Goal: Information Seeking & Learning: Compare options

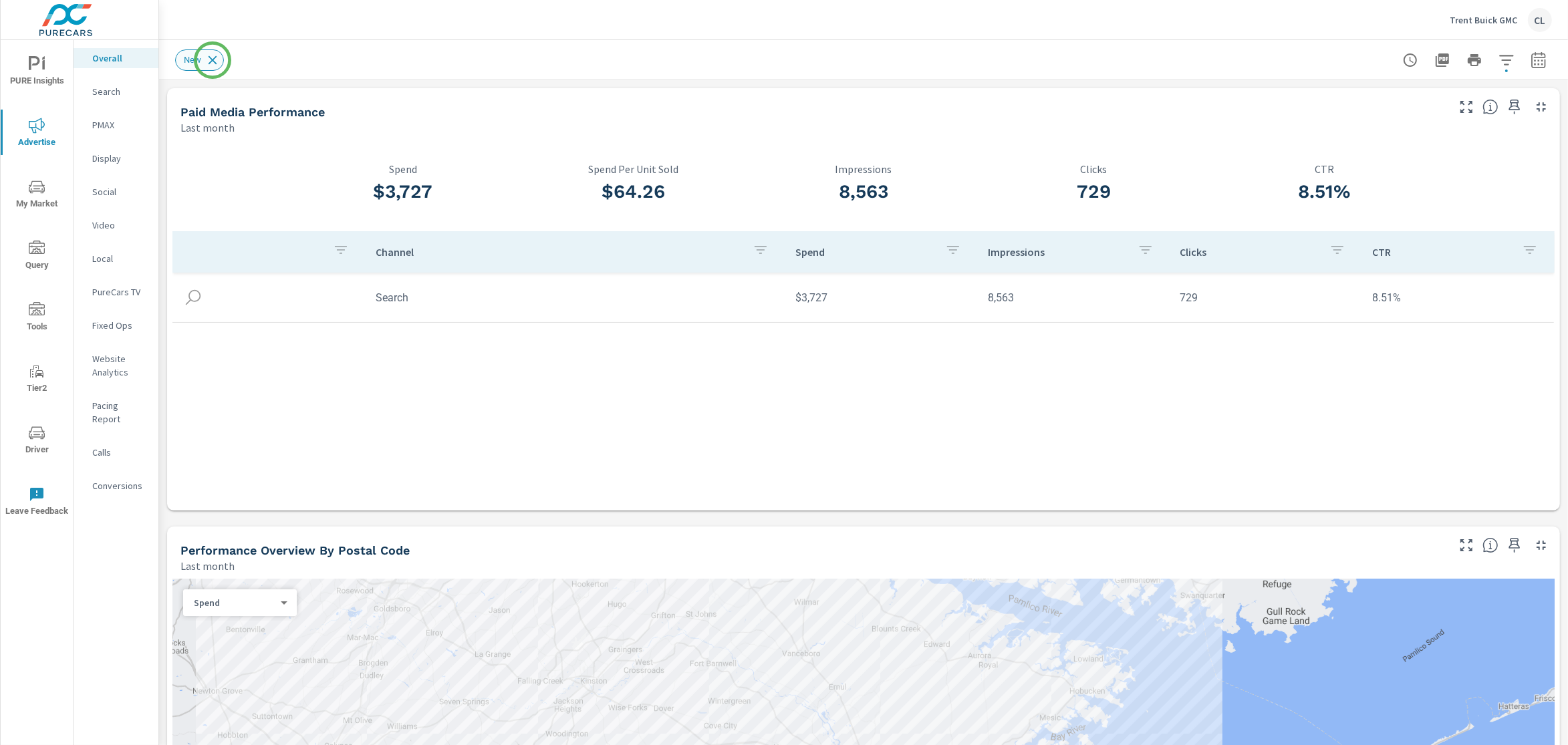
click at [213, 60] on icon at bounding box center [213, 60] width 9 height 9
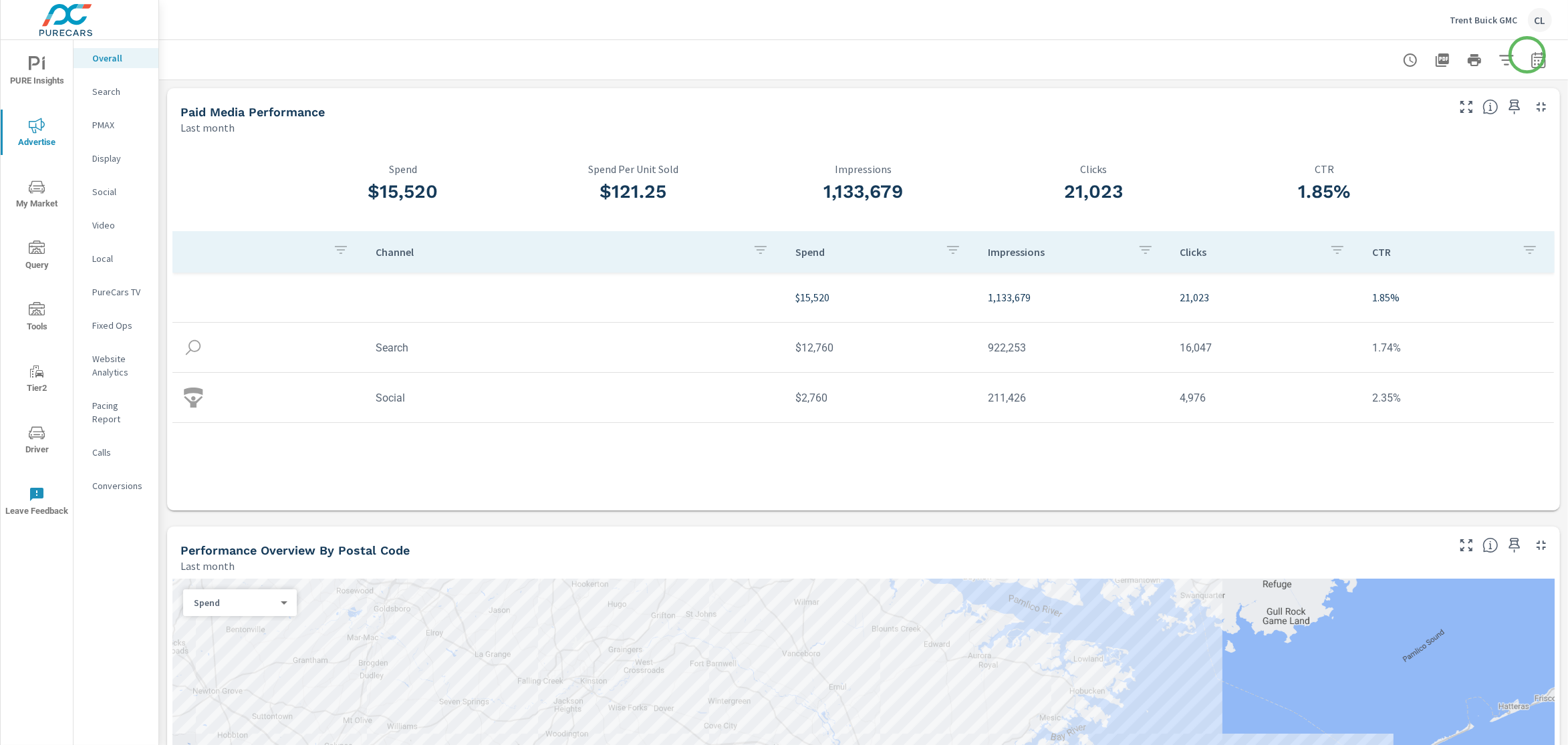
click at [1403, 54] on icon "button" at bounding box center [1539, 60] width 16 height 16
select select "Last month"
click at [1403, 146] on p "+ Add comparison" at bounding box center [1433, 150] width 171 height 16
select select "Previous period"
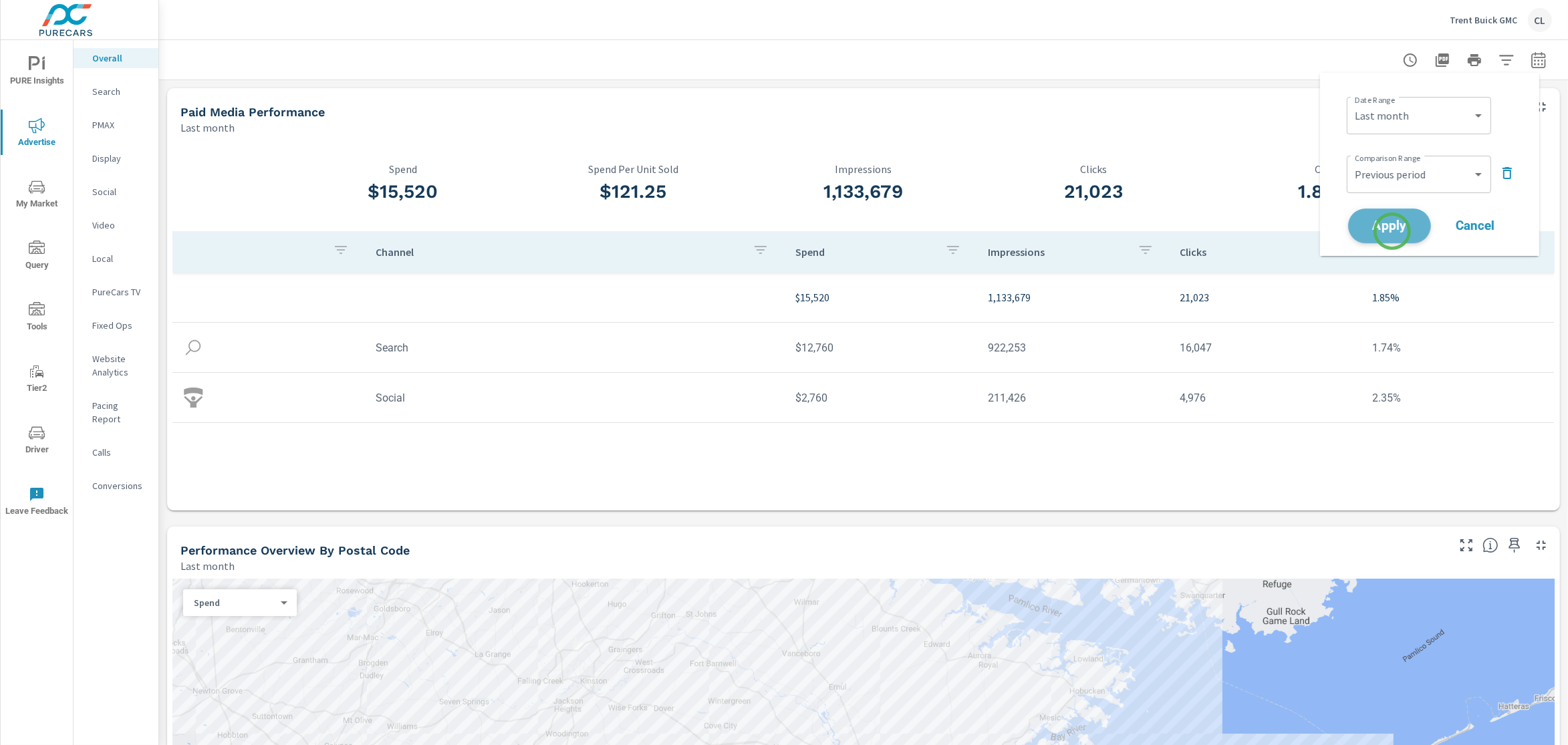
click at [1392, 231] on span "Apply" at bounding box center [1390, 226] width 55 height 13
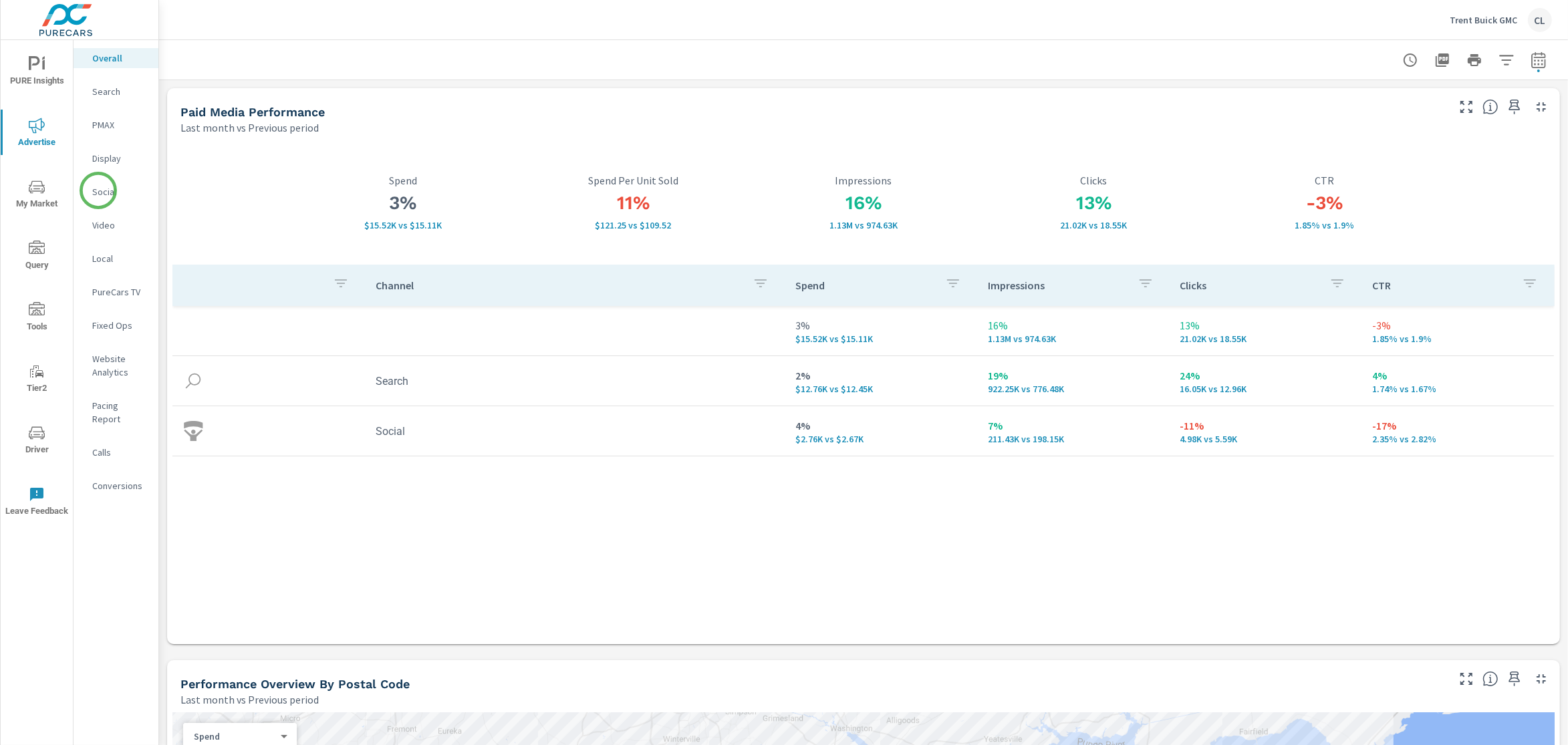
click at [98, 190] on p "Social" at bounding box center [120, 192] width 56 height 13
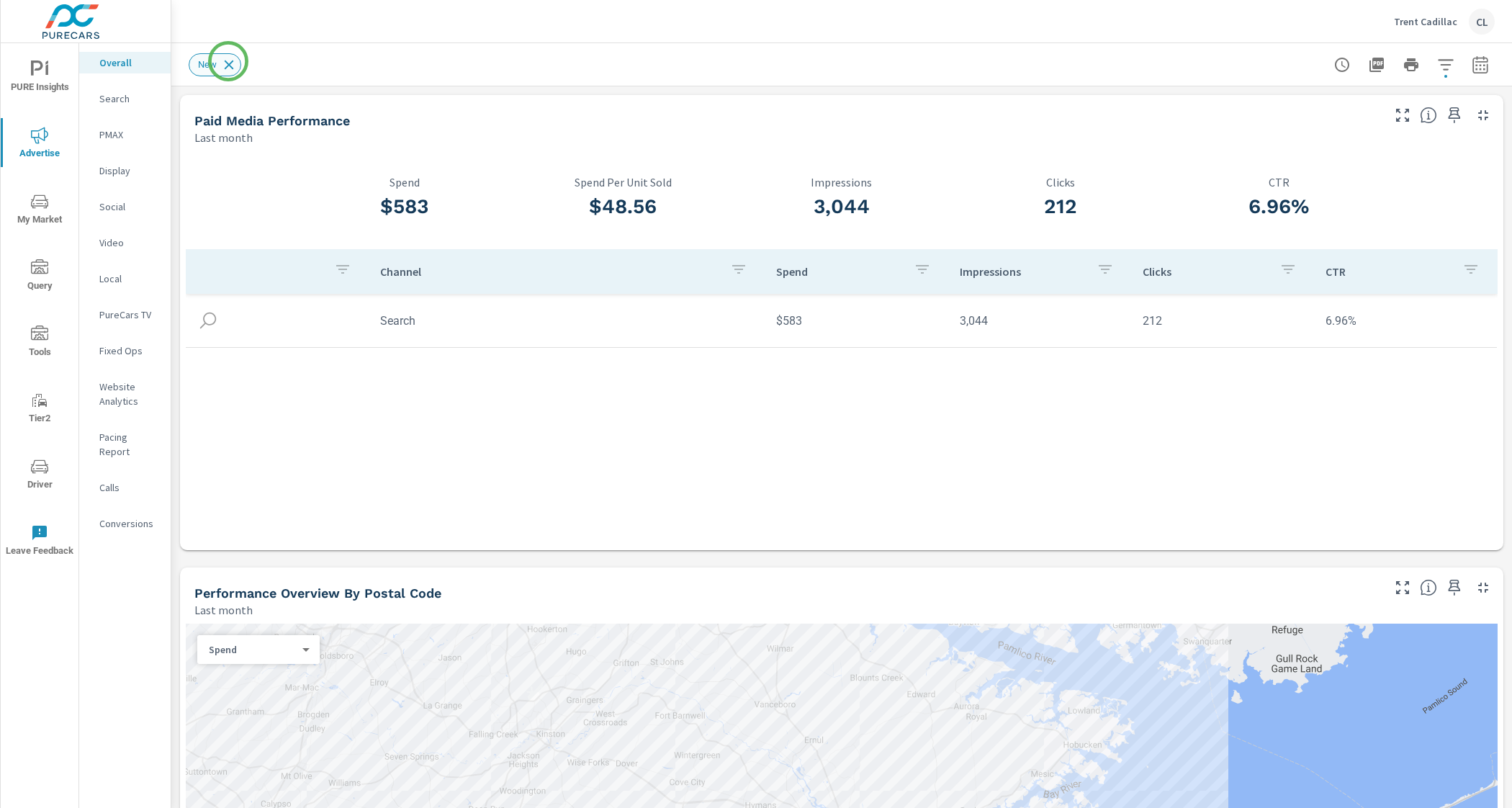
click at [228, 61] on icon at bounding box center [229, 65] width 16 height 16
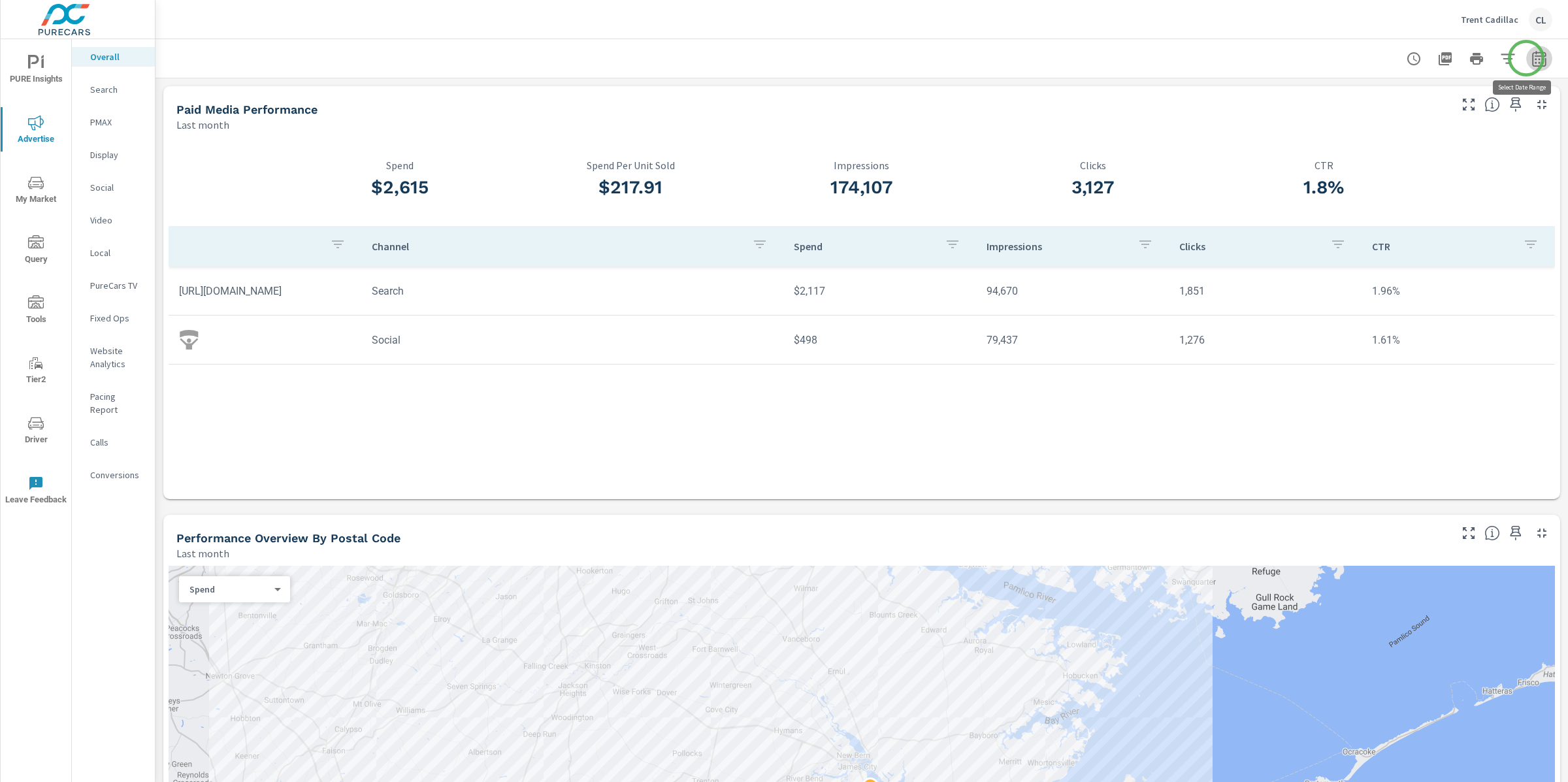
click at [1371, 58] on icon "button" at bounding box center [1539, 60] width 9 height 5
select select "Last month"
click at [1371, 148] on p "+ Add comparison" at bounding box center [1436, 147] width 167 height 16
select select "Previous period"
click at [1371, 217] on span "Apply" at bounding box center [1394, 221] width 54 height 12
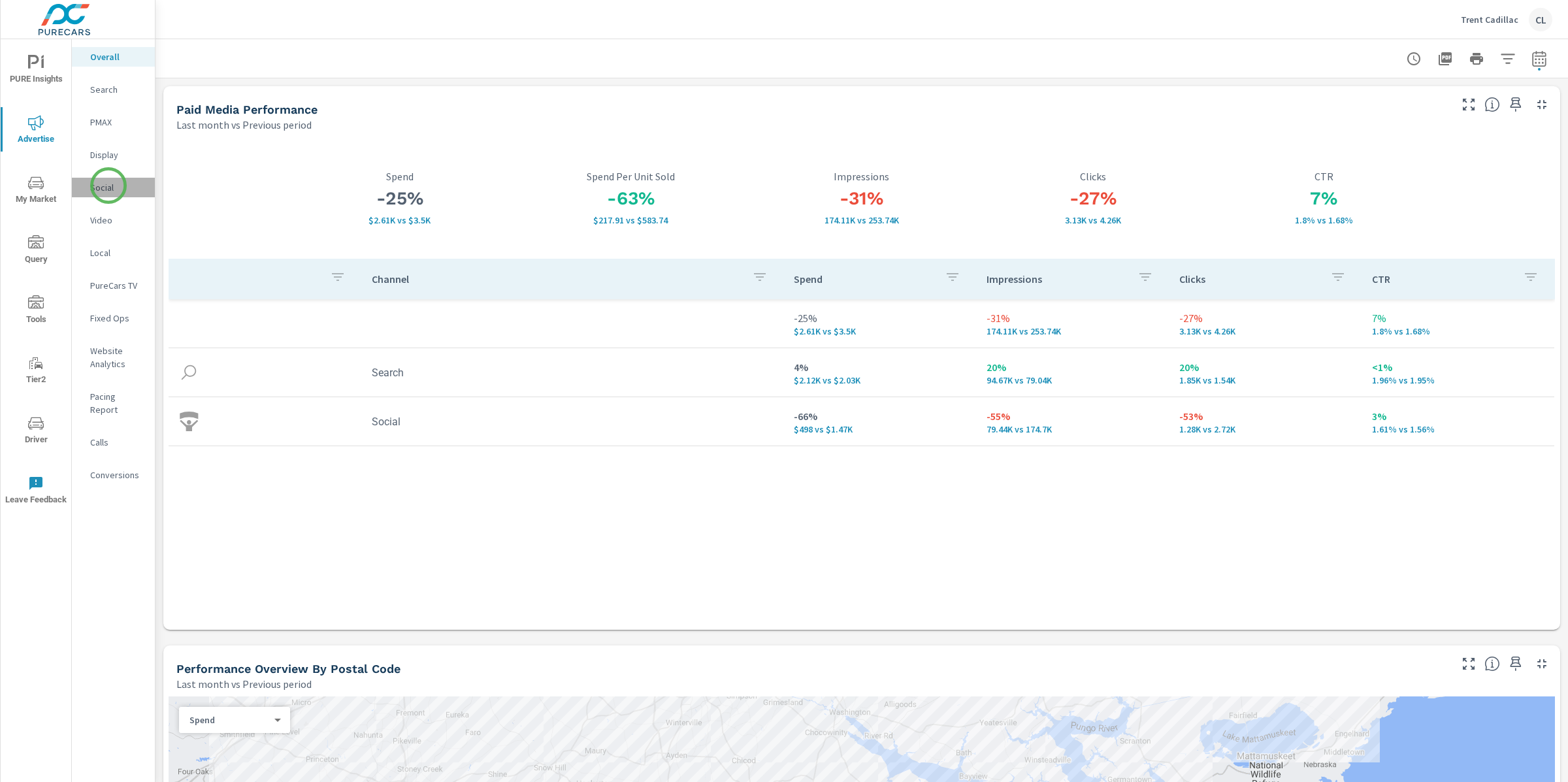
click at [108, 185] on p "Social" at bounding box center [117, 188] width 55 height 13
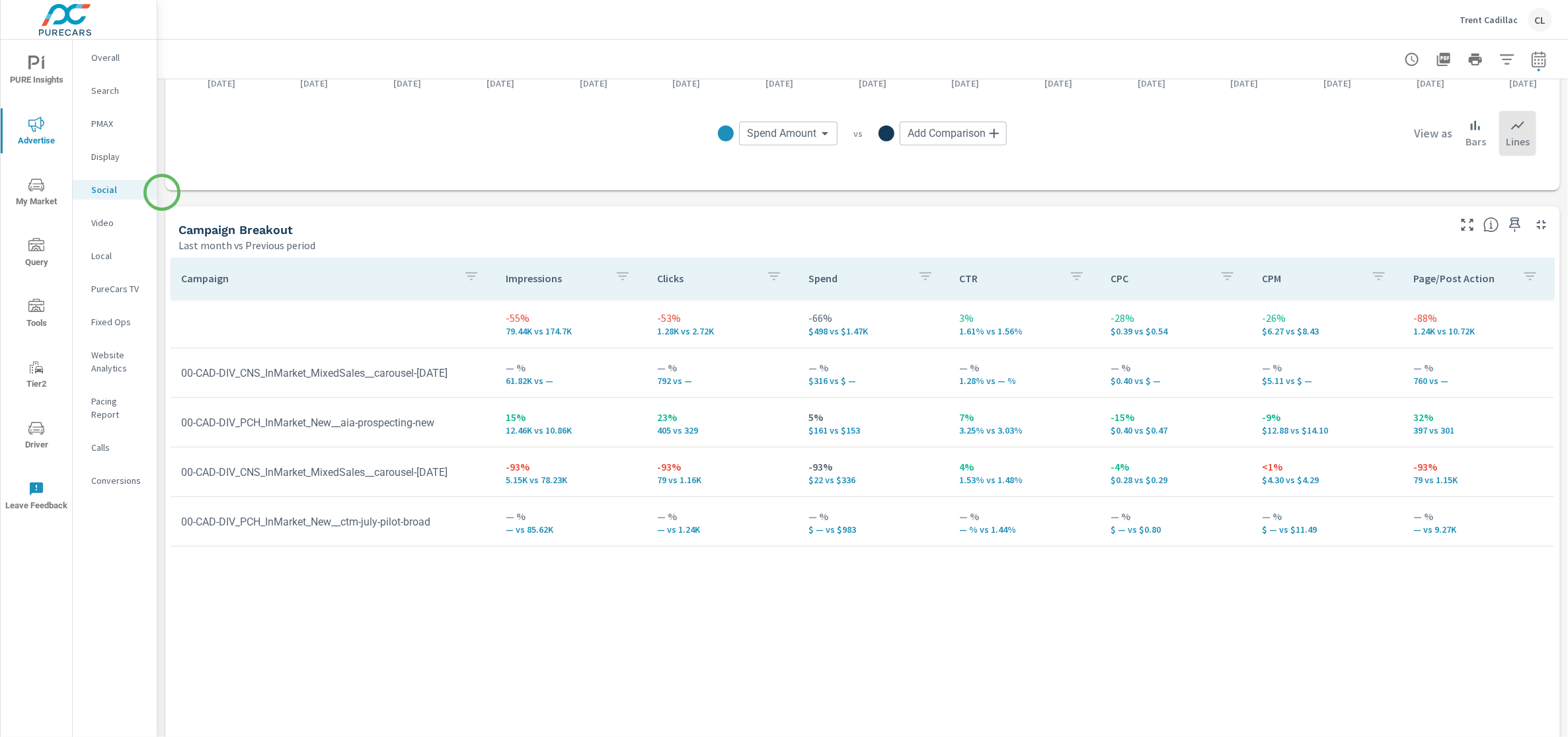
scroll to position [474, 0]
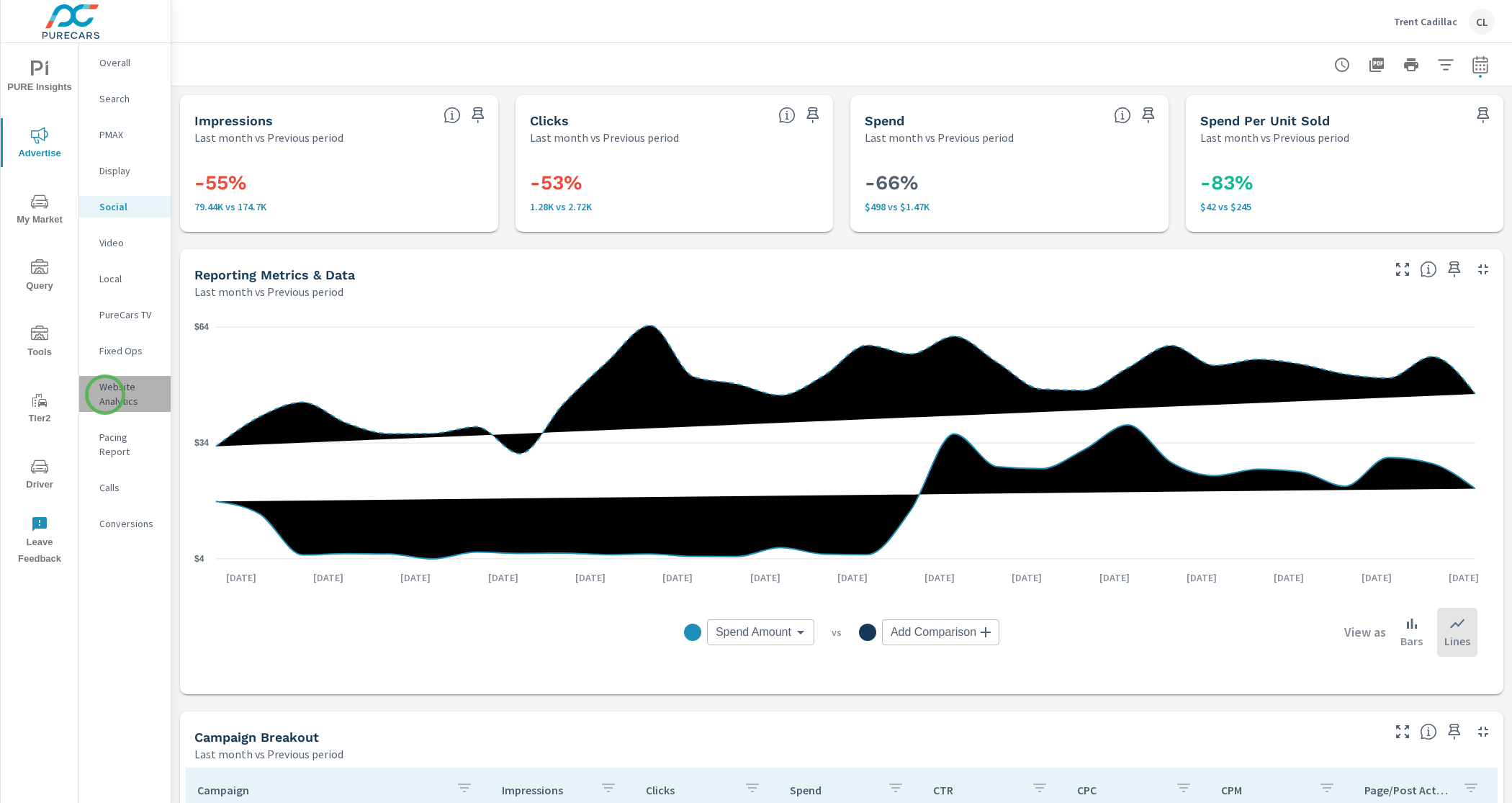
click at [105, 395] on p "Website Analytics" at bounding box center [129, 394] width 60 height 29
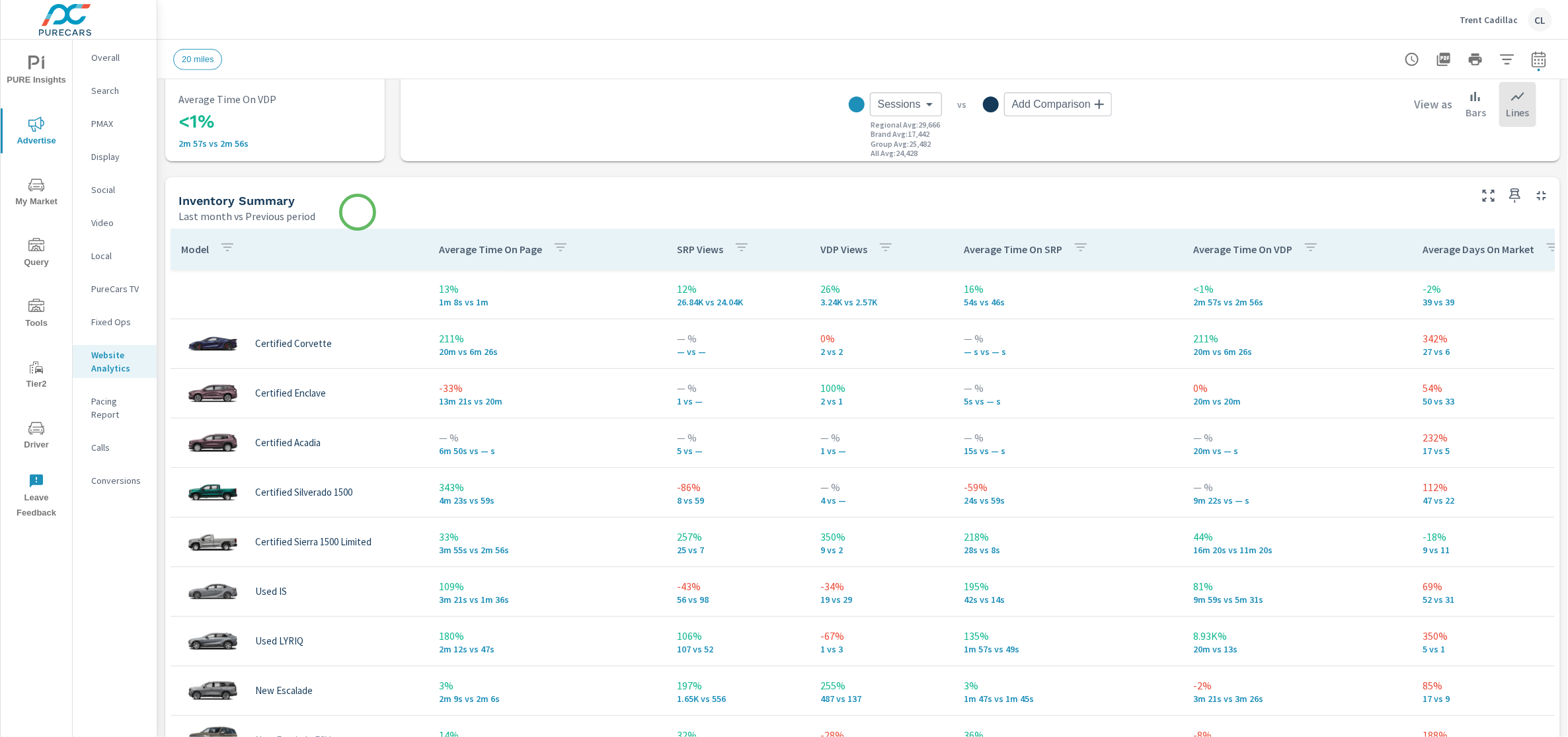
scroll to position [552, 0]
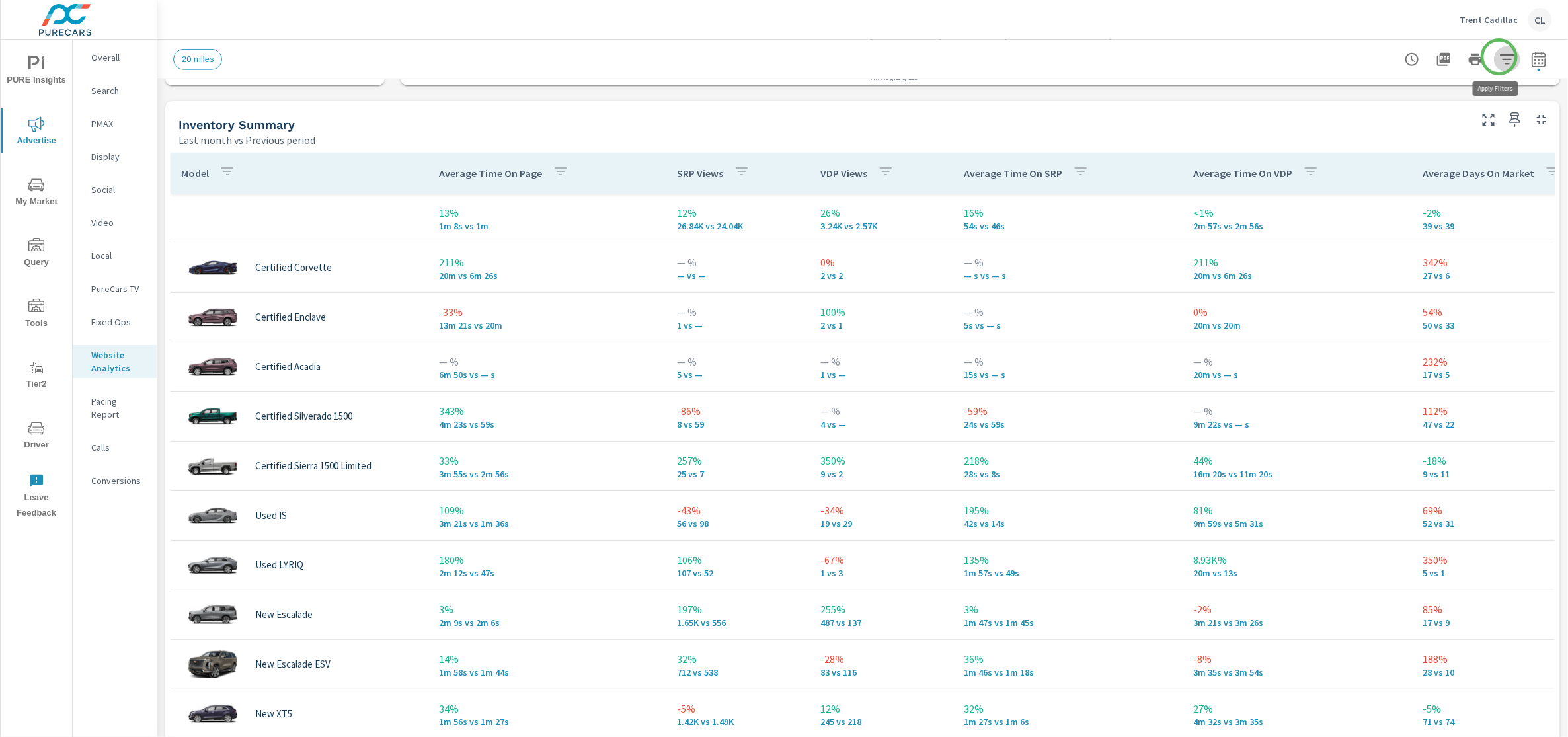
click at [1387, 57] on icon "button" at bounding box center [1507, 60] width 16 height 16
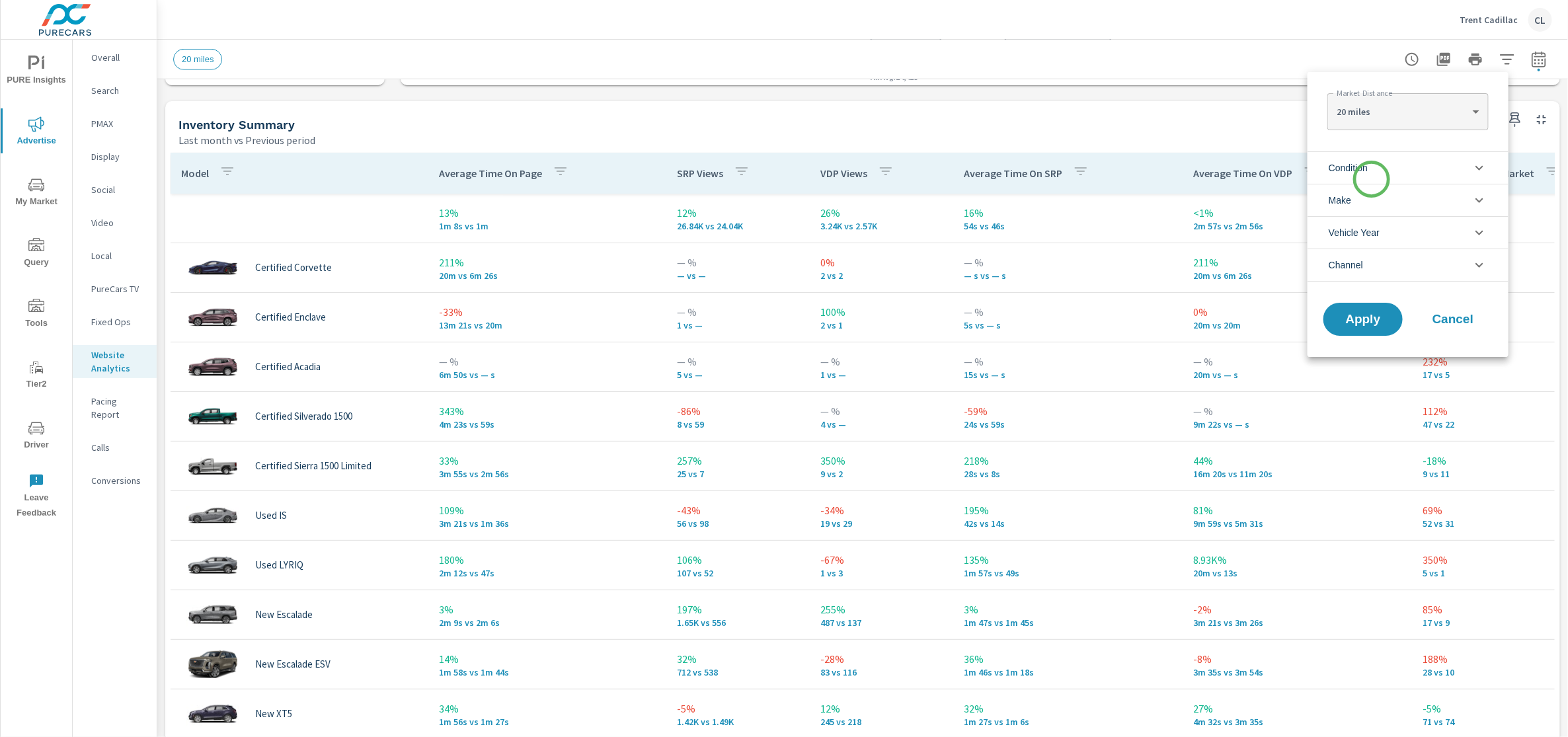
click at [1372, 179] on li "Condition" at bounding box center [1408, 168] width 201 height 32
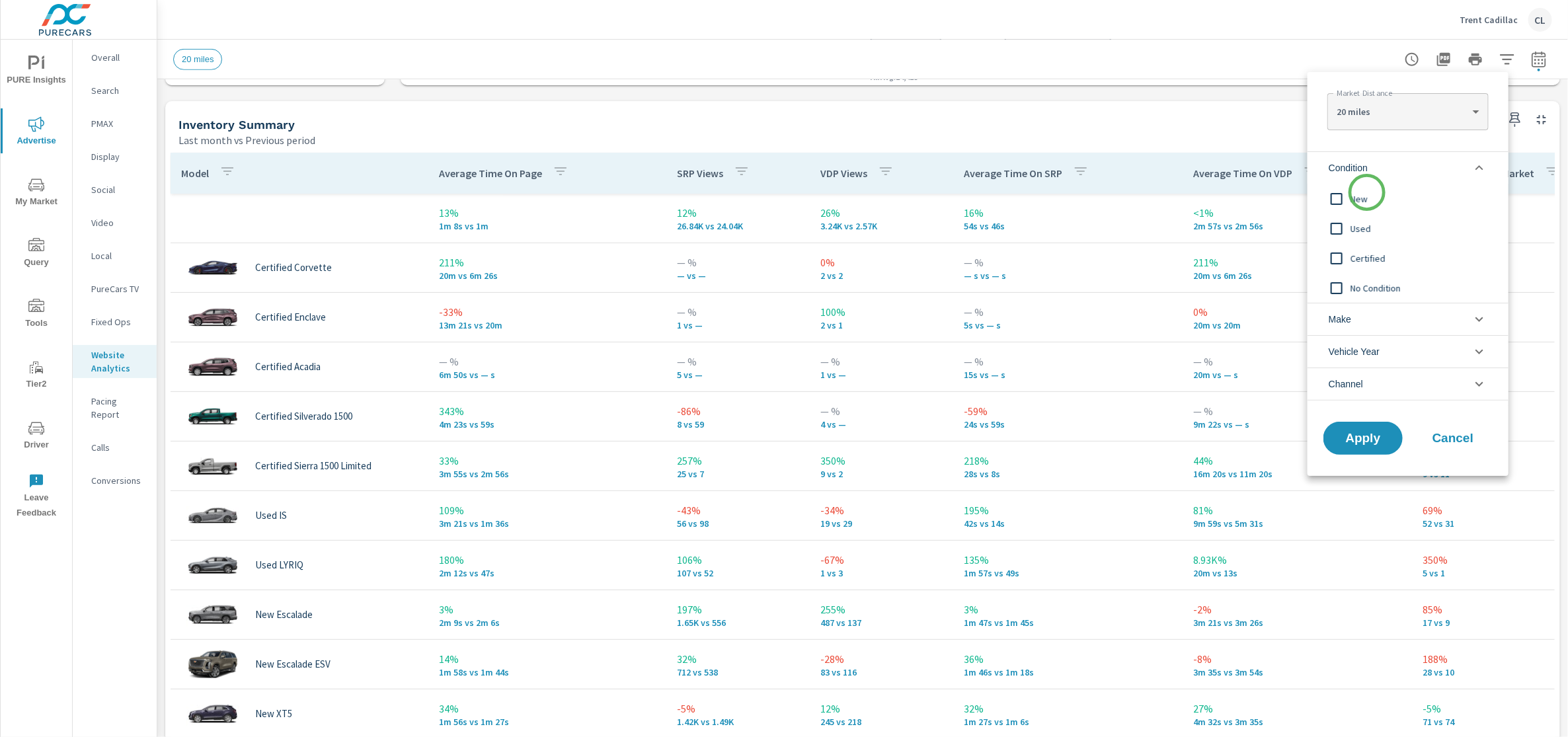
click at [1367, 193] on span "New" at bounding box center [1422, 199] width 145 height 16
click at [1373, 312] on li "Make" at bounding box center [1408, 319] width 201 height 32
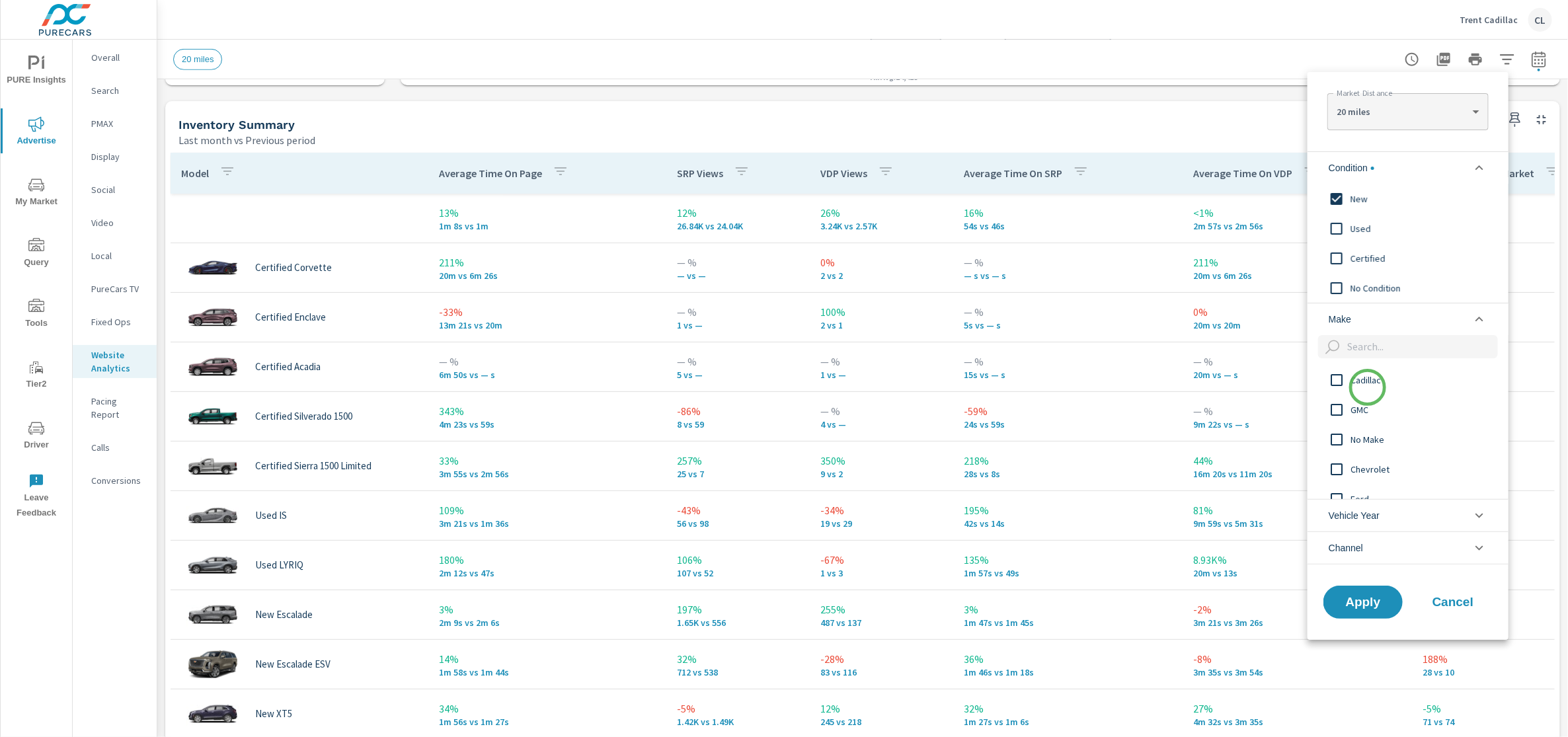
click at [1368, 388] on span "Cadillac" at bounding box center [1422, 380] width 145 height 16
click at [1361, 608] on span "Apply" at bounding box center [1363, 602] width 54 height 13
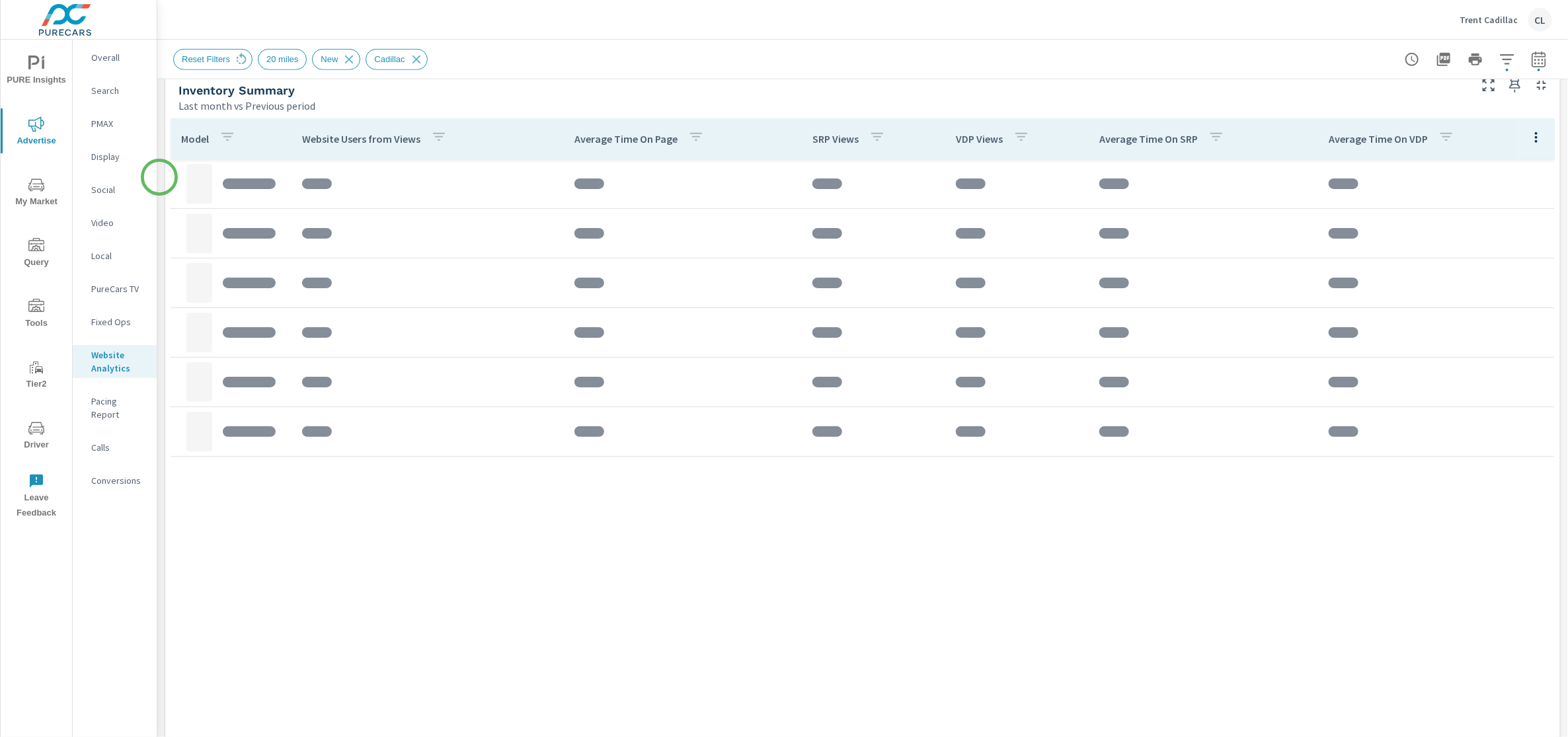
scroll to position [562, 0]
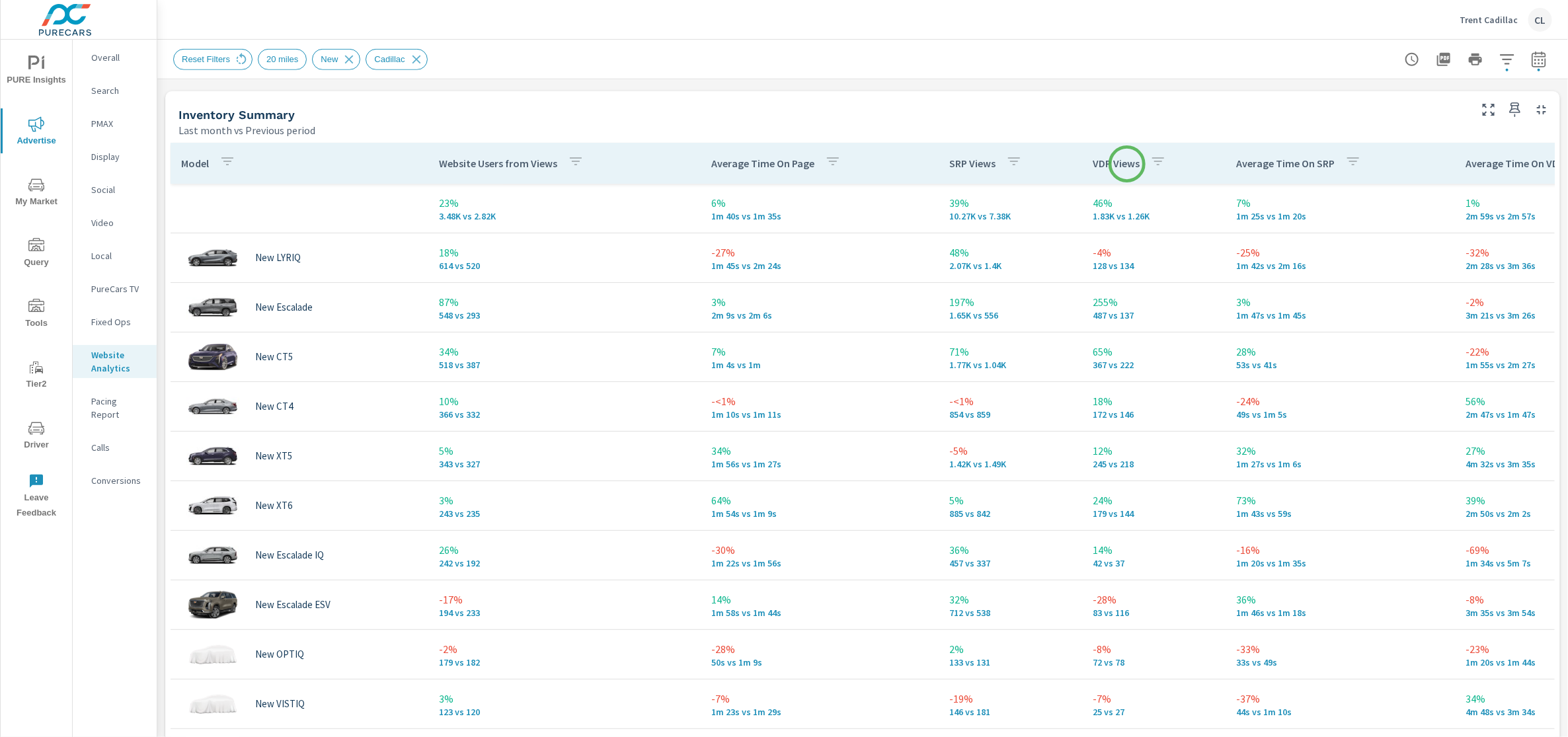
click at [1127, 164] on p "VDP Views" at bounding box center [1116, 163] width 47 height 13
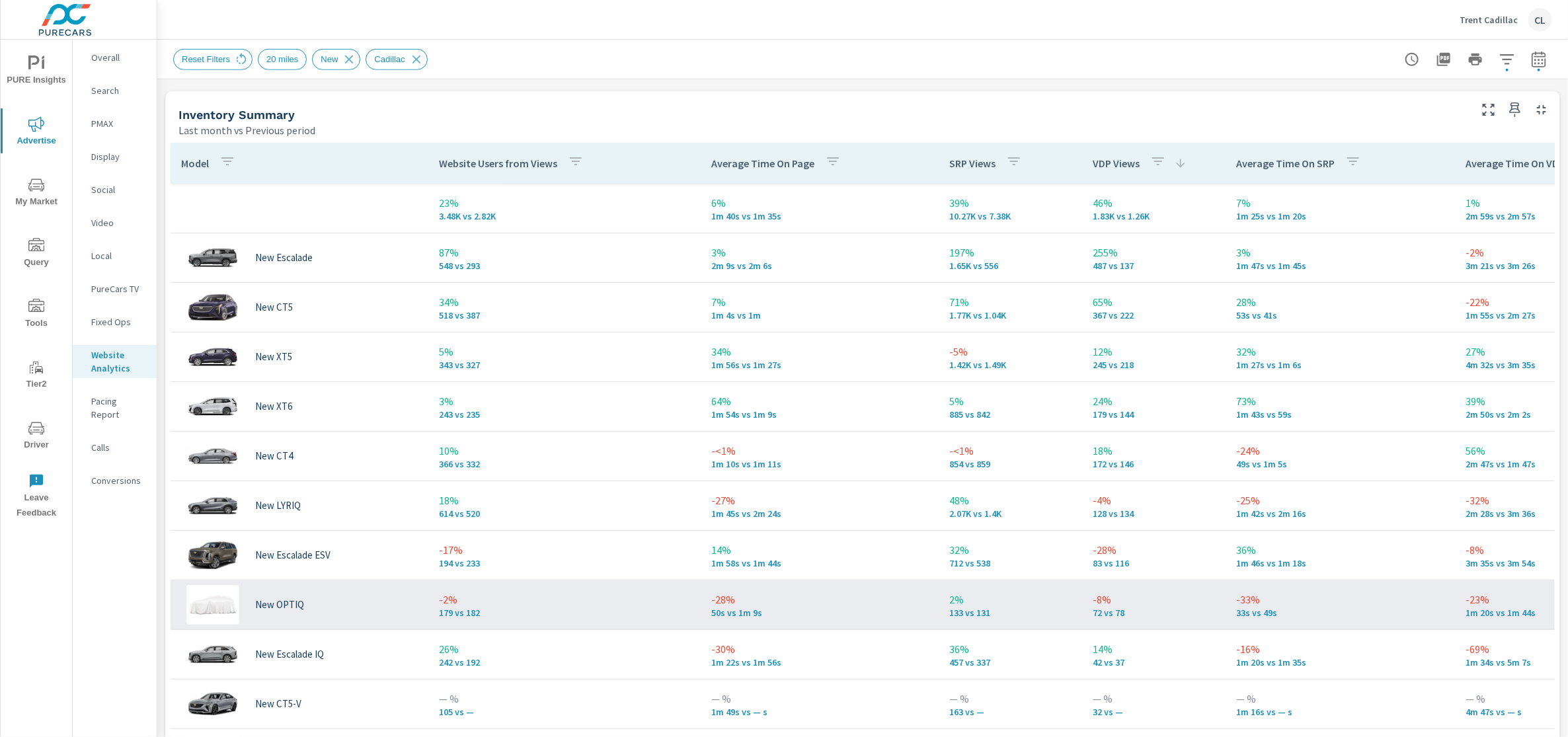
scroll to position [562, 0]
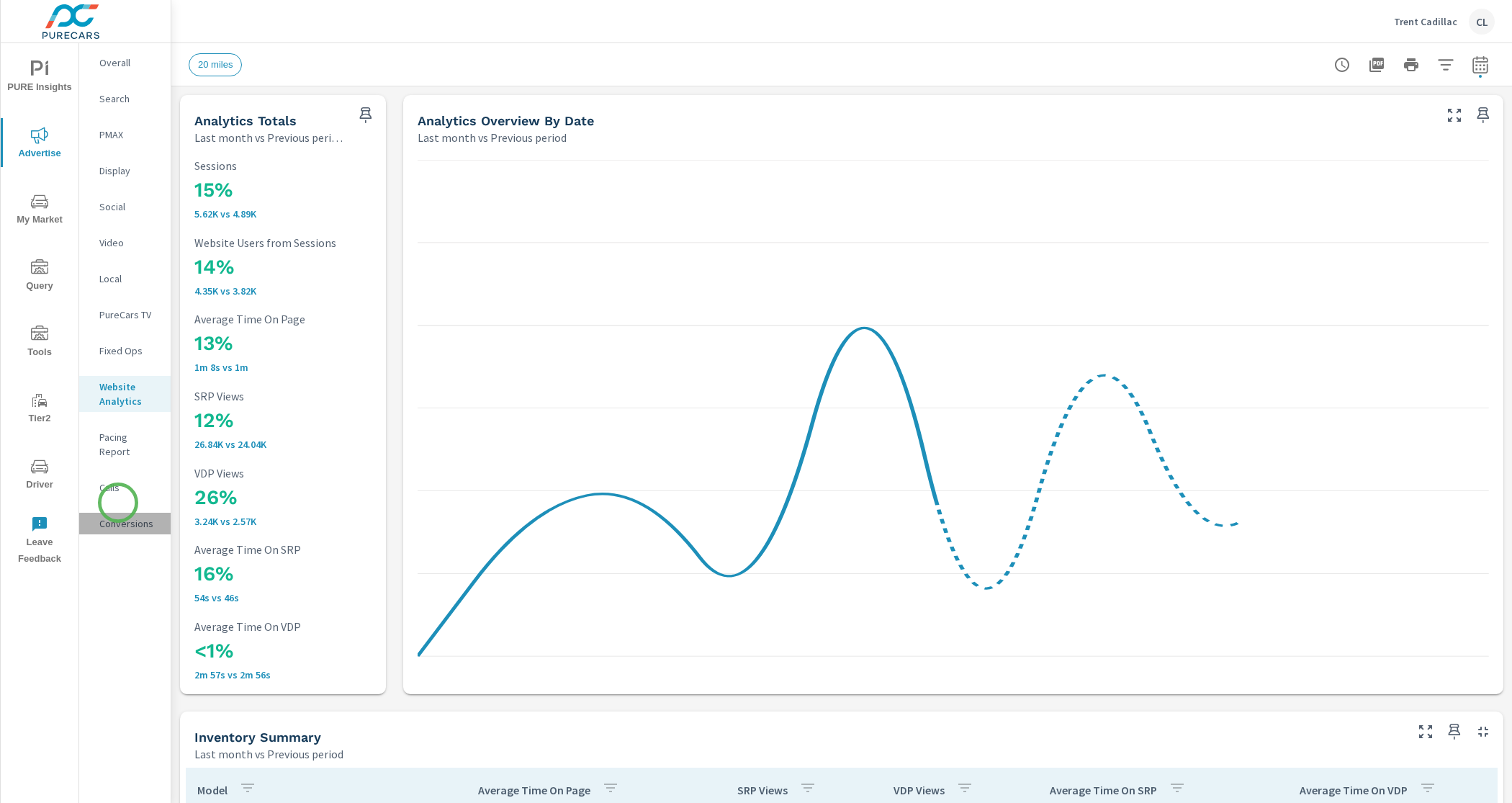
click at [118, 516] on p "Conversions" at bounding box center [129, 523] width 60 height 14
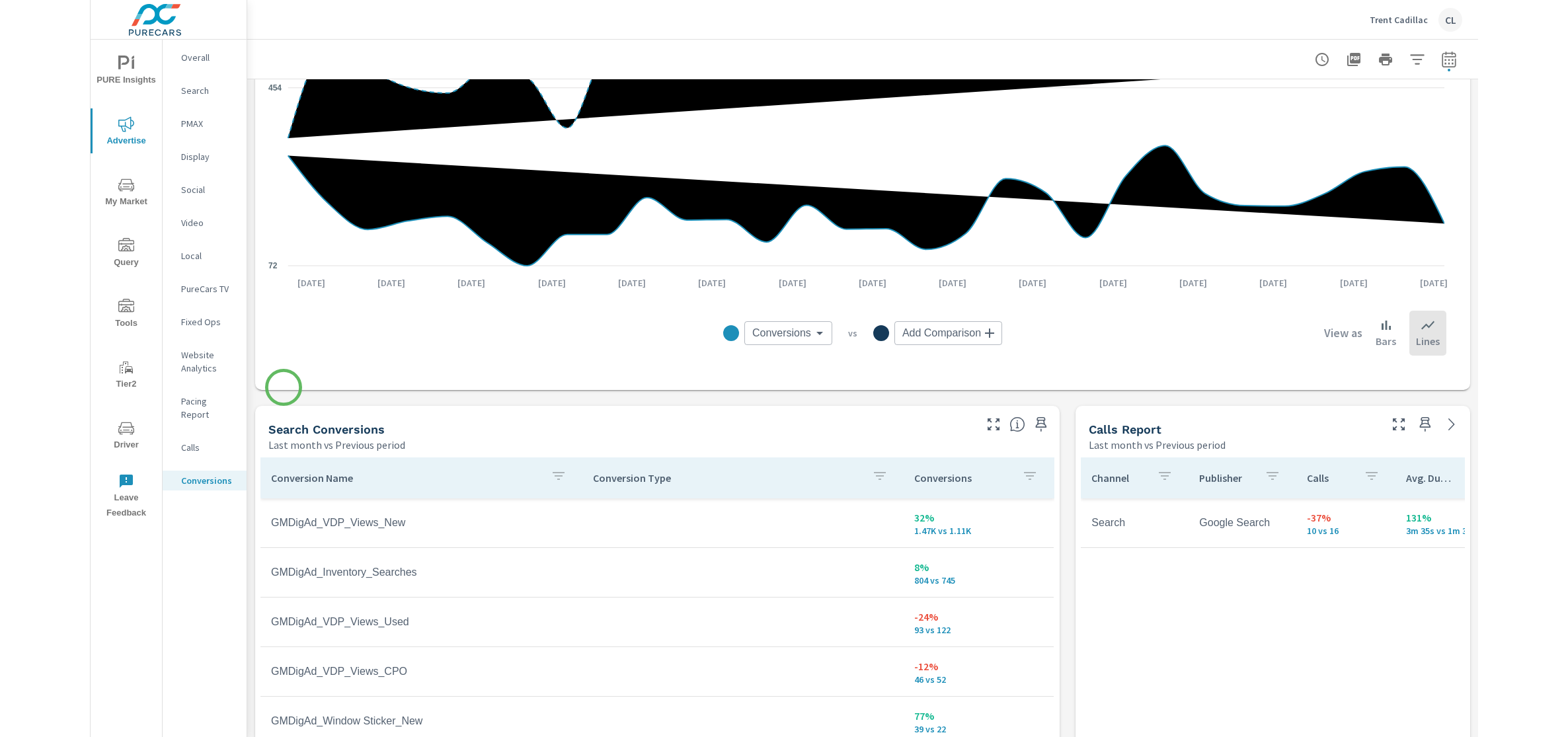
scroll to position [427, 0]
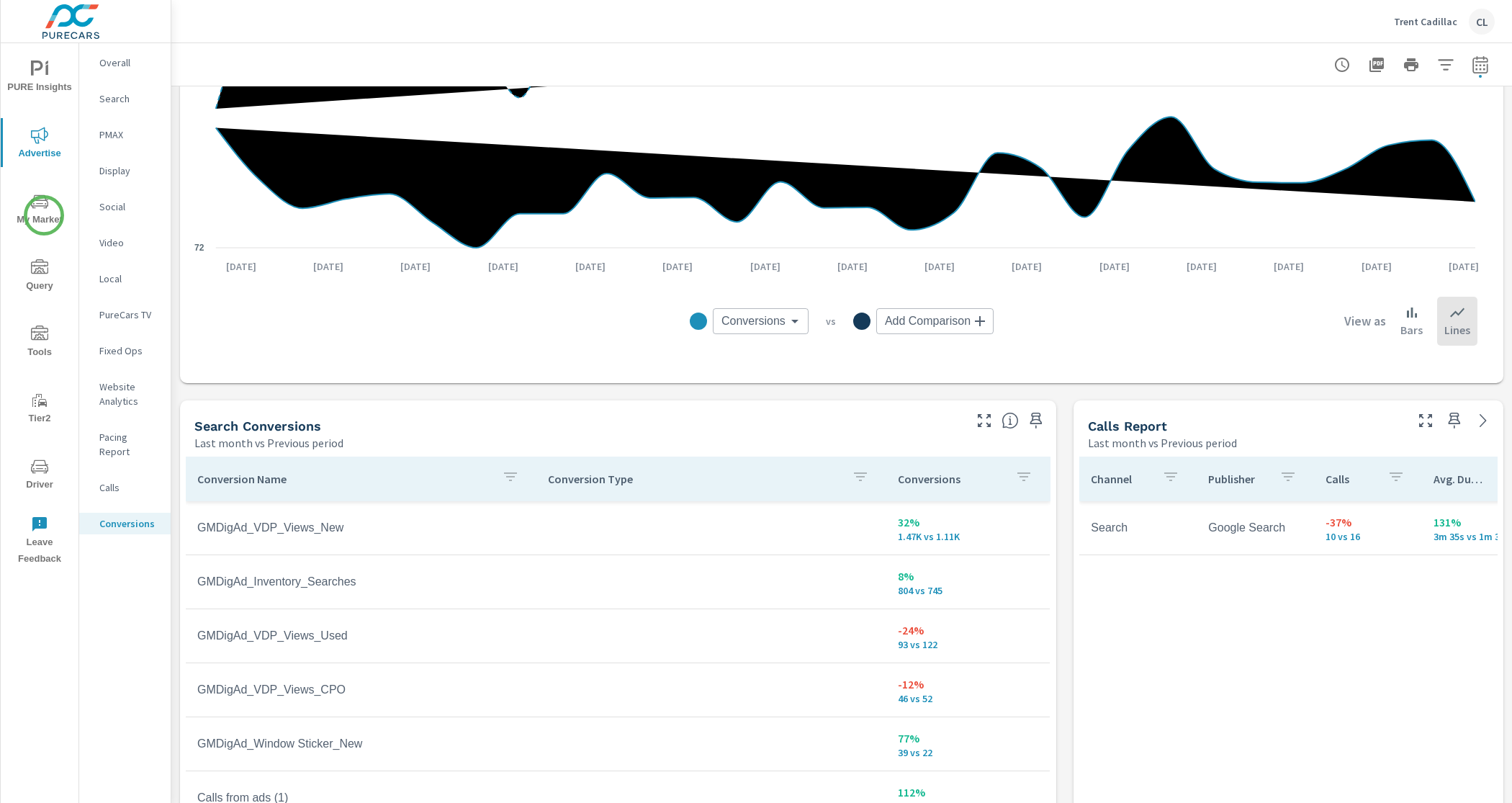
click at [44, 215] on span "My Market" at bounding box center [39, 211] width 69 height 35
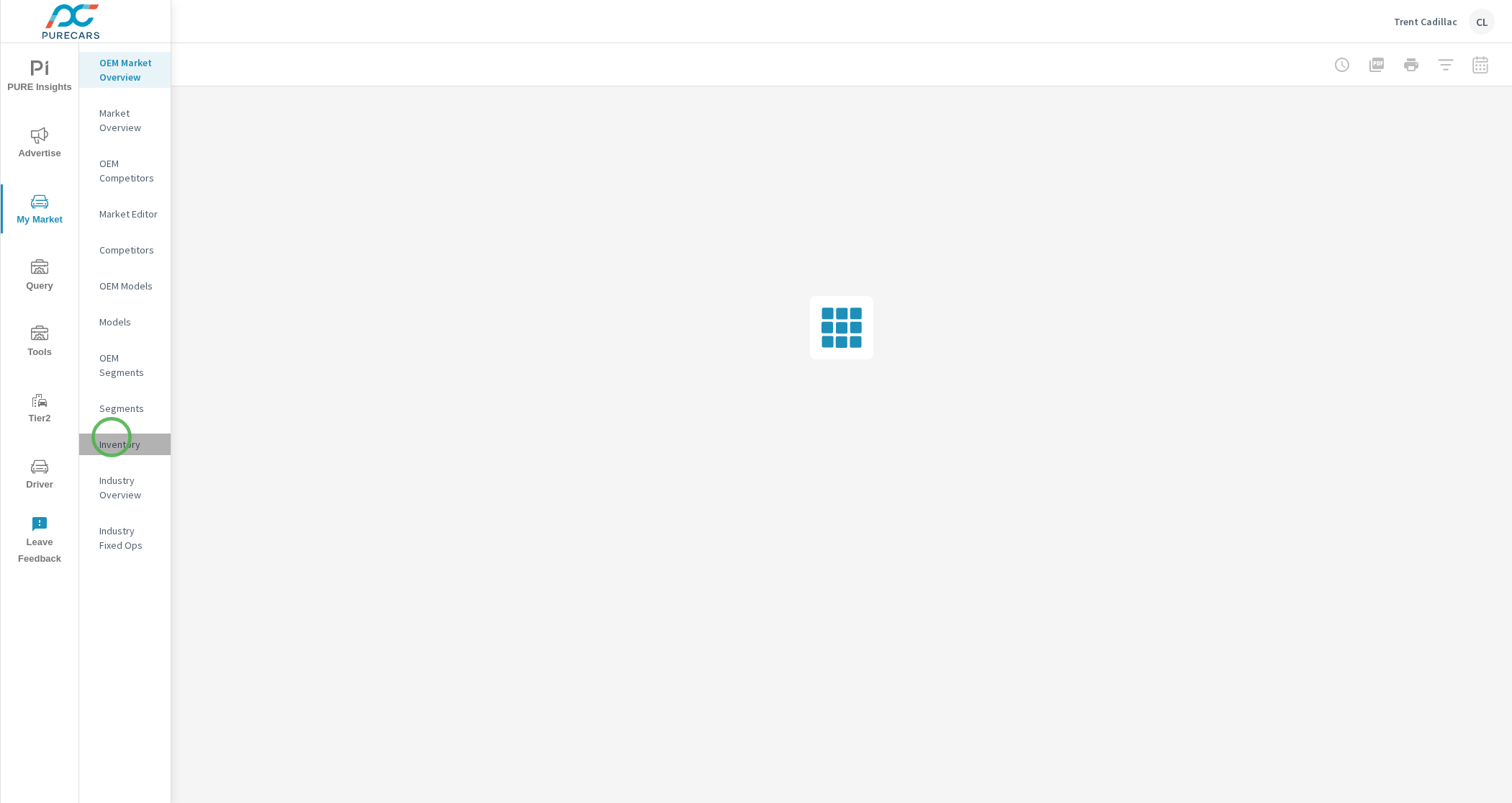
click at [111, 438] on p "Inventory" at bounding box center [129, 445] width 60 height 14
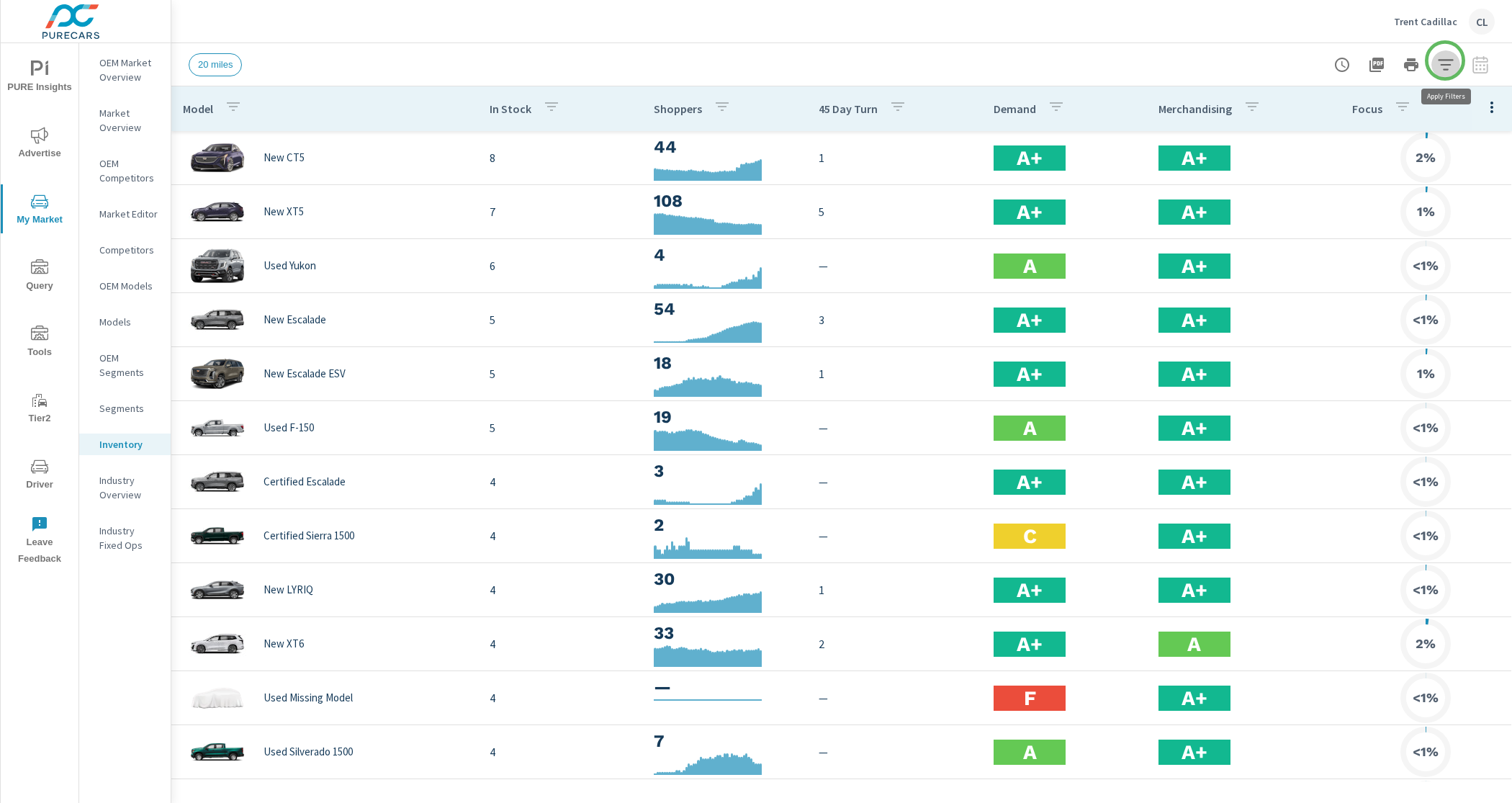
click at [1445, 60] on icon "button" at bounding box center [1446, 65] width 18 height 18
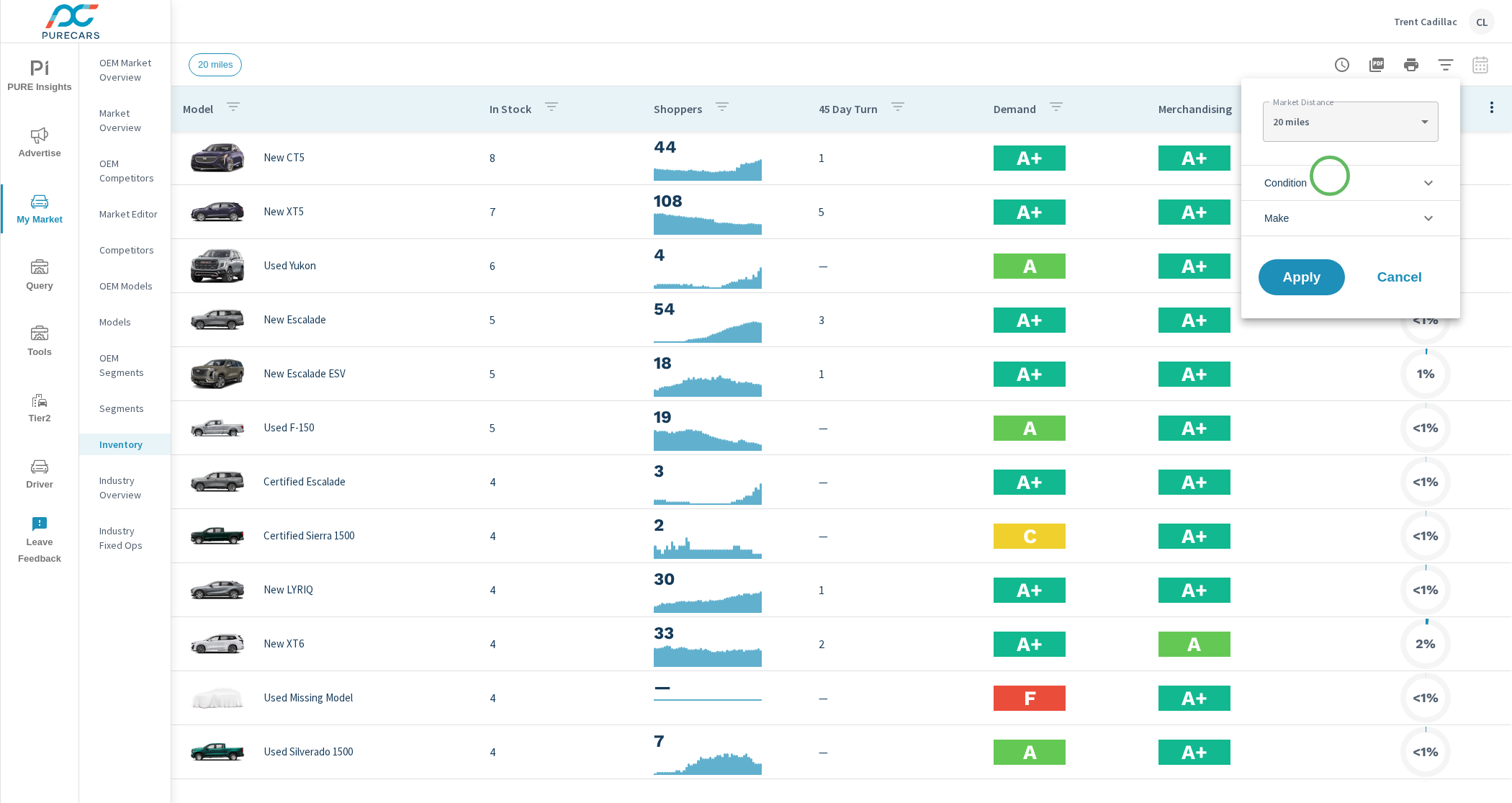
click at [1328, 189] on li "Condition" at bounding box center [1350, 183] width 219 height 35
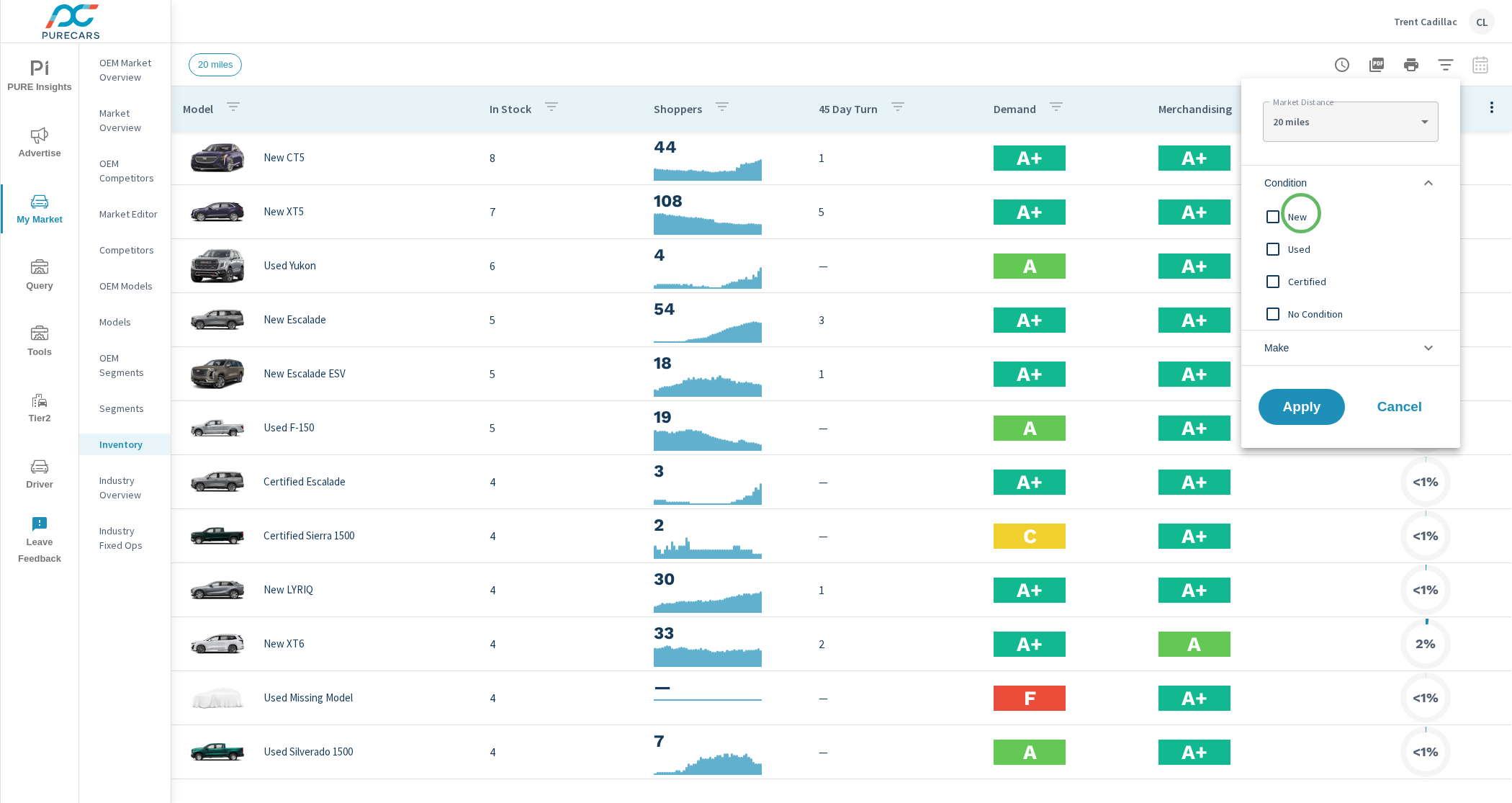
click at [1301, 213] on span "New" at bounding box center [1367, 217] width 158 height 18
click at [1309, 355] on li "Make" at bounding box center [1350, 348] width 219 height 36
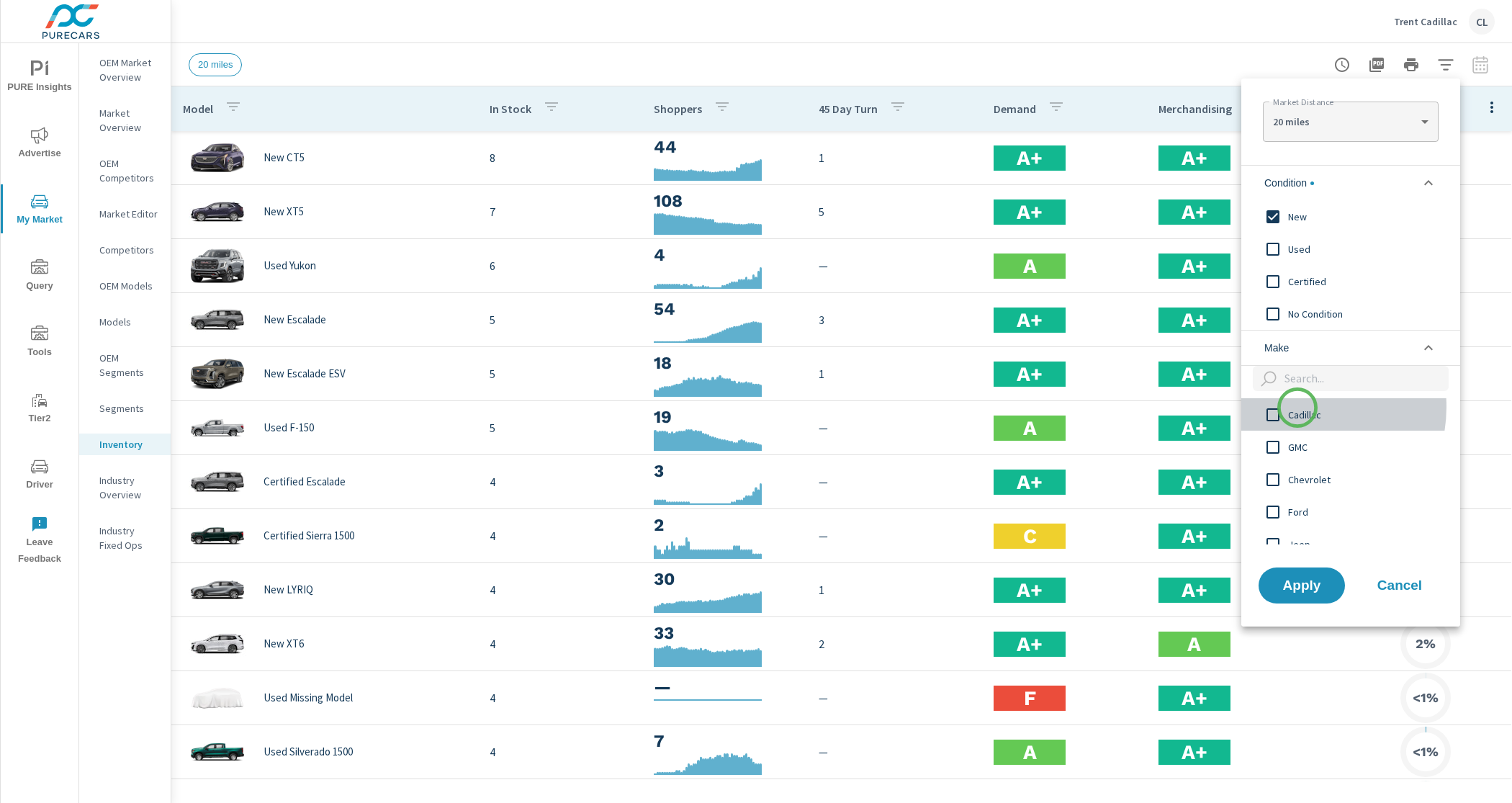
click at [1298, 408] on span "Cadillac" at bounding box center [1367, 415] width 158 height 18
click at [1295, 587] on span "Apply" at bounding box center [1302, 585] width 59 height 14
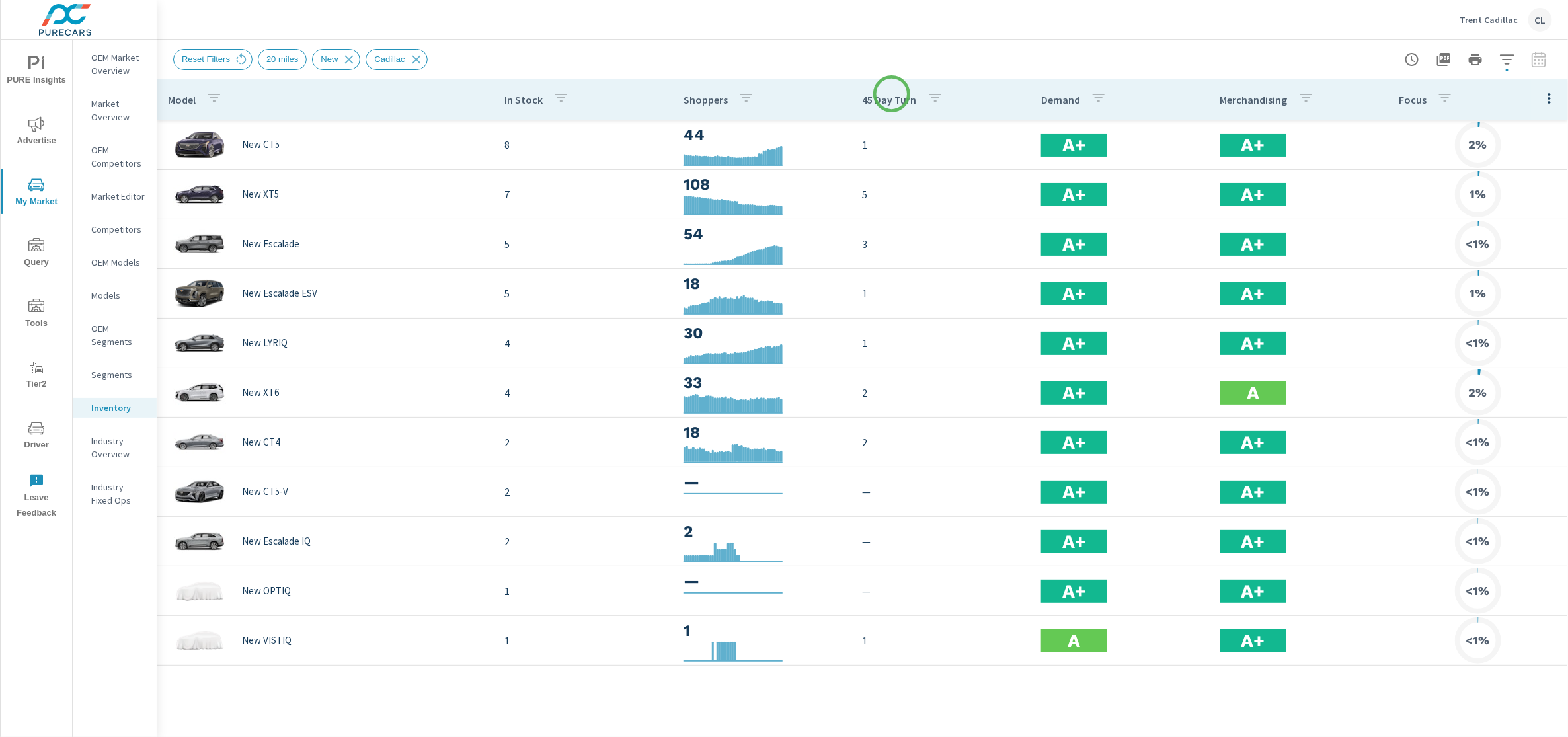
click at [891, 94] on p "45 Day Turn" at bounding box center [890, 100] width 54 height 13
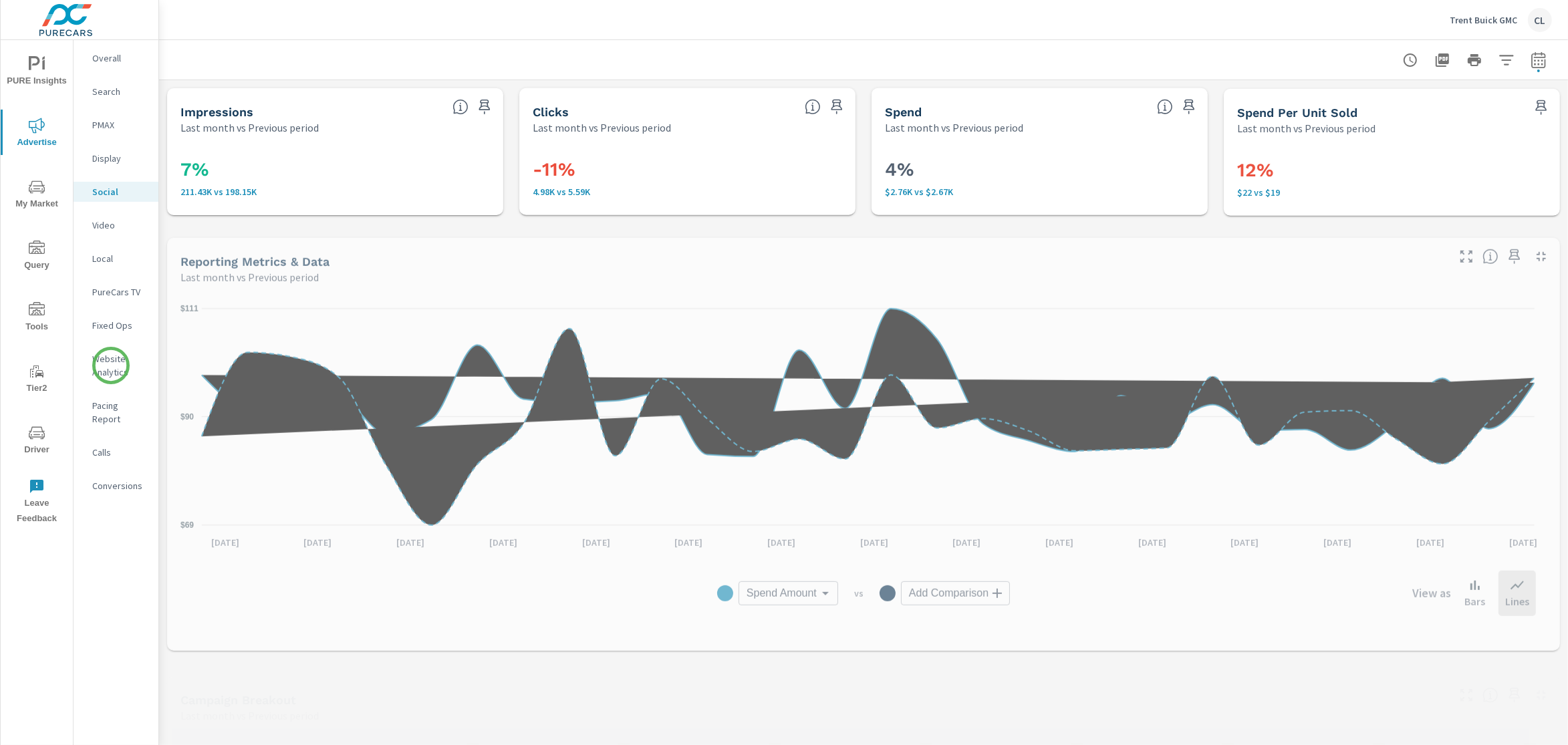
click at [111, 366] on p "Website Analytics" at bounding box center [120, 366] width 56 height 27
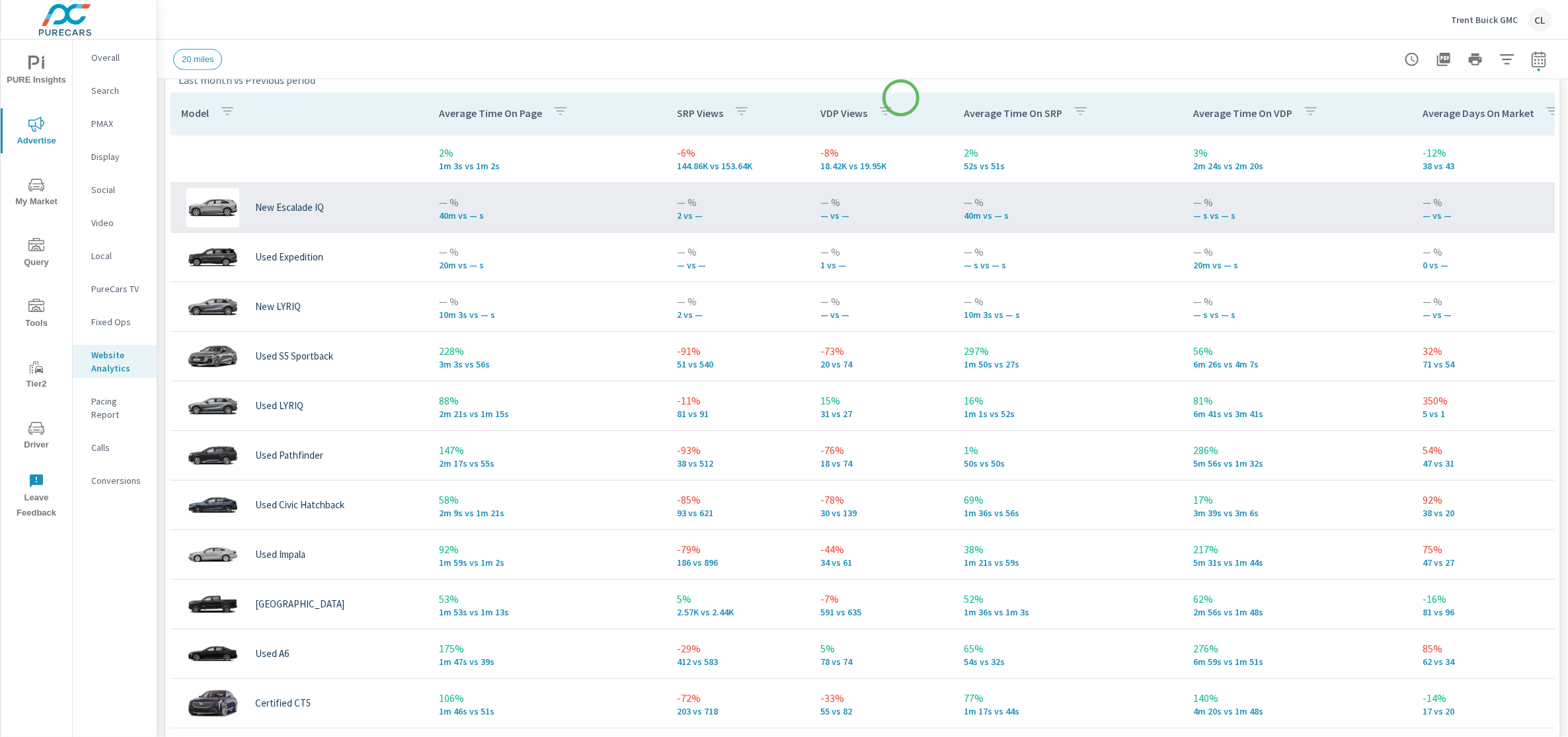
scroll to position [610, 0]
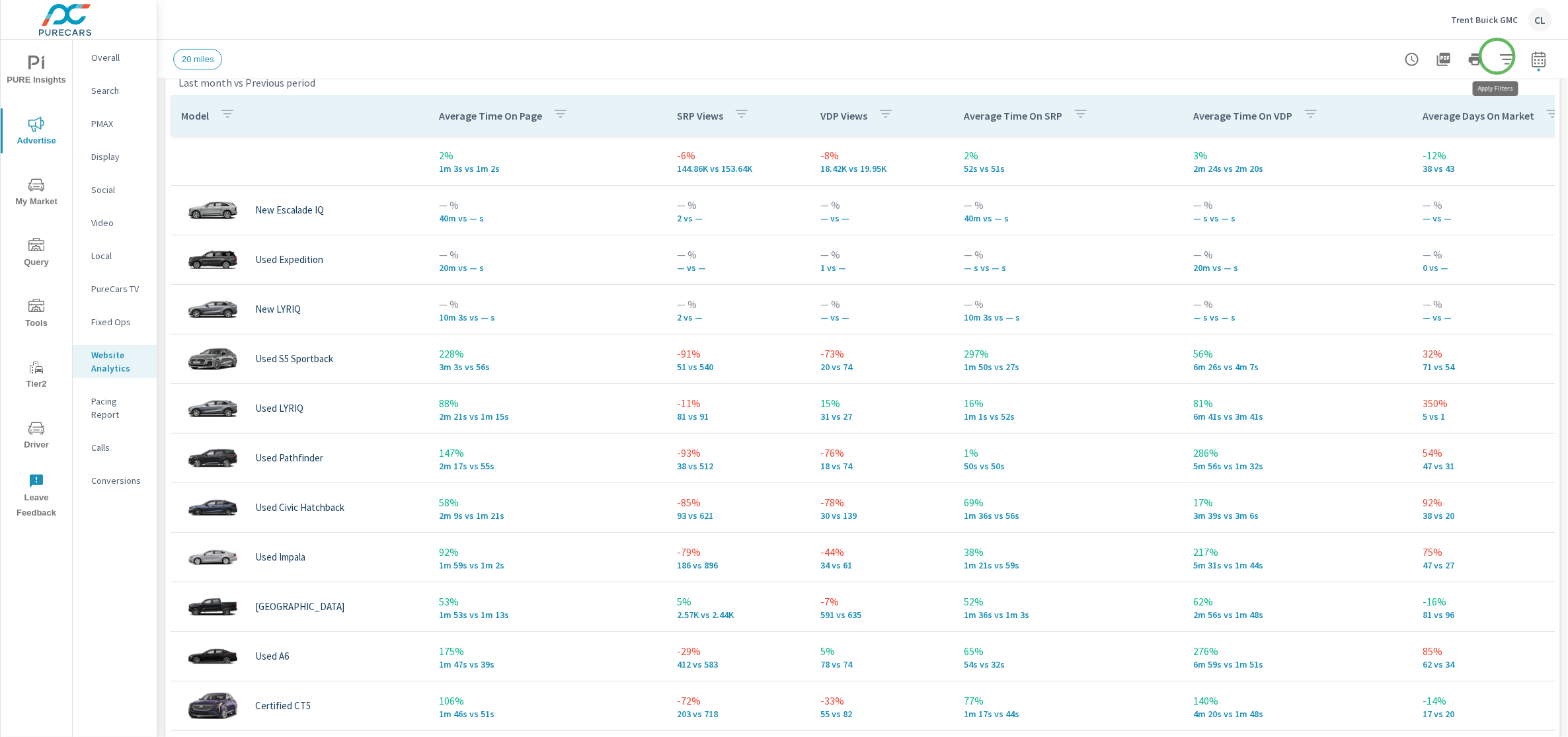
click at [1499, 56] on icon "button" at bounding box center [1507, 60] width 16 height 16
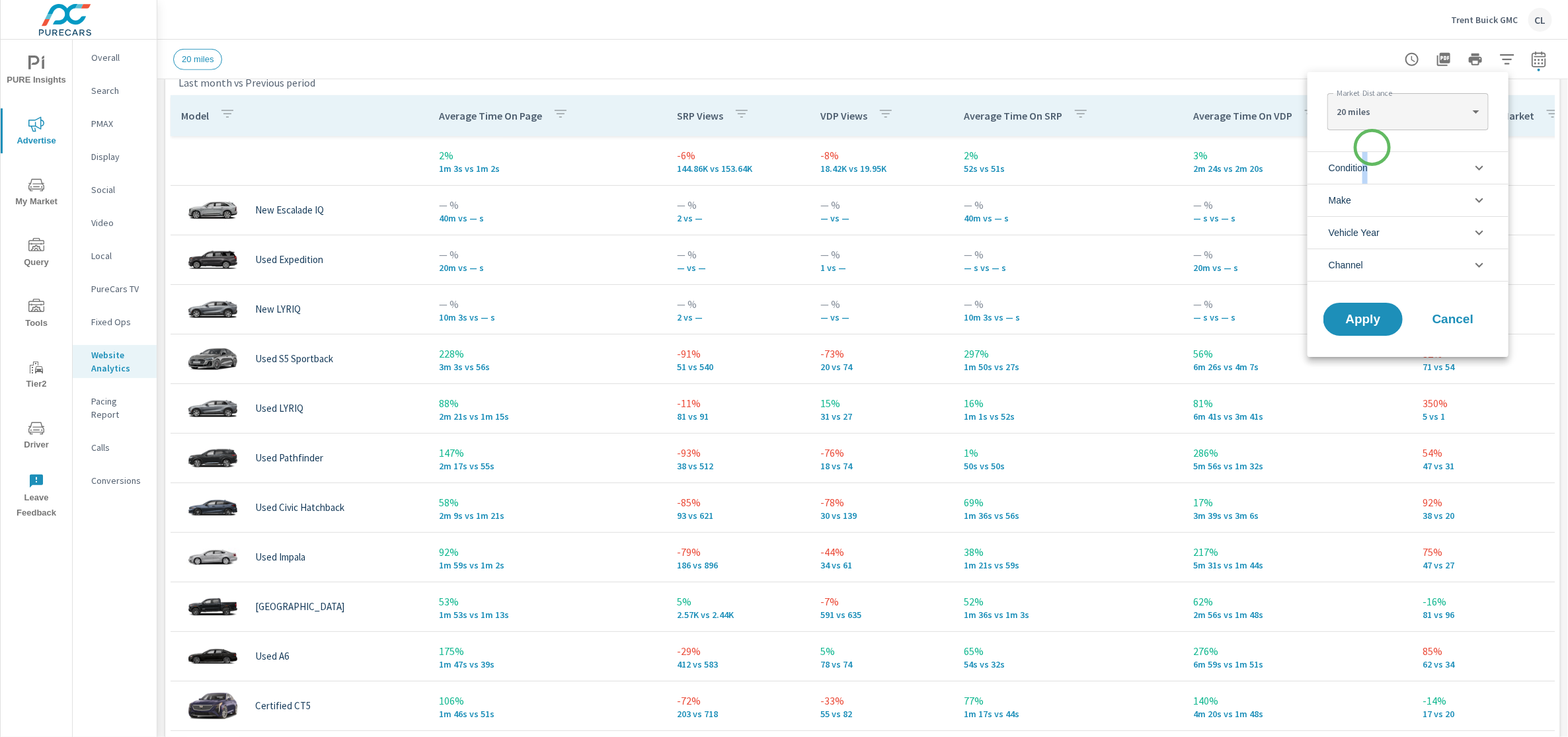
click at [1368, 167] on span "Condition" at bounding box center [1347, 168] width 39 height 32
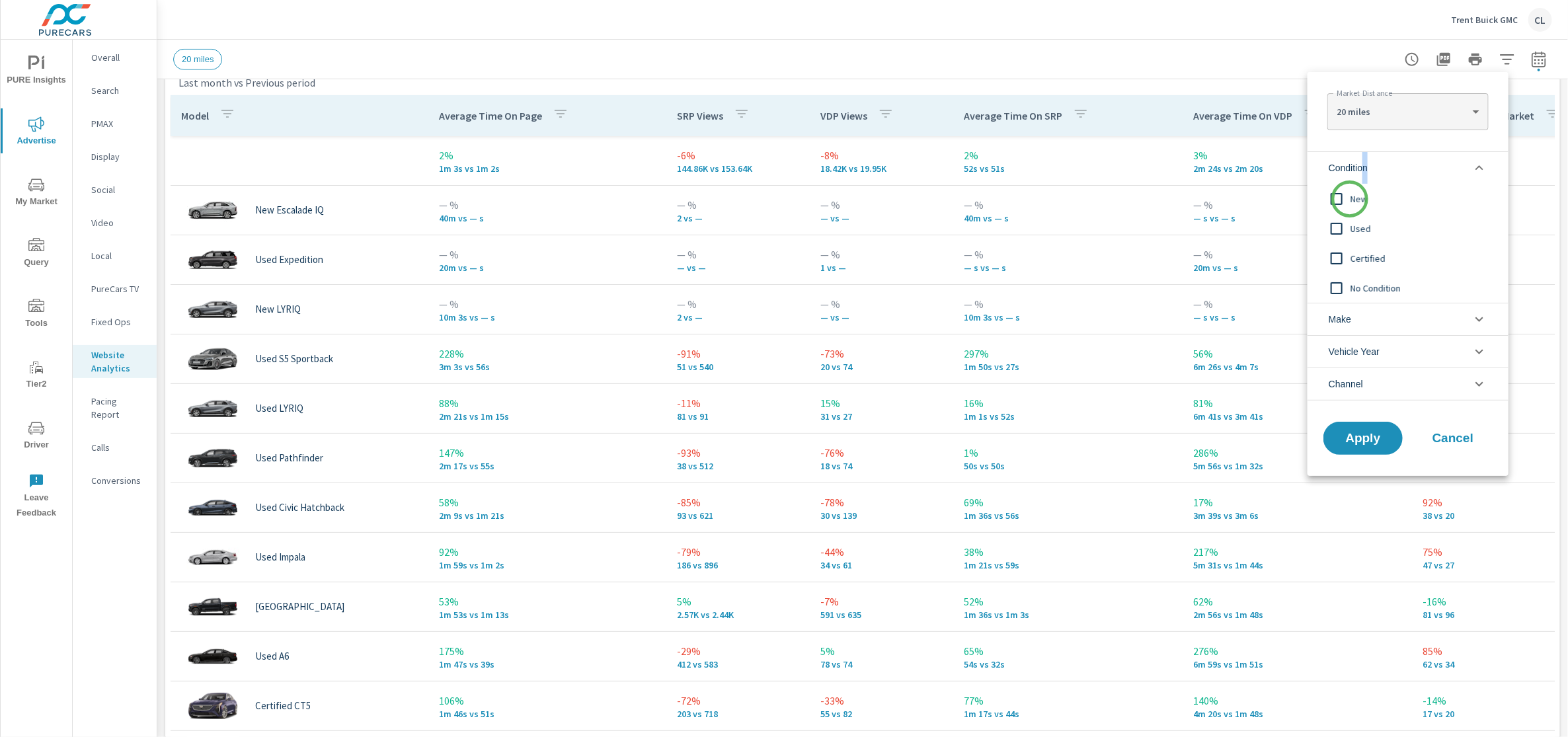
click at [1350, 199] on span "New" at bounding box center [1422, 199] width 145 height 16
click at [1369, 328] on li "Make" at bounding box center [1408, 319] width 201 height 32
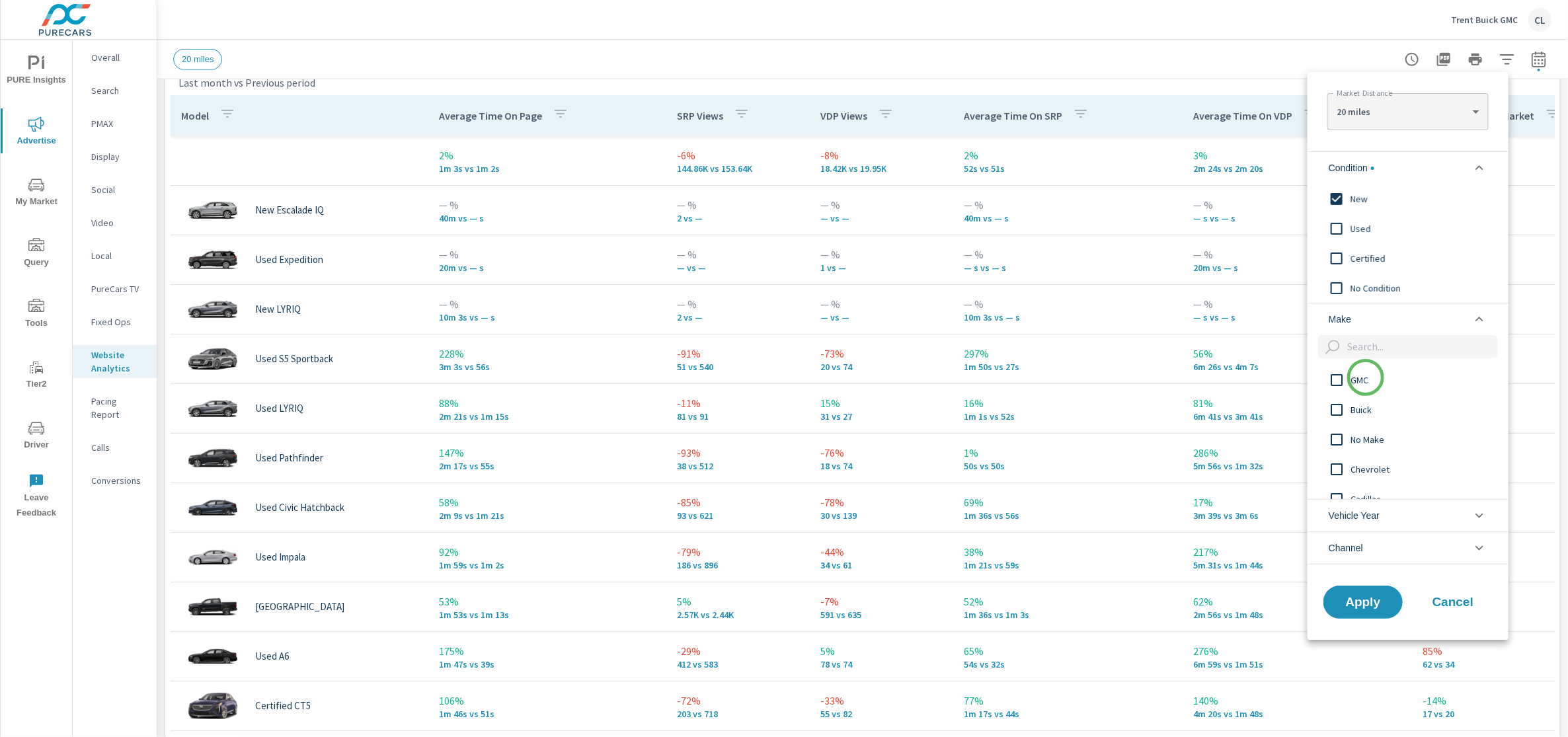
click at [1366, 377] on span "GMC" at bounding box center [1422, 380] width 145 height 16
click at [1360, 406] on span "Buick" at bounding box center [1422, 410] width 145 height 16
click at [1361, 605] on span "Apply" at bounding box center [1363, 602] width 54 height 13
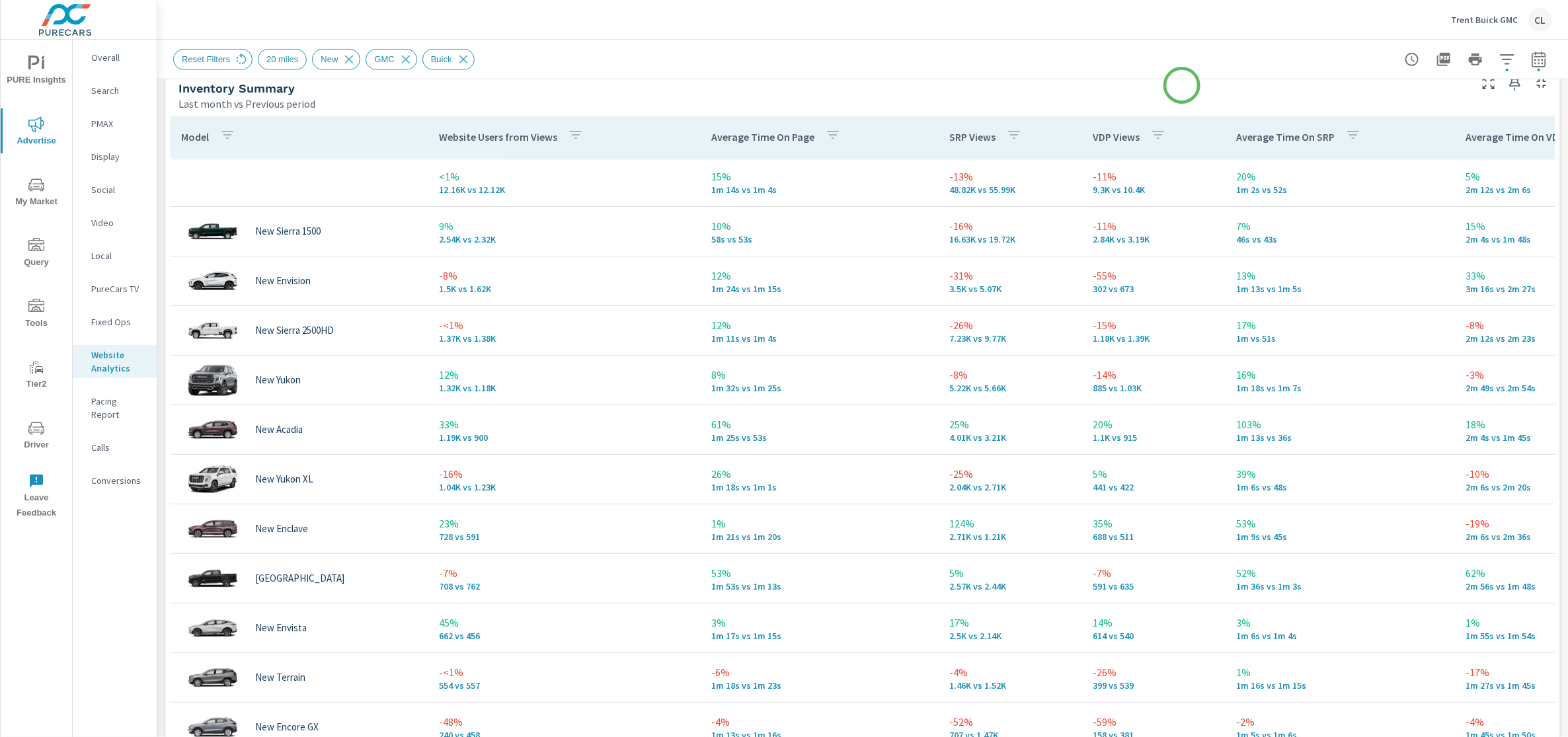
scroll to position [589, 0]
click at [1108, 134] on p "VDP Views" at bounding box center [1116, 136] width 47 height 13
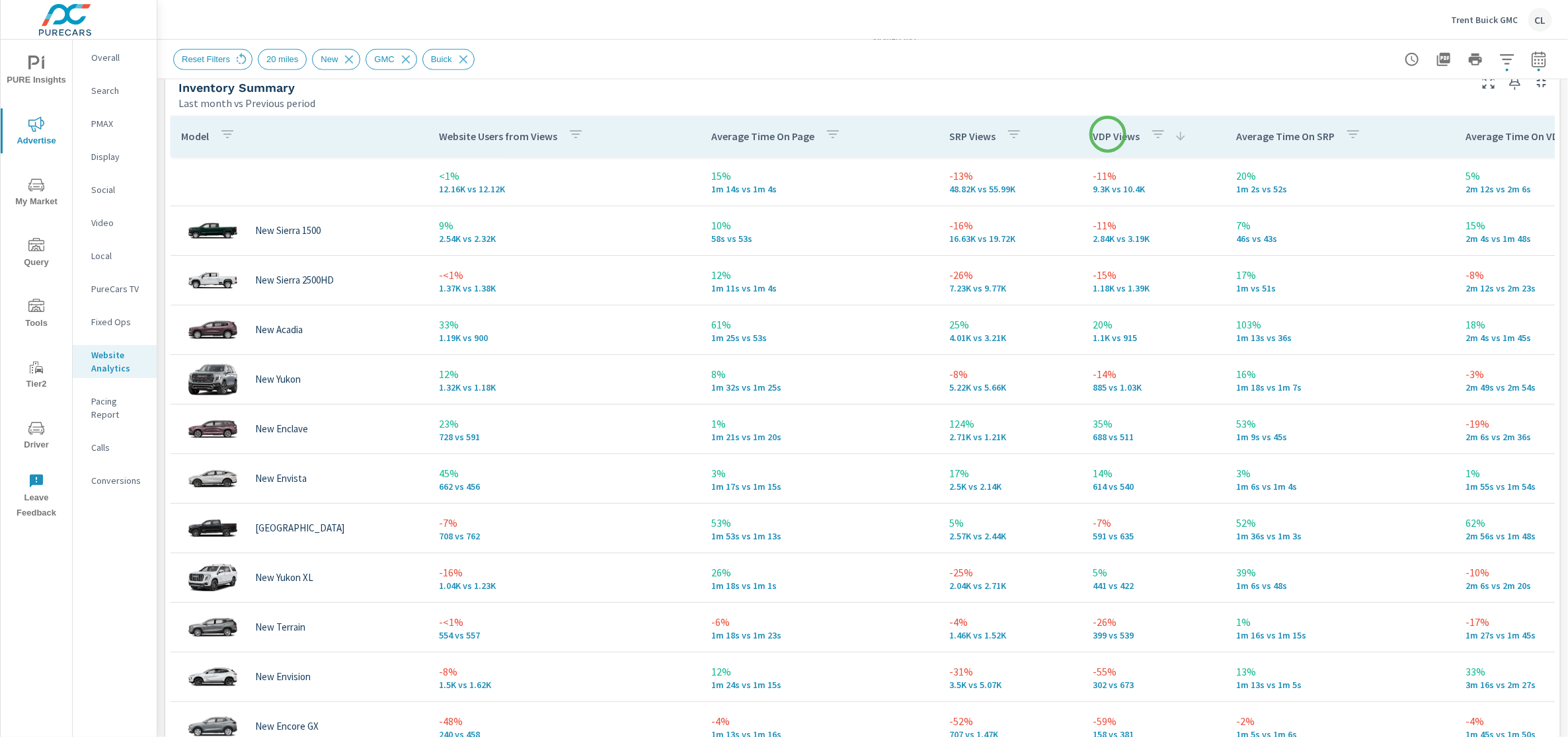
click at [1108, 134] on p "VDP Views" at bounding box center [1116, 136] width 47 height 13
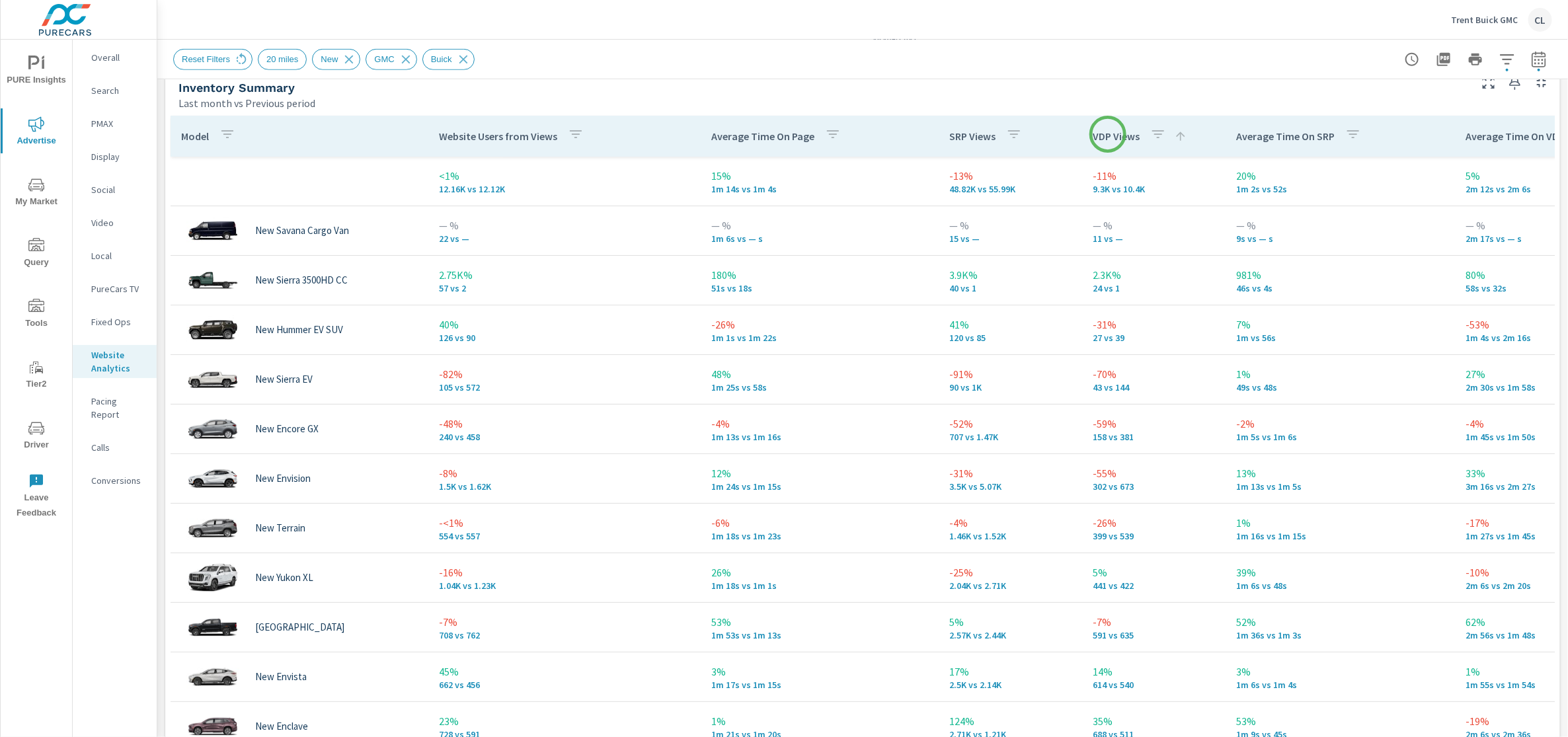
click at [1108, 134] on p "VDP Views" at bounding box center [1116, 136] width 47 height 13
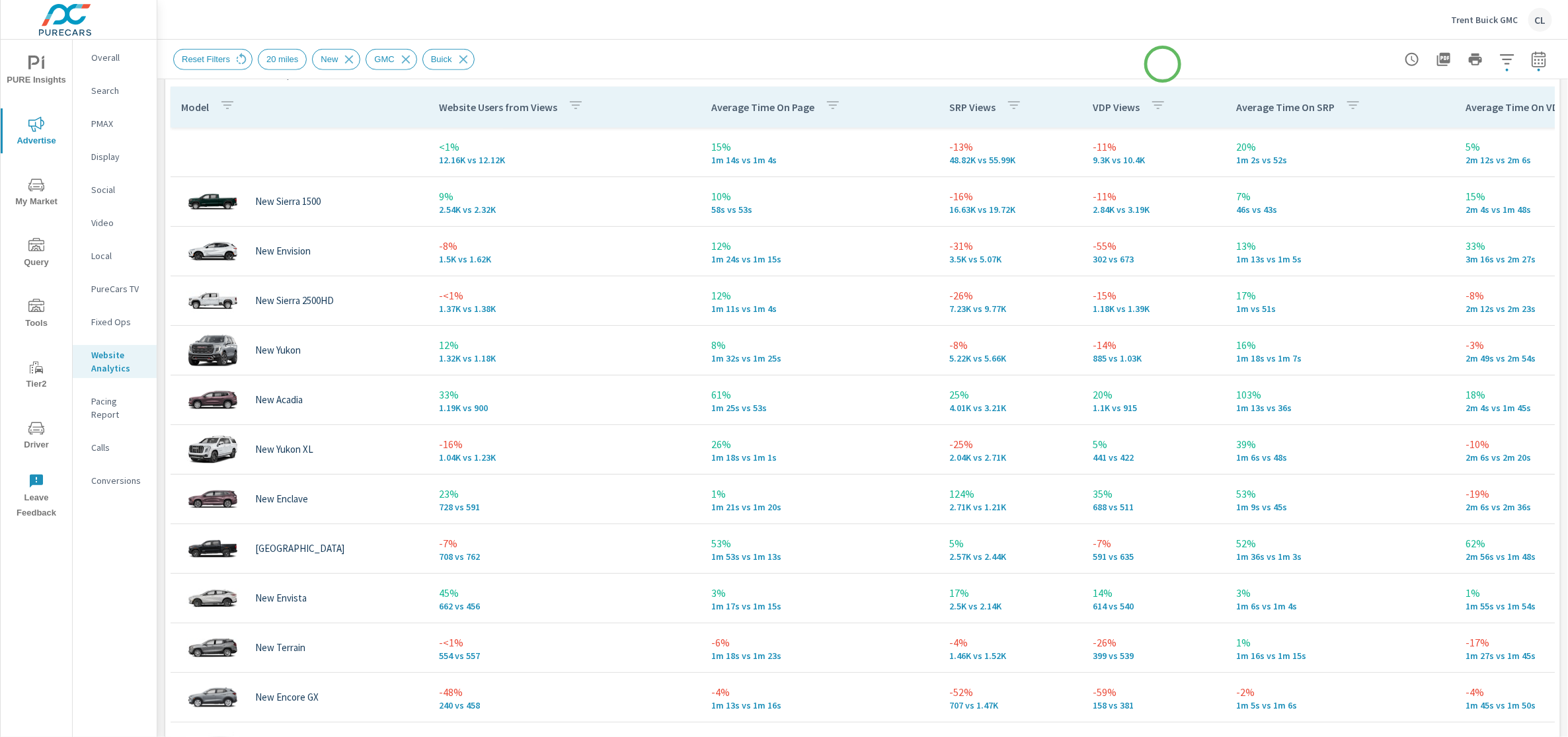
scroll to position [622, 0]
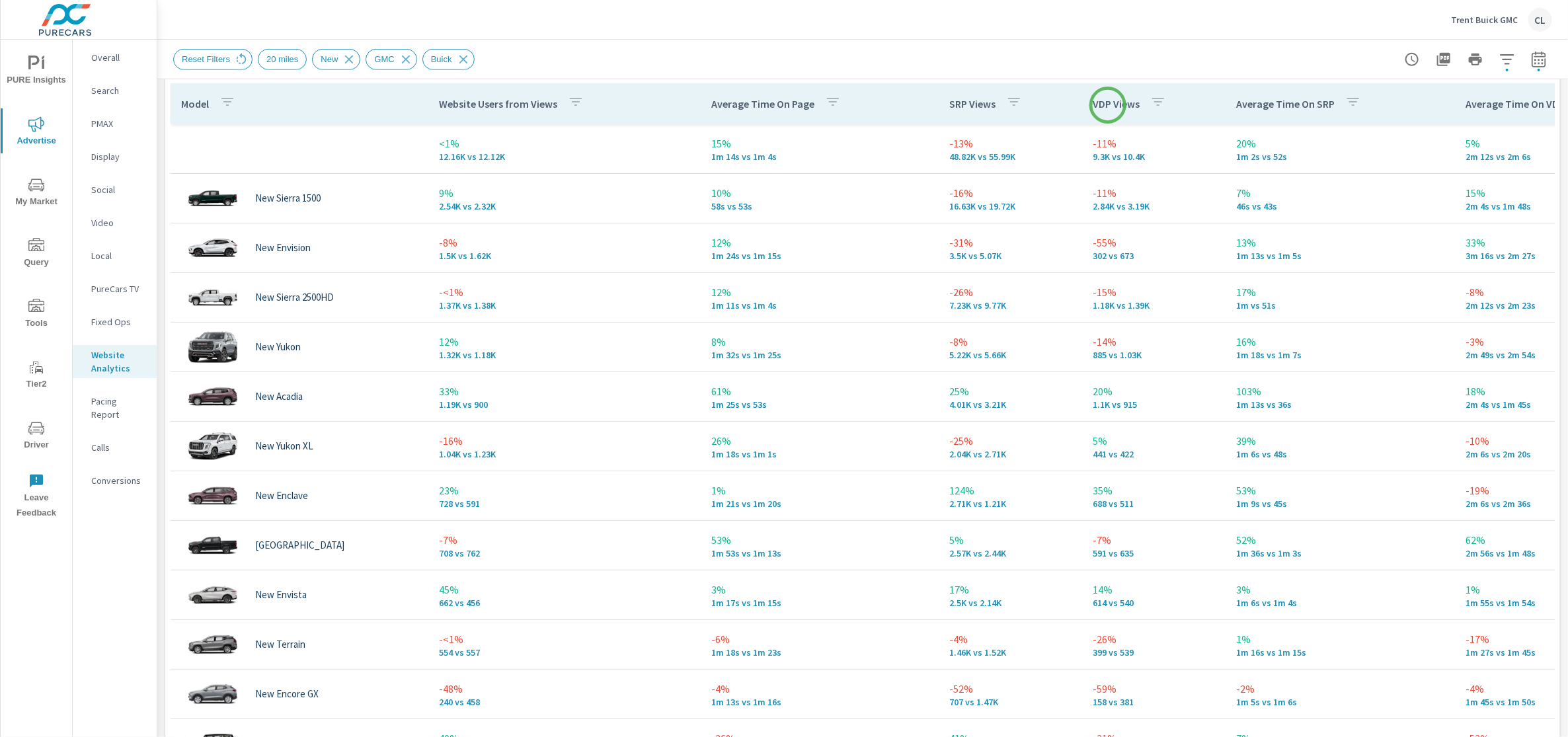
click at [1108, 105] on p "VDP Views" at bounding box center [1116, 104] width 47 height 13
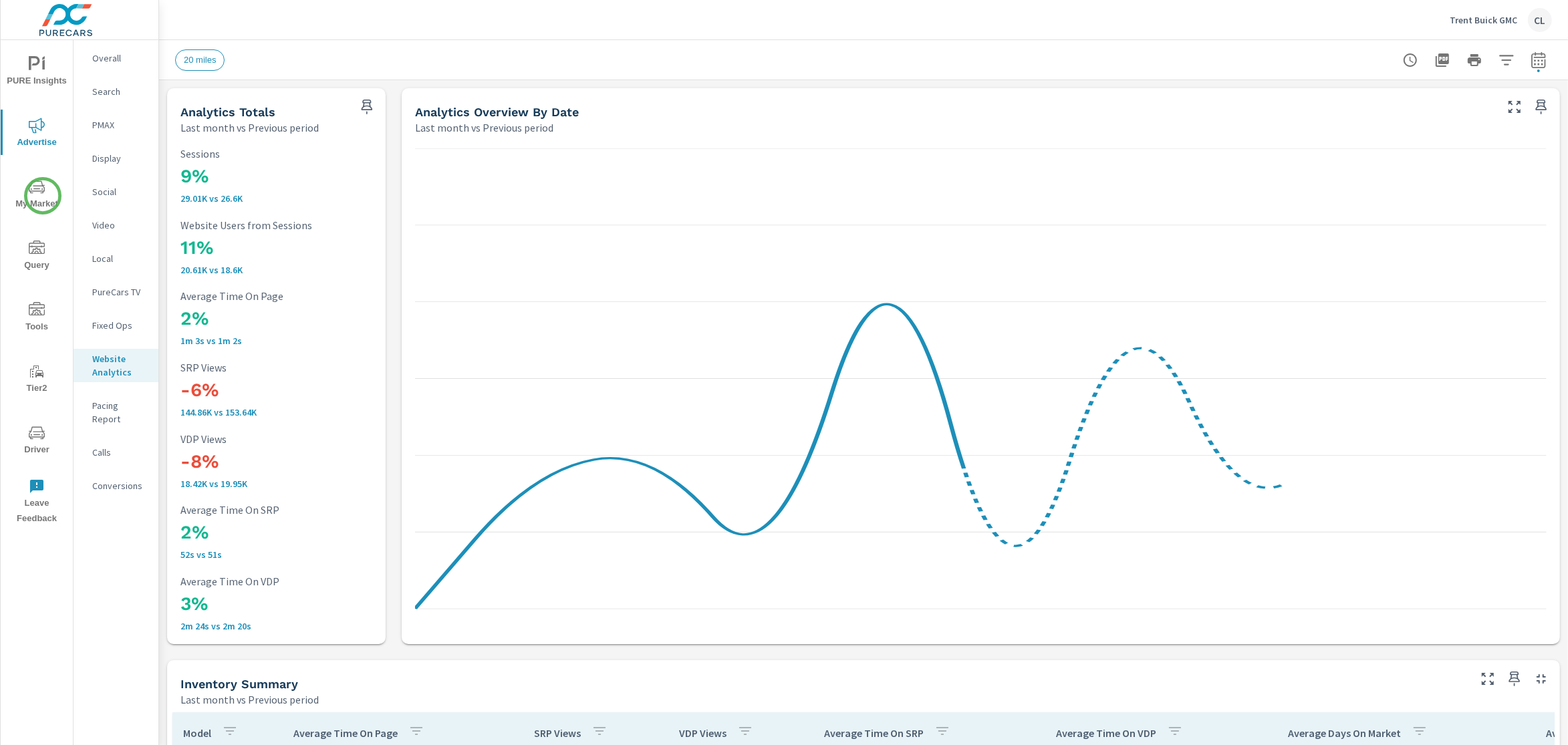
click at [42, 195] on span "My Market" at bounding box center [36, 196] width 64 height 33
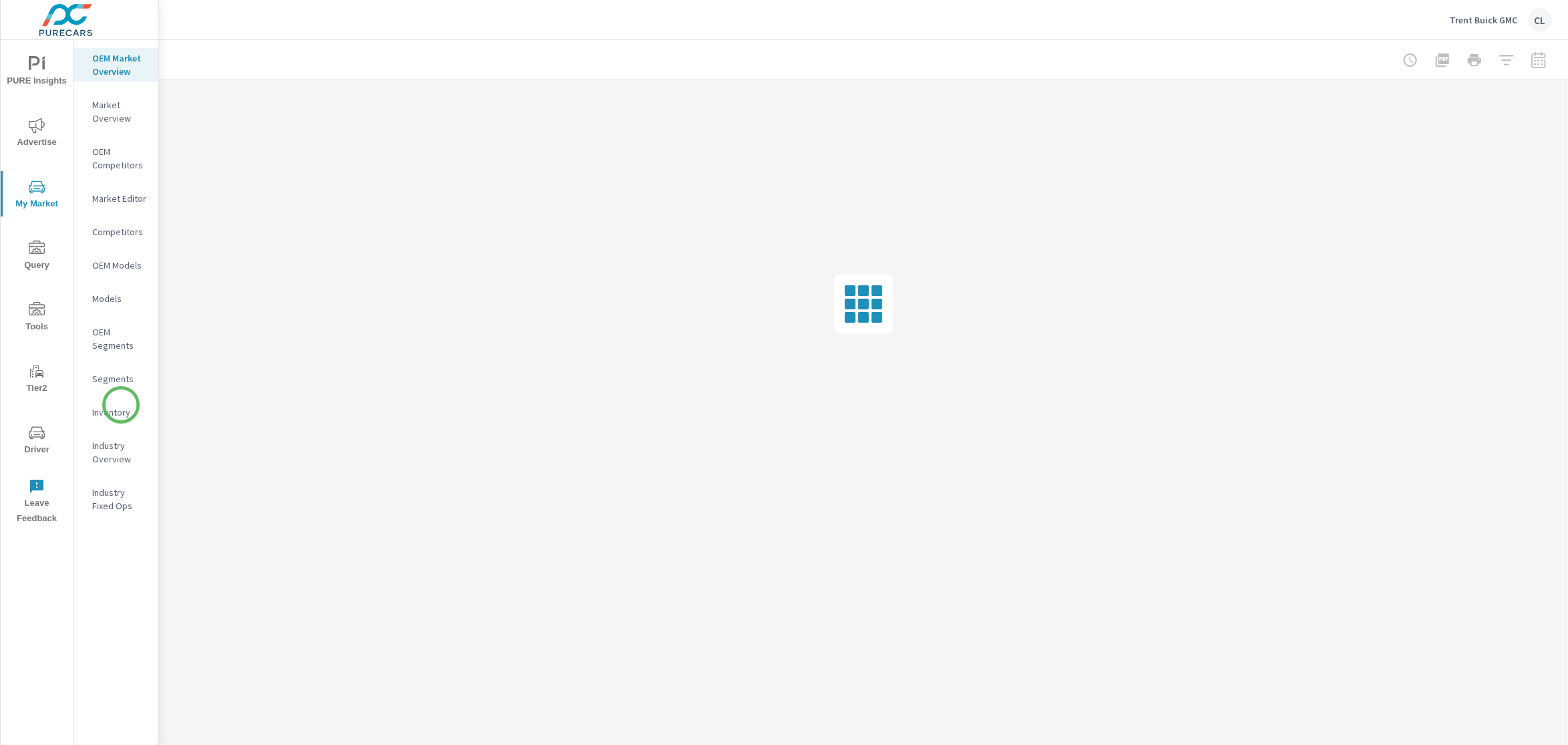
click at [118, 412] on p "Inventory" at bounding box center [120, 413] width 56 height 13
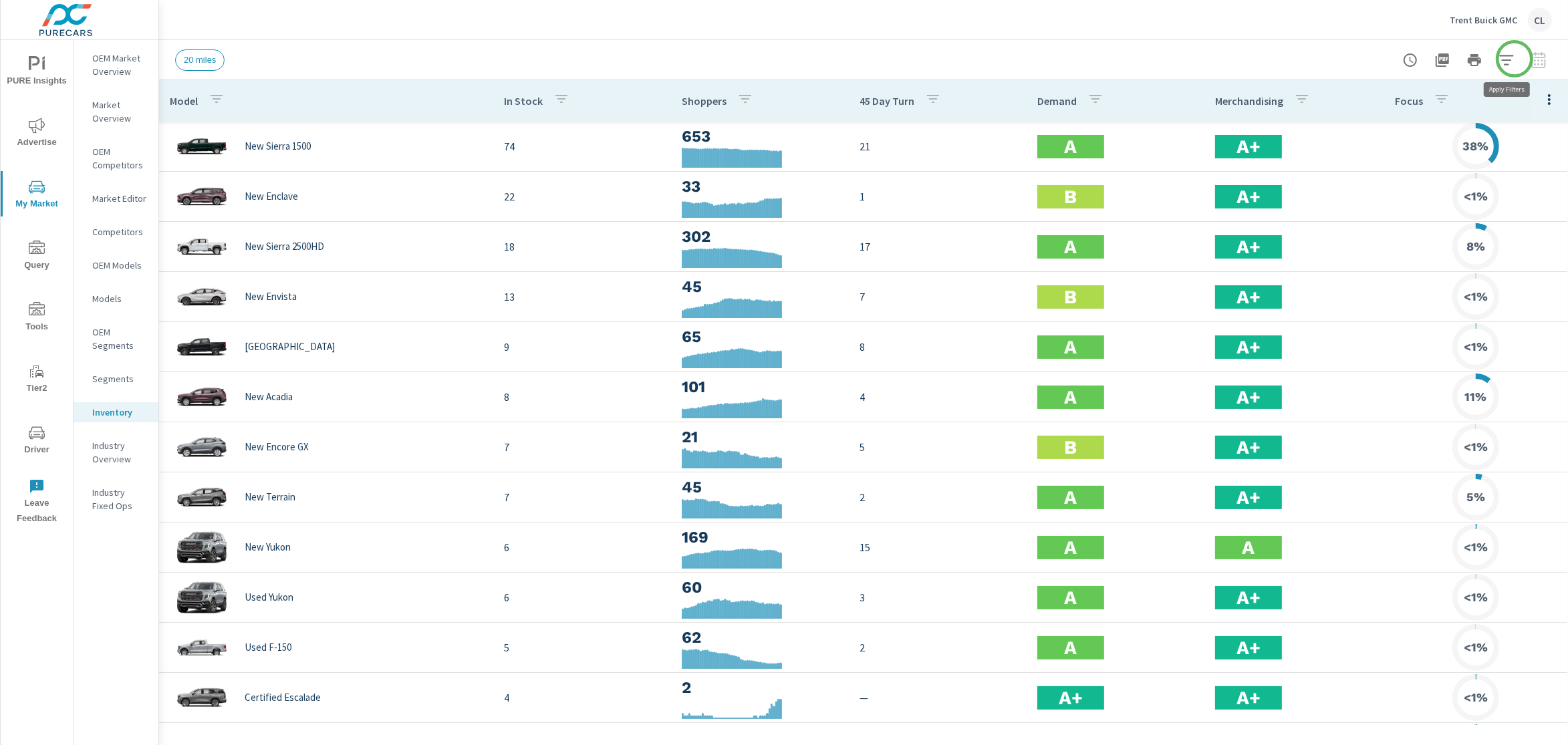
click at [1514, 56] on icon "button" at bounding box center [1507, 60] width 16 height 16
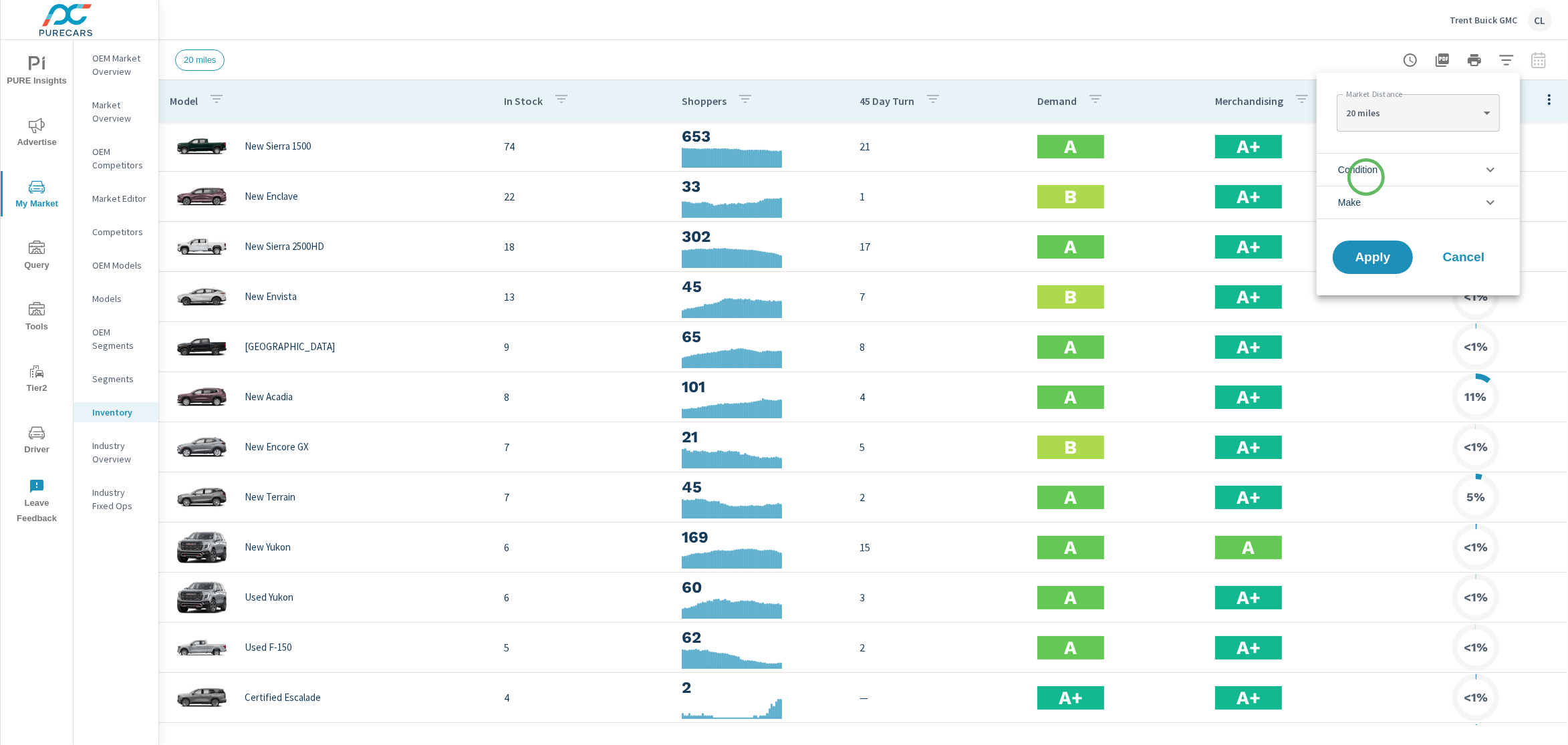
click at [1365, 179] on span "Condition" at bounding box center [1357, 170] width 39 height 32
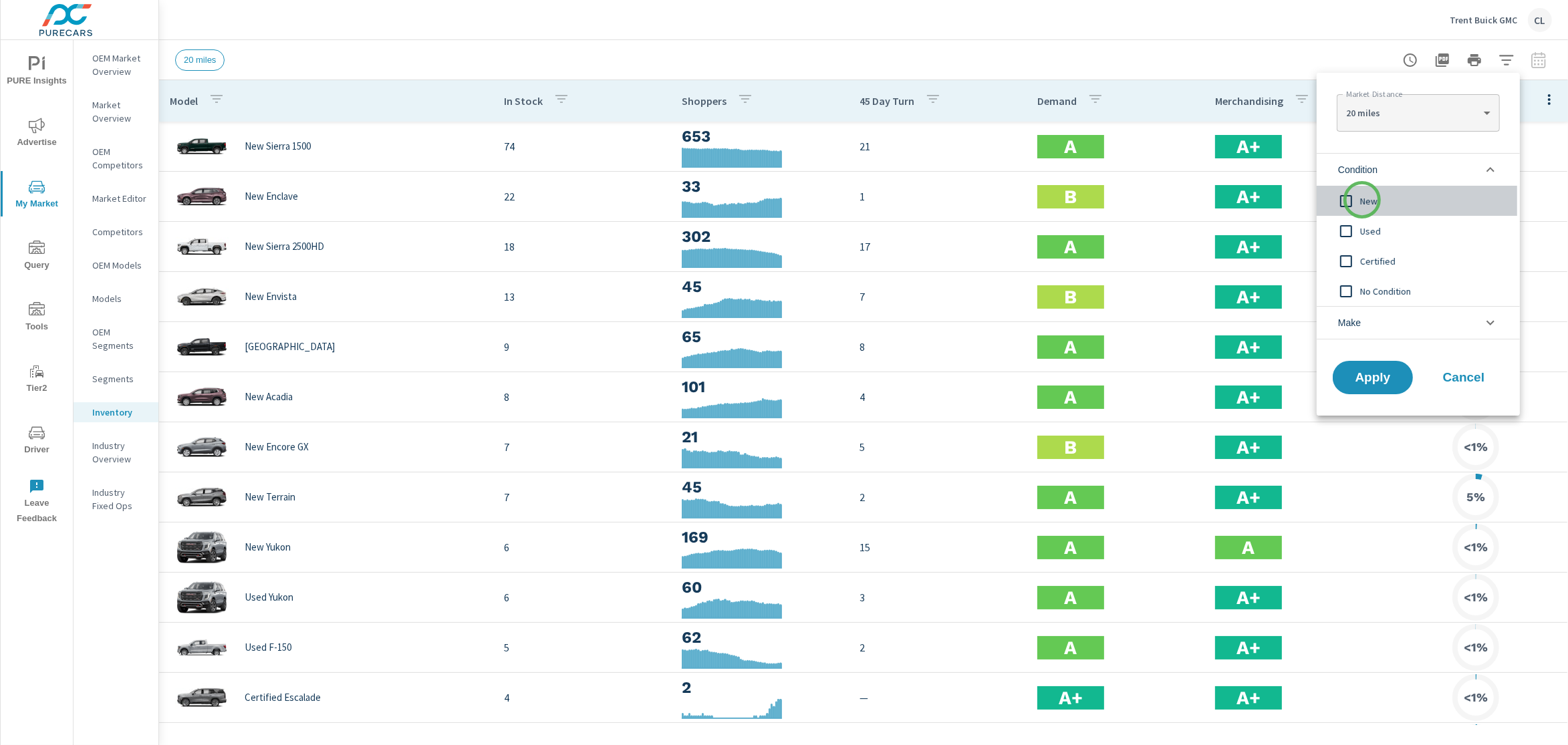
click at [1363, 200] on span "New" at bounding box center [1433, 201] width 147 height 16
click at [1372, 320] on li "Make" at bounding box center [1418, 323] width 203 height 33
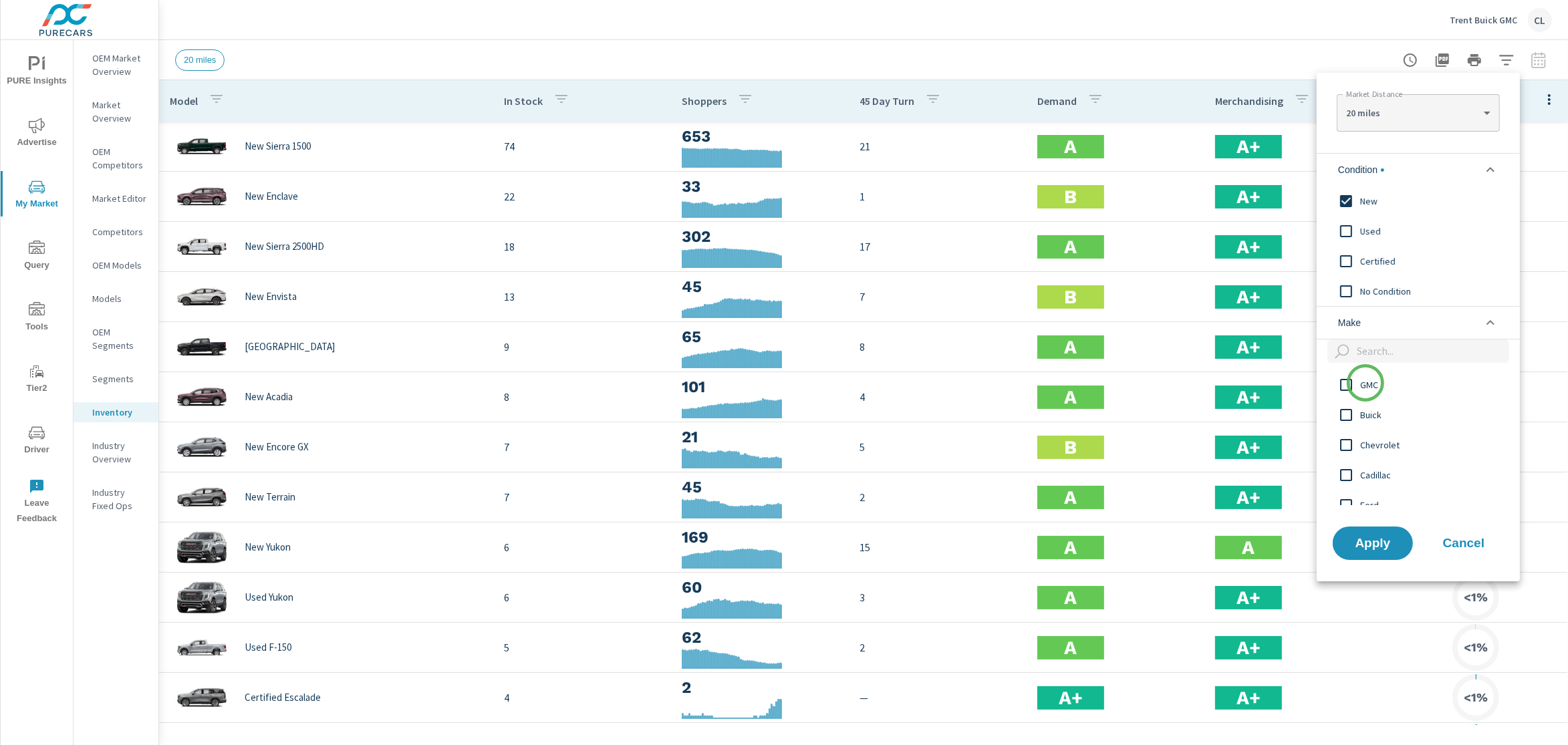
click at [1366, 383] on span "GMC" at bounding box center [1433, 385] width 147 height 16
click at [1365, 409] on span "Buick" at bounding box center [1433, 415] width 147 height 16
click at [1363, 544] on span "Apply" at bounding box center [1373, 543] width 55 height 13
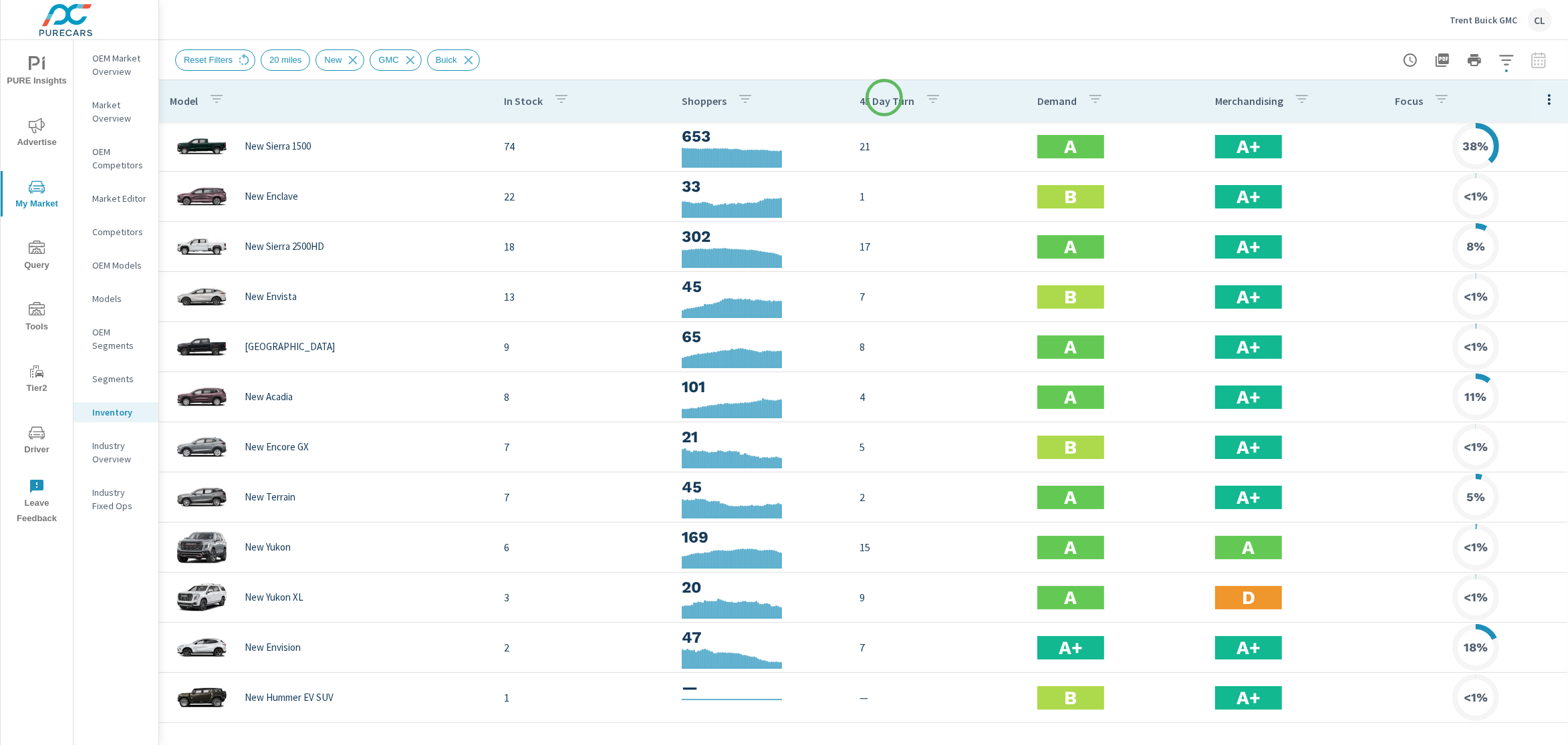
click at [884, 97] on p "45 Day Turn" at bounding box center [887, 101] width 55 height 13
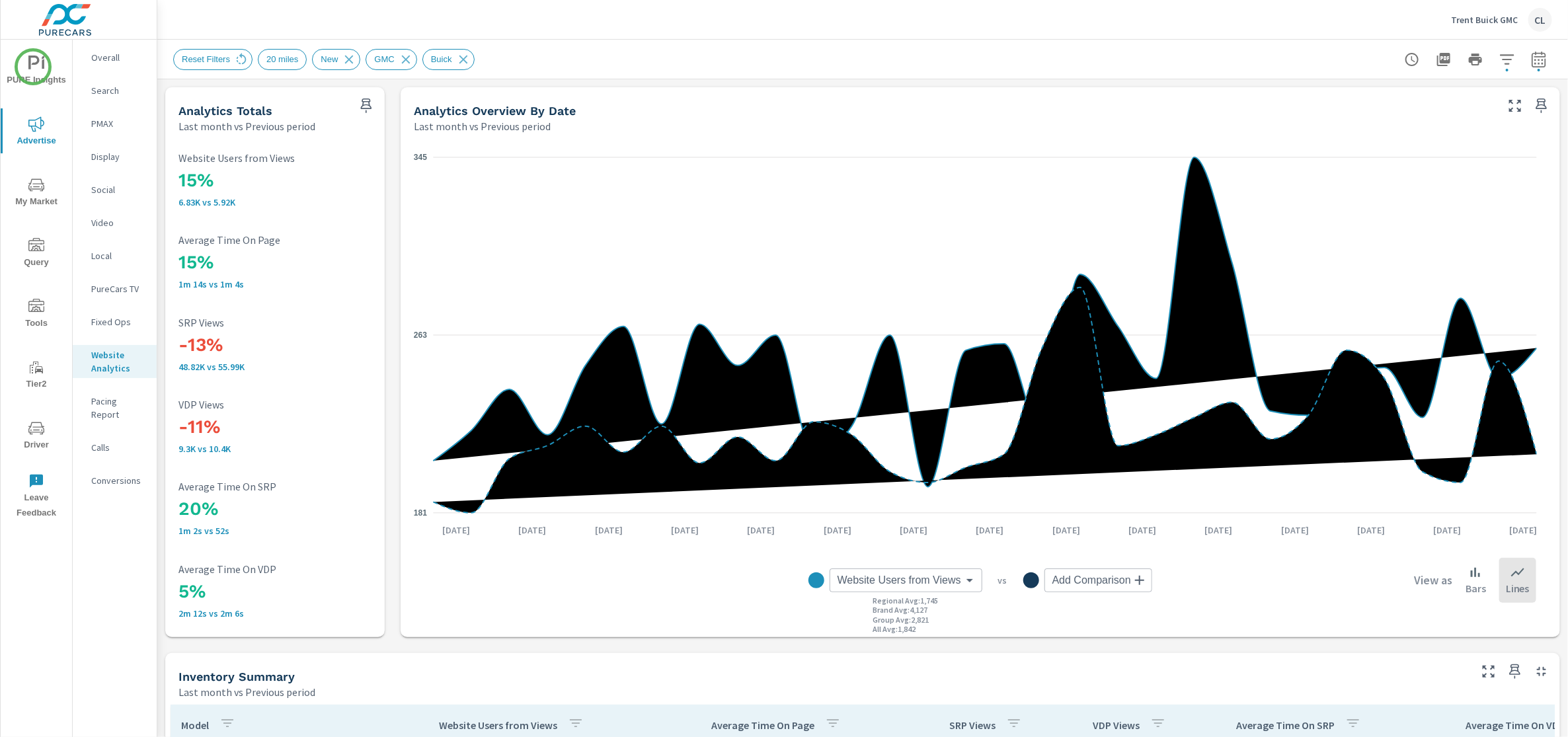
click at [33, 67] on icon "nav menu" at bounding box center [37, 63] width 16 height 16
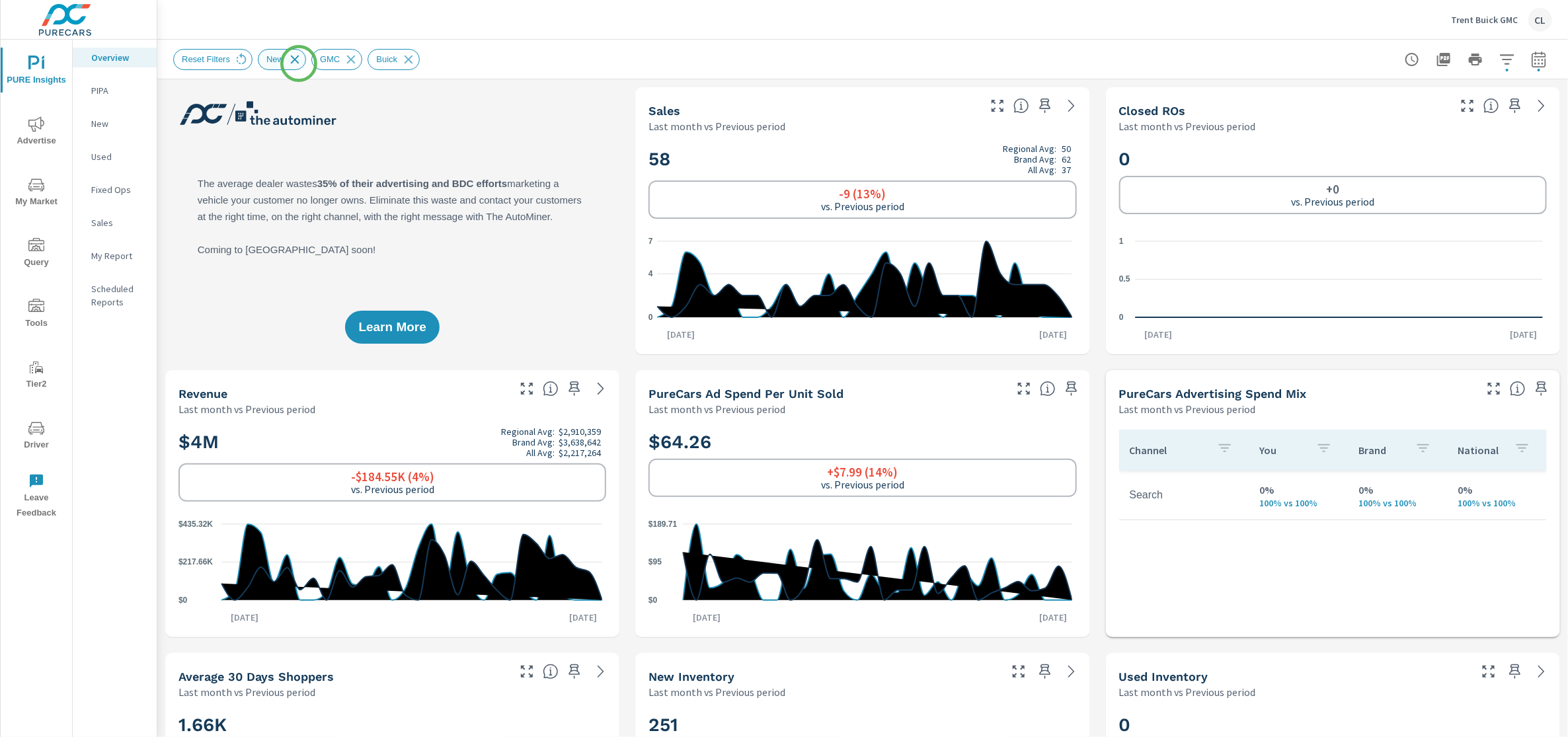
click at [298, 62] on icon at bounding box center [295, 60] width 15 height 15
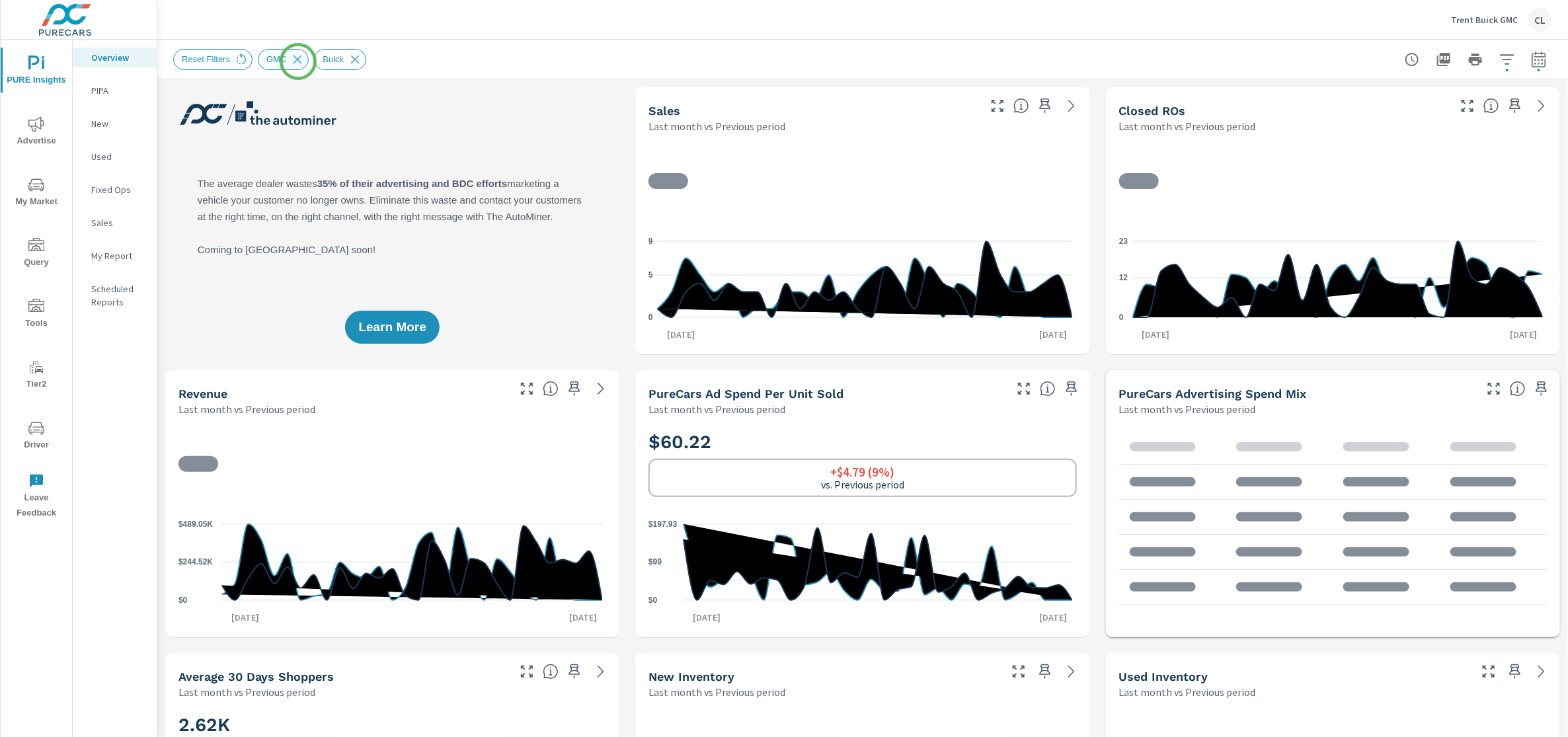
click at [298, 62] on icon at bounding box center [298, 60] width 15 height 15
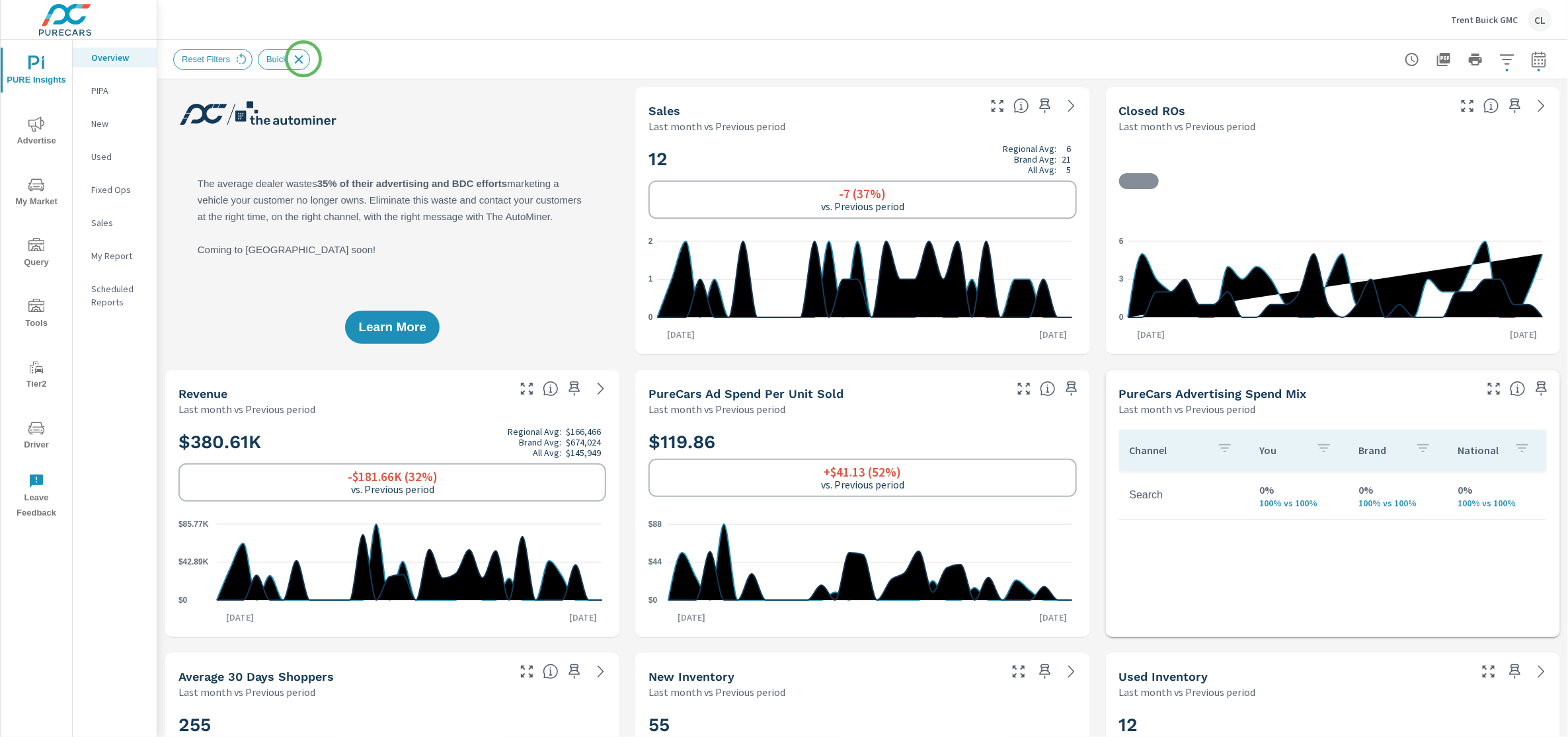
click at [304, 60] on icon at bounding box center [299, 60] width 15 height 15
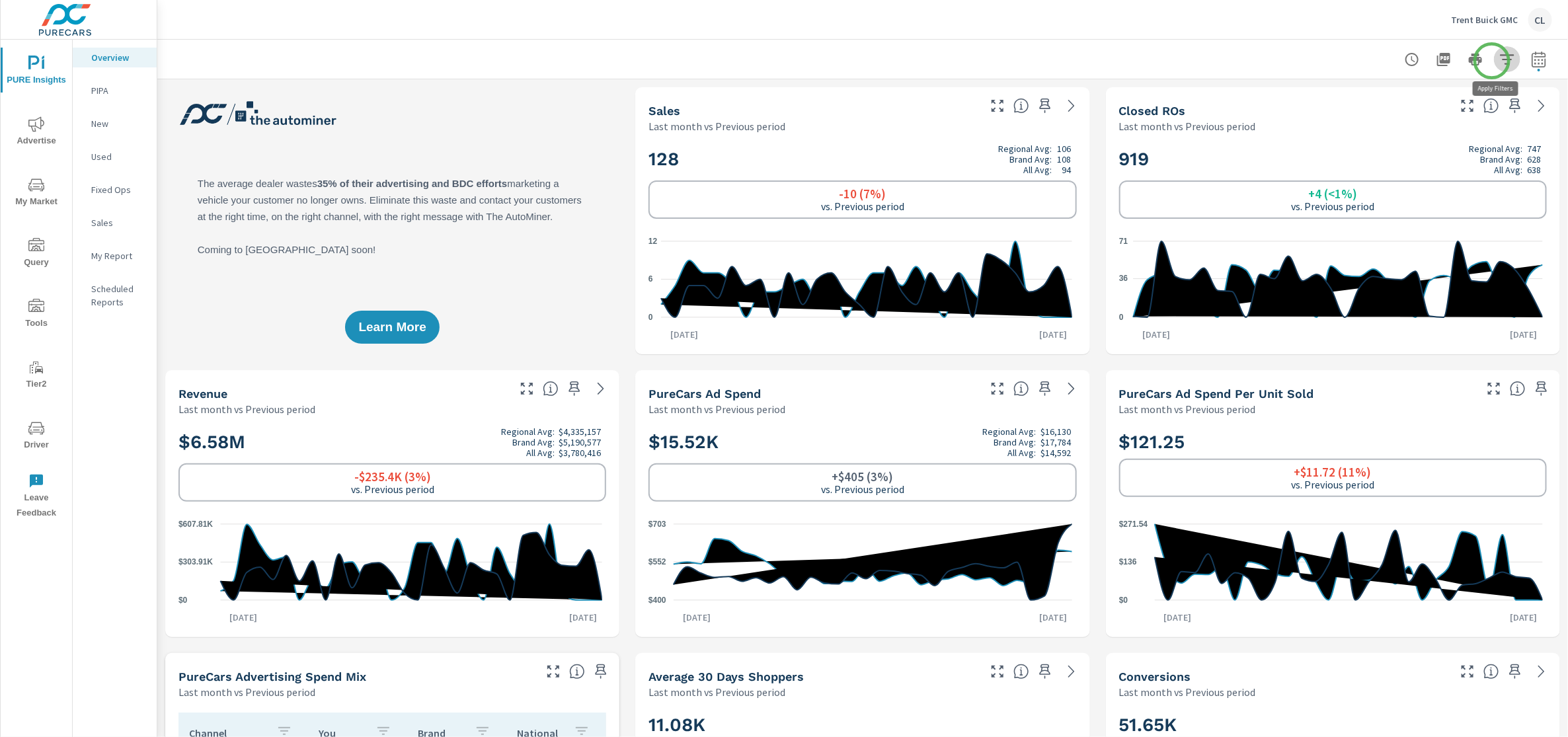
click at [1499, 61] on icon "button" at bounding box center [1507, 60] width 16 height 16
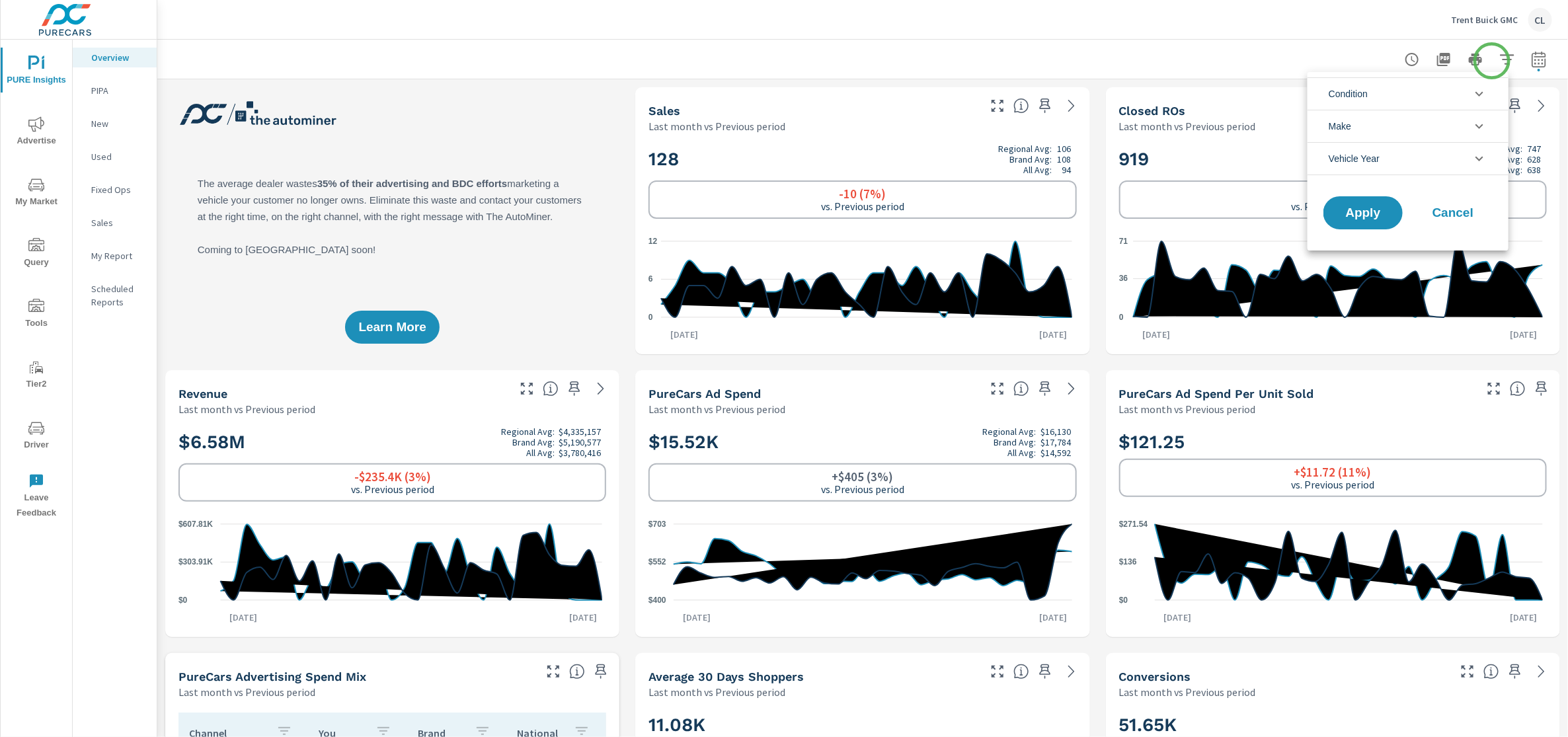
click at [1492, 60] on div at bounding box center [784, 368] width 1568 height 737
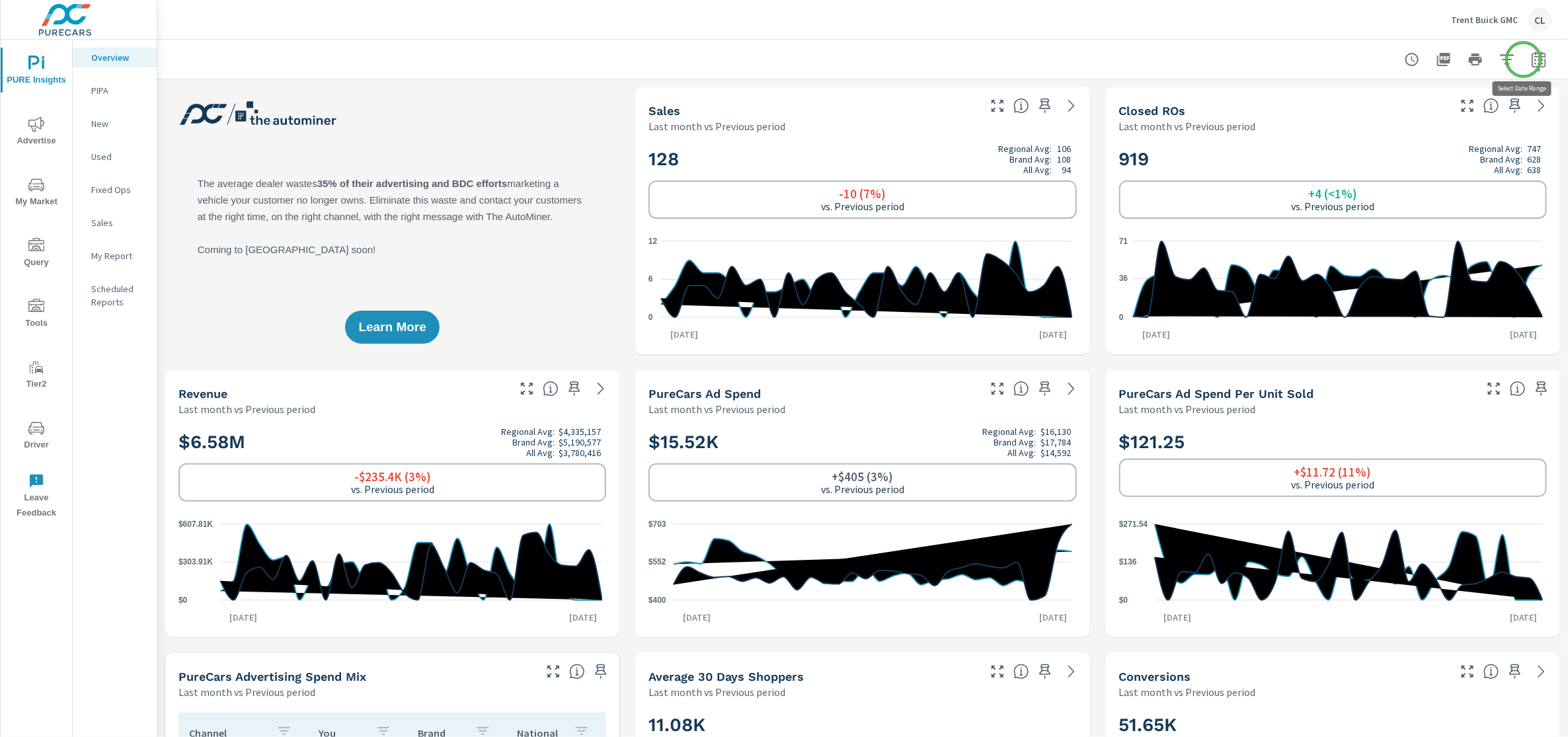
click at [1530, 60] on icon "button" at bounding box center [1539, 60] width 16 height 16
select select "Last month"
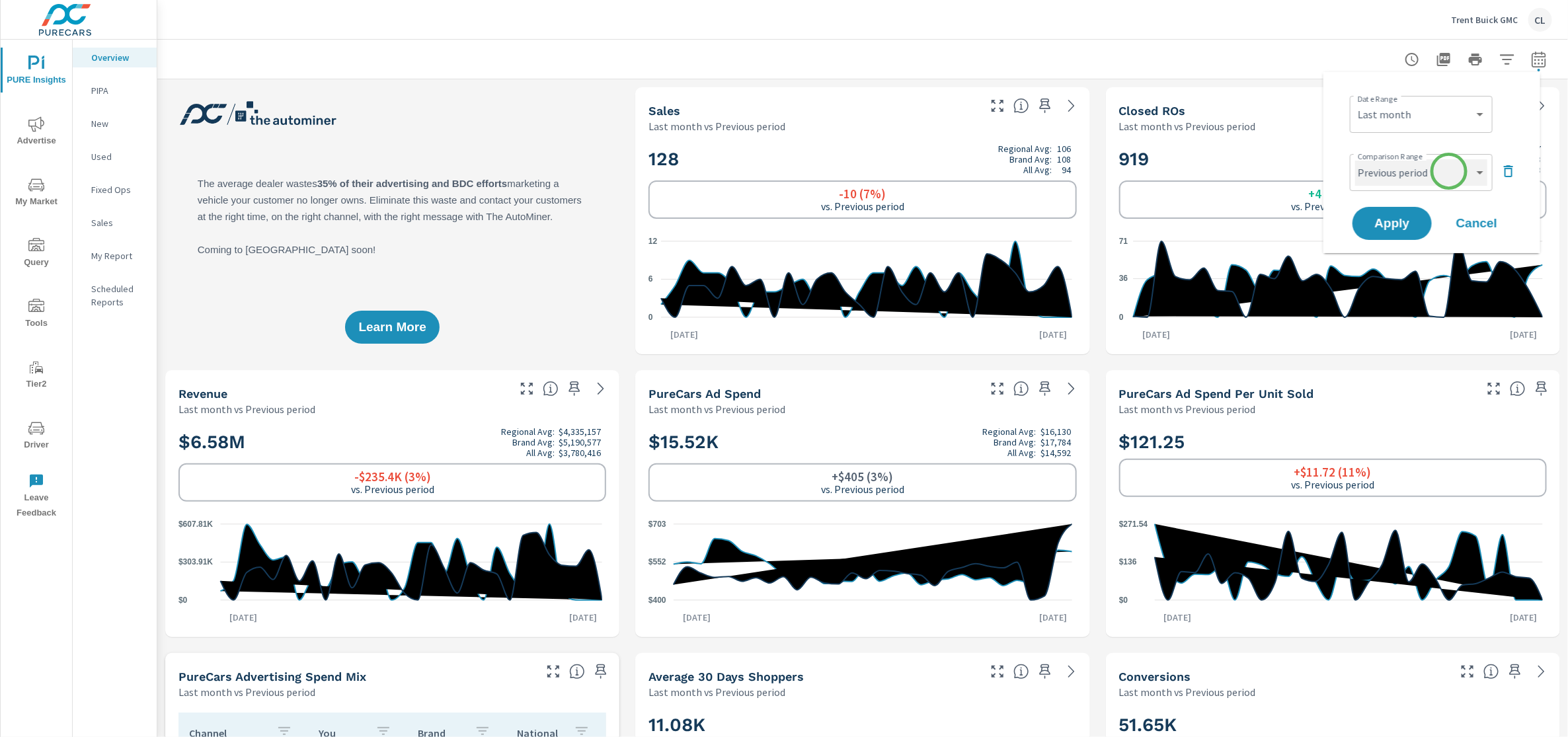
click at [1449, 171] on select "Custom Previous period Previous month Previous year" at bounding box center [1421, 173] width 132 height 26
click at [1355, 160] on select "Custom Previous period Previous month Previous year" at bounding box center [1421, 173] width 132 height 26
select select "Previous year"
click at [1407, 218] on span "Apply" at bounding box center [1392, 224] width 54 height 13
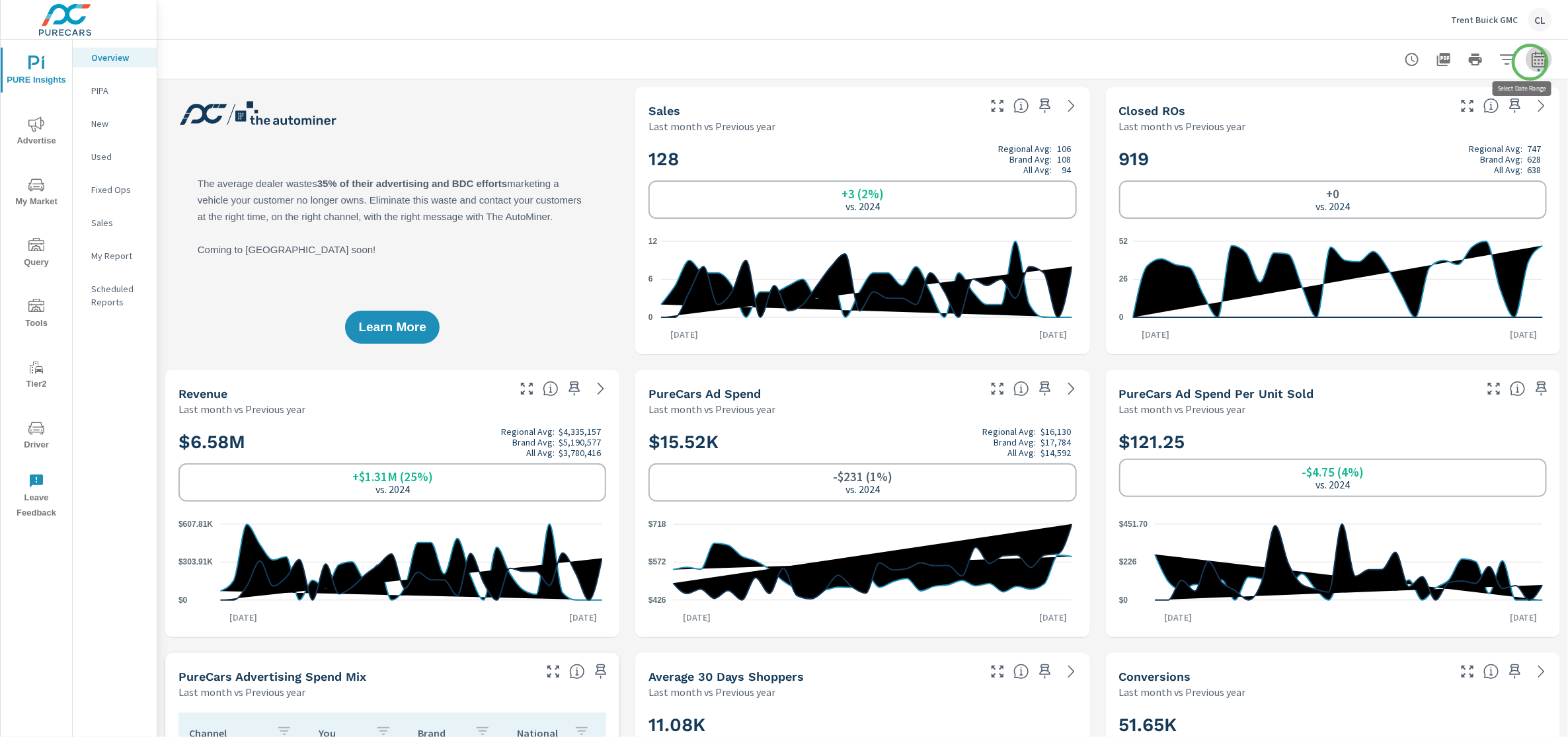
click at [1534, 62] on icon "button" at bounding box center [1539, 61] width 9 height 5
select select "Last month"
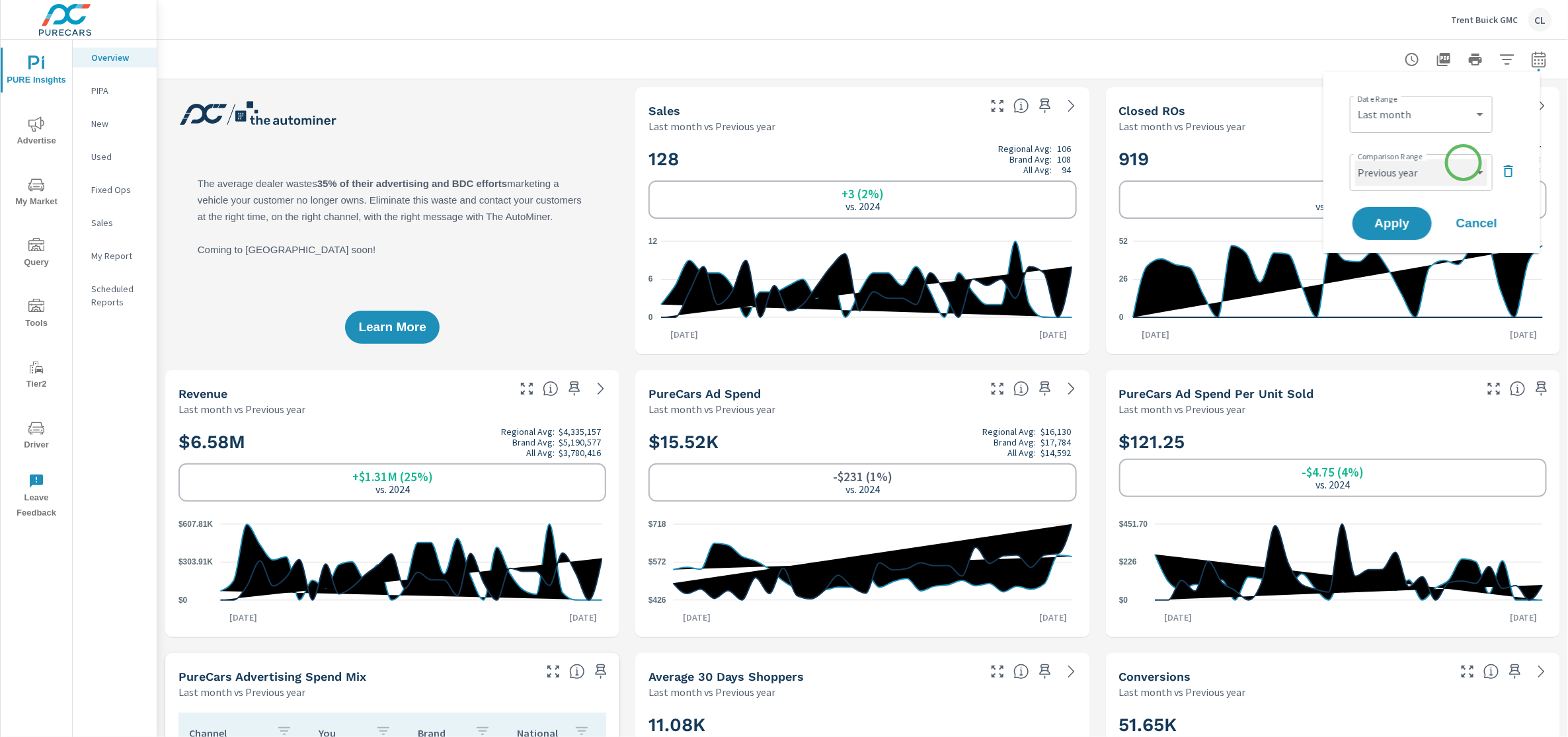
click at [1464, 163] on select "Custom Previous period Previous month Previous year" at bounding box center [1421, 173] width 132 height 26
click at [1355, 160] on select "Custom Previous period Previous month Previous year" at bounding box center [1421, 173] width 132 height 26
select select "Previous month"
click at [1402, 218] on span "Apply" at bounding box center [1392, 224] width 54 height 13
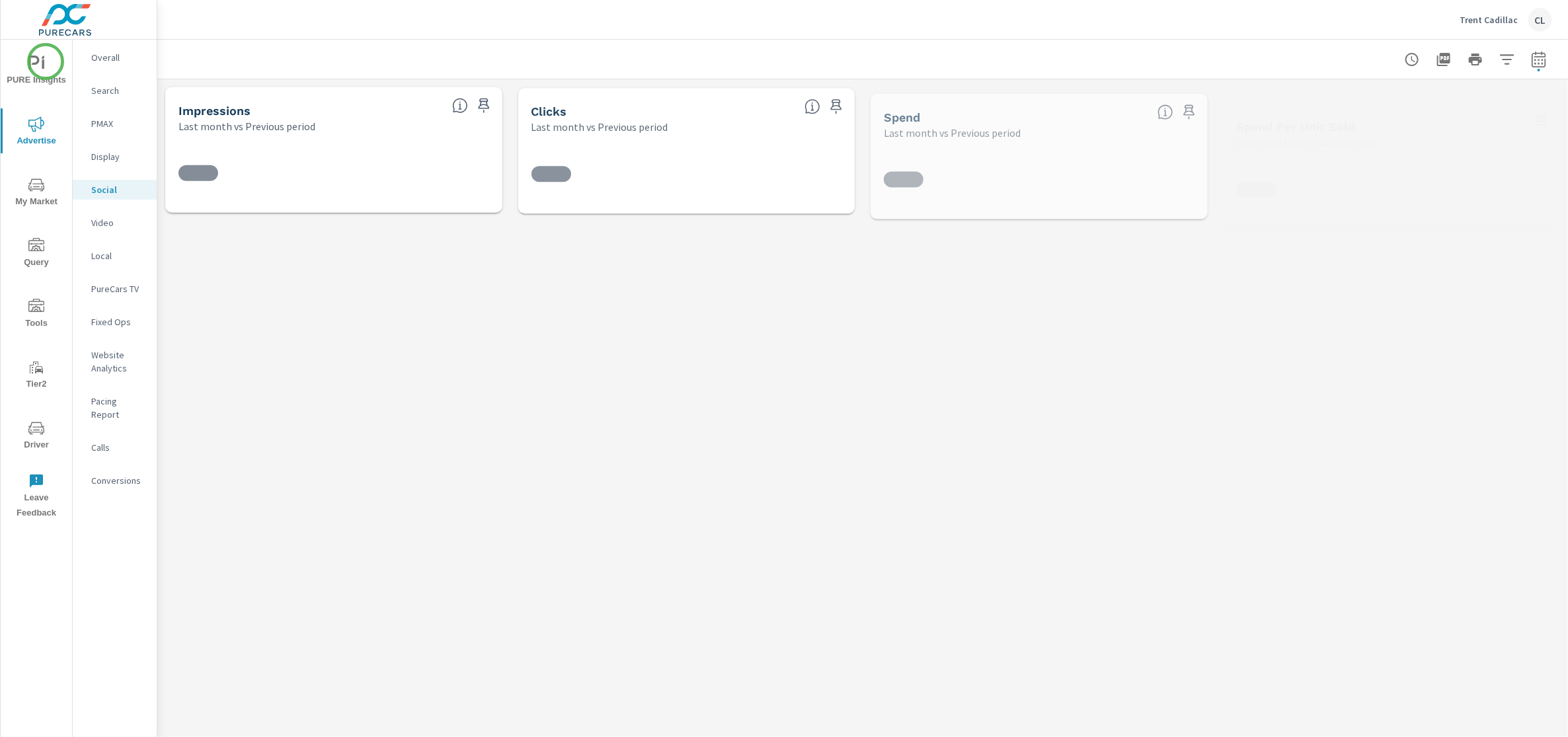
click at [43, 74] on span "PURE Insights" at bounding box center [36, 71] width 63 height 32
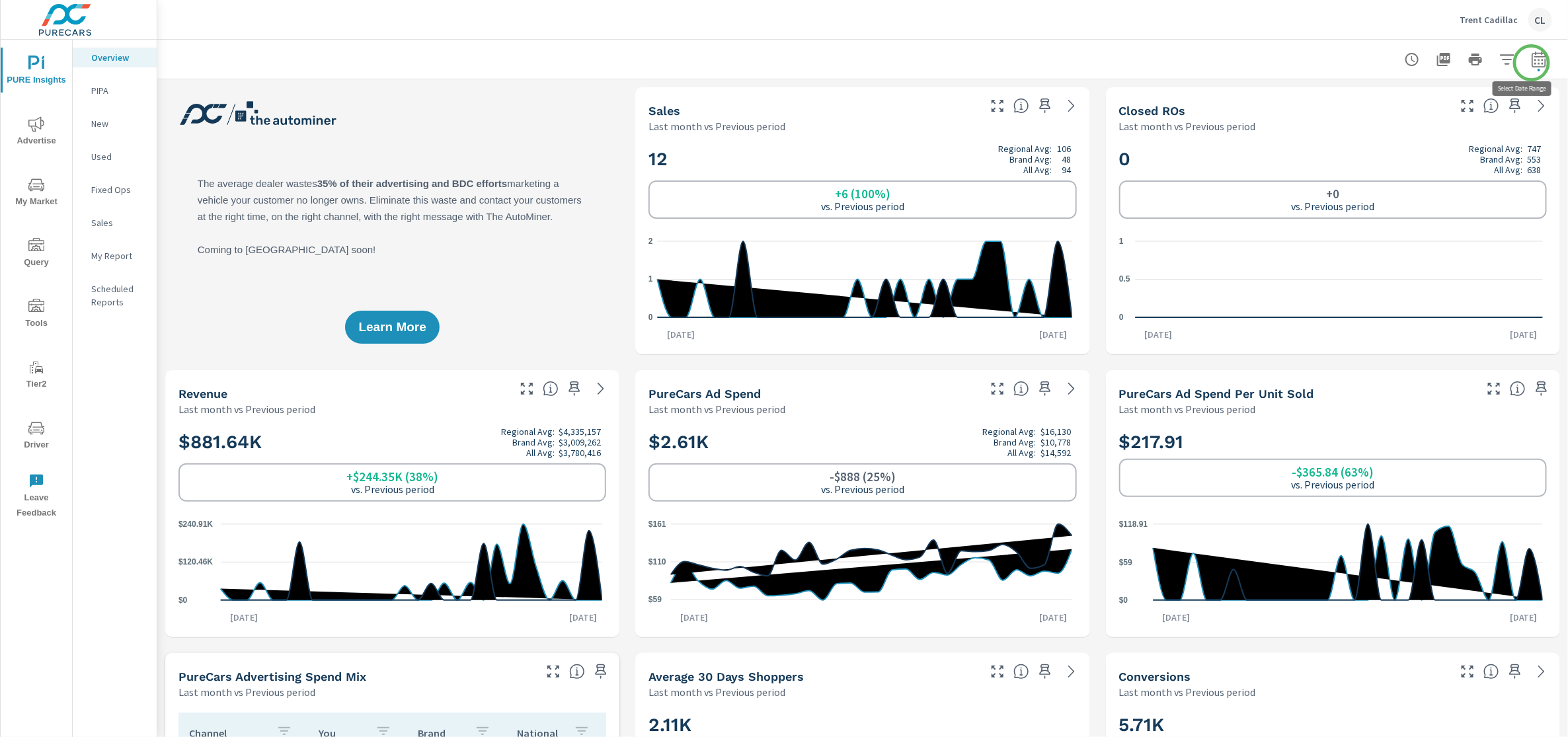
click at [1531, 63] on icon "button" at bounding box center [1539, 60] width 16 height 16
select select "Last month"
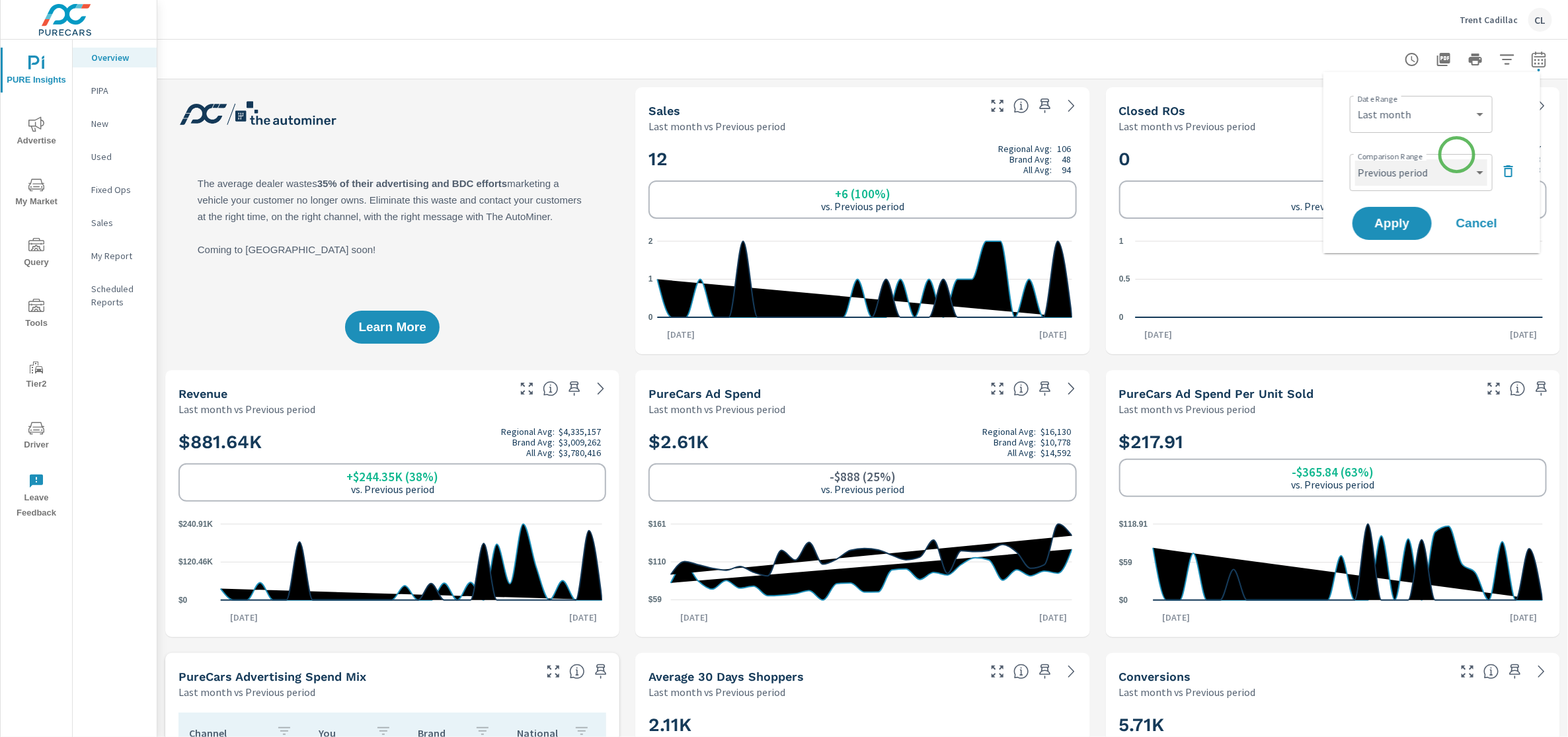
click at [1443, 174] on select "Custom Previous period Previous month Previous year" at bounding box center [1421, 173] width 132 height 26
click at [1355, 160] on select "Custom Previous period Previous month Previous year" at bounding box center [1421, 173] width 132 height 26
select select "Previous year"
click at [1403, 221] on span "Apply" at bounding box center [1392, 224] width 54 height 13
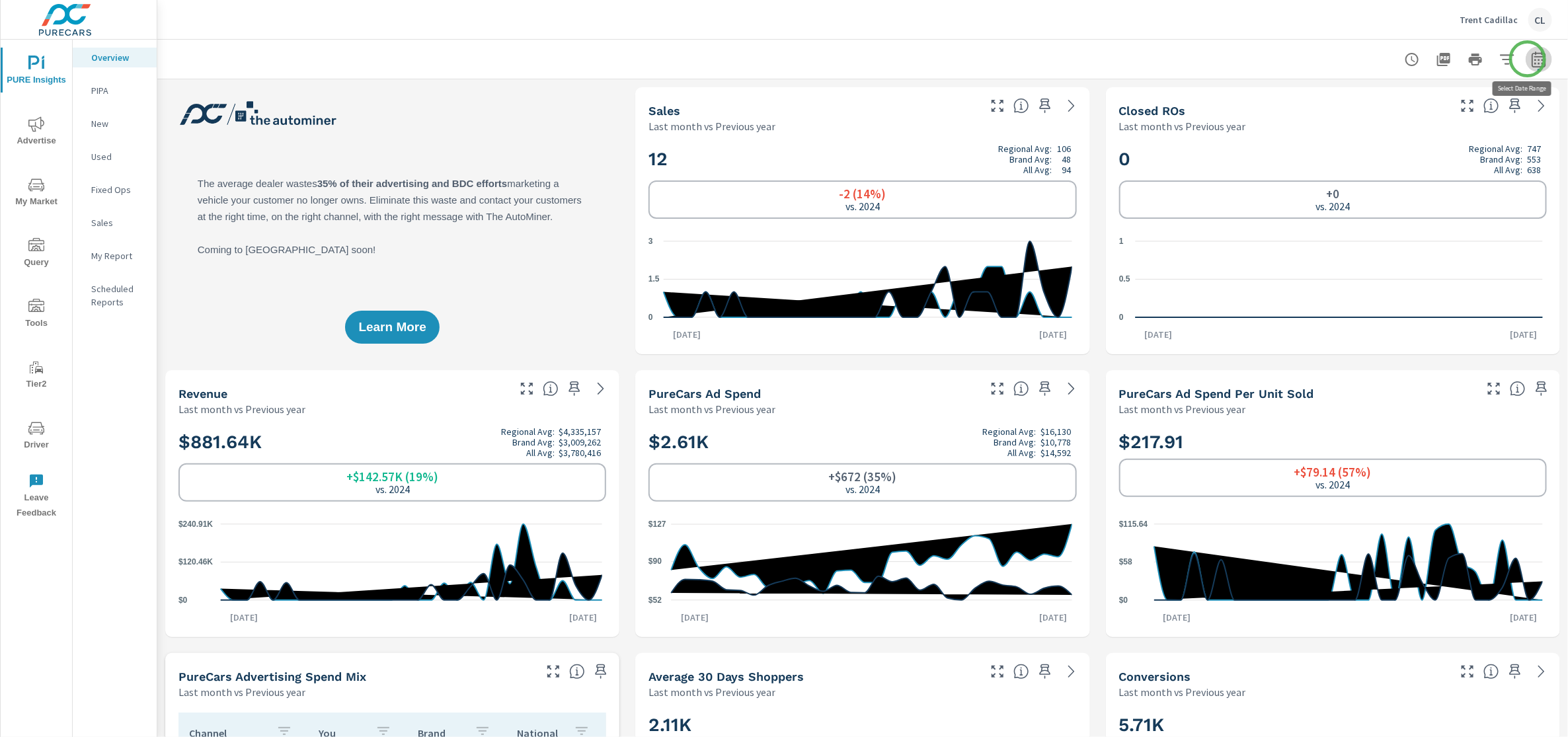
click at [1530, 59] on icon "button" at bounding box center [1539, 60] width 16 height 16
select select "Last month"
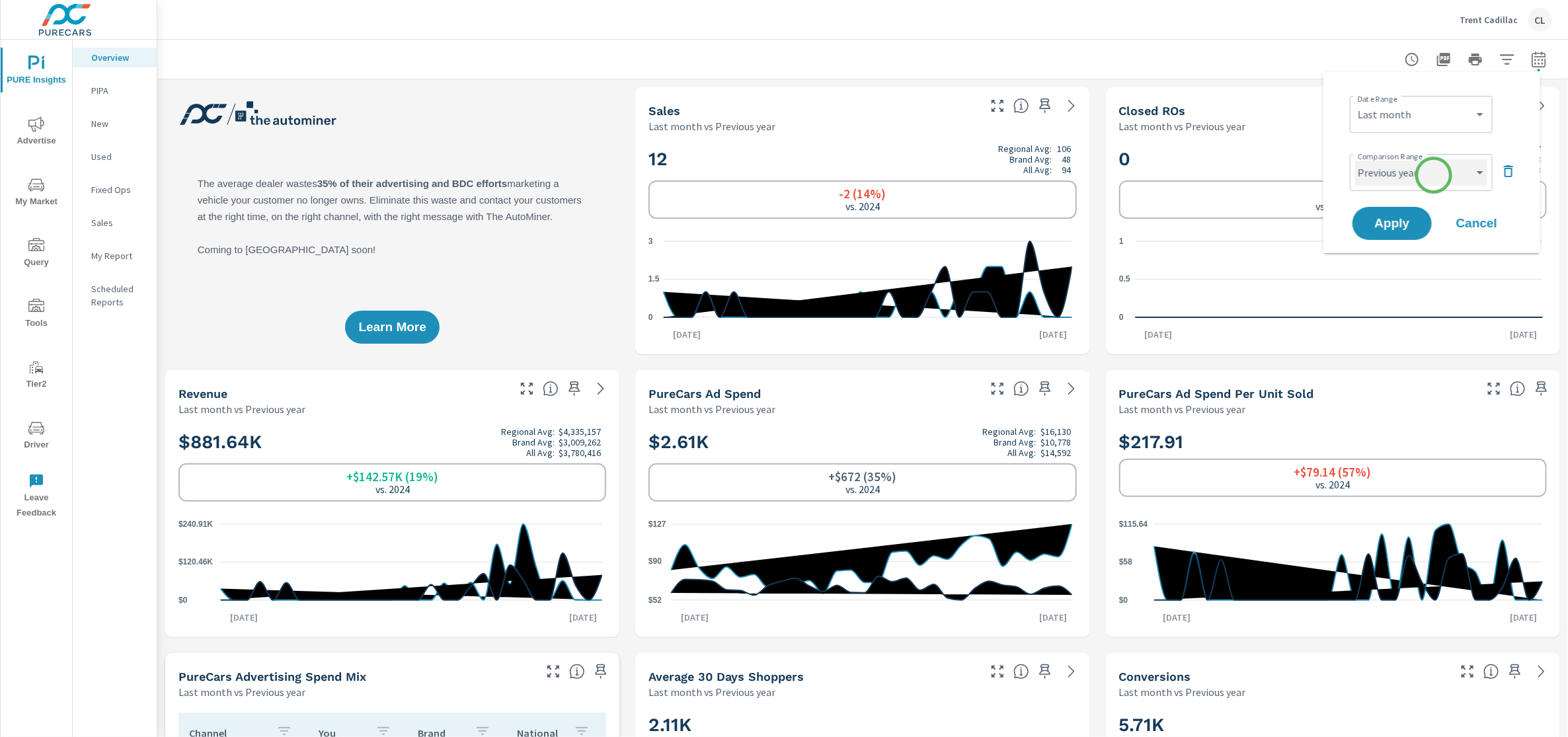
click at [1433, 175] on select "Custom Previous period Previous month Previous year" at bounding box center [1421, 173] width 132 height 26
click at [1355, 160] on select "Custom Previous period Previous month Previous year" at bounding box center [1421, 173] width 132 height 26
select select "Previous month"
click at [1383, 226] on span "Apply" at bounding box center [1392, 224] width 54 height 13
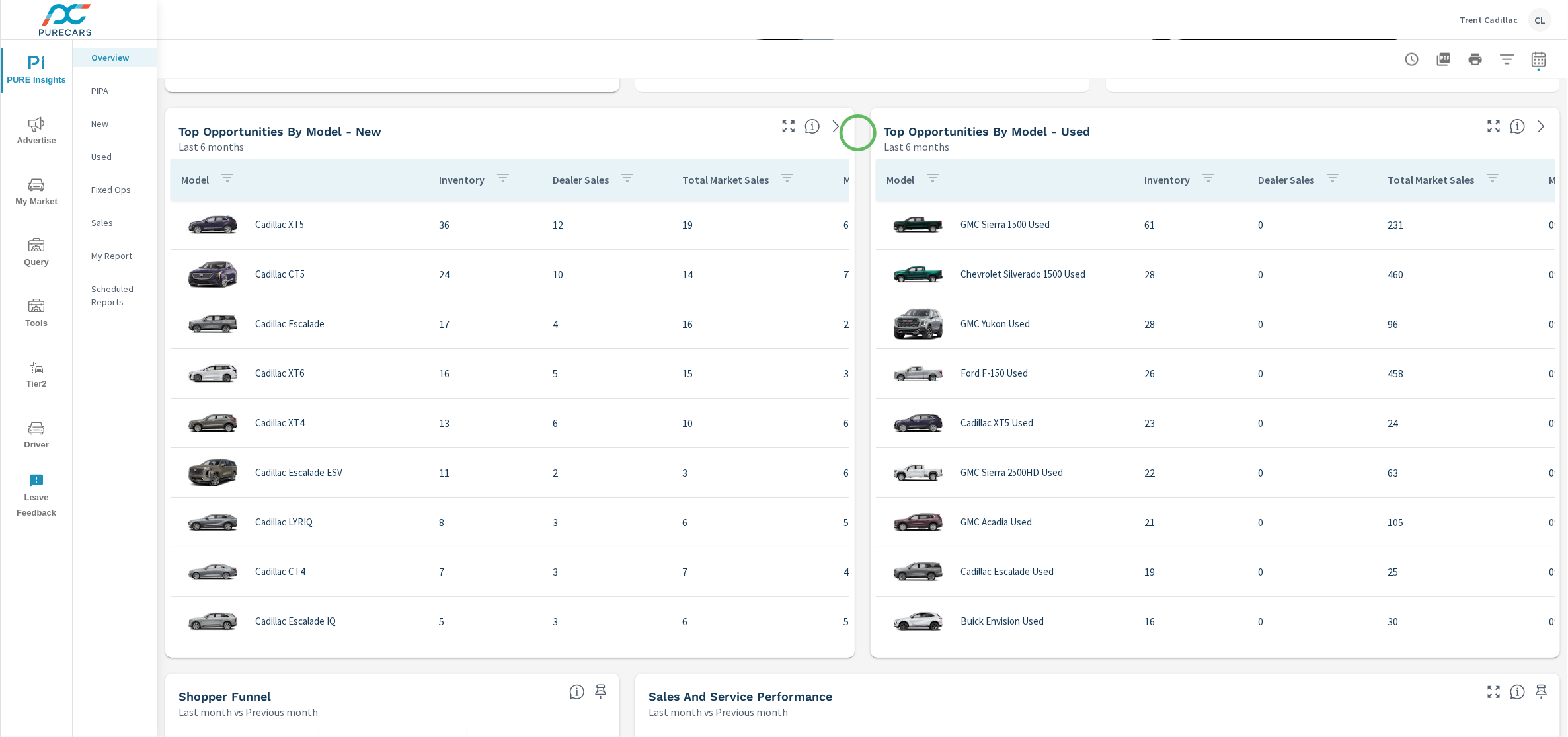
scroll to position [1111, 0]
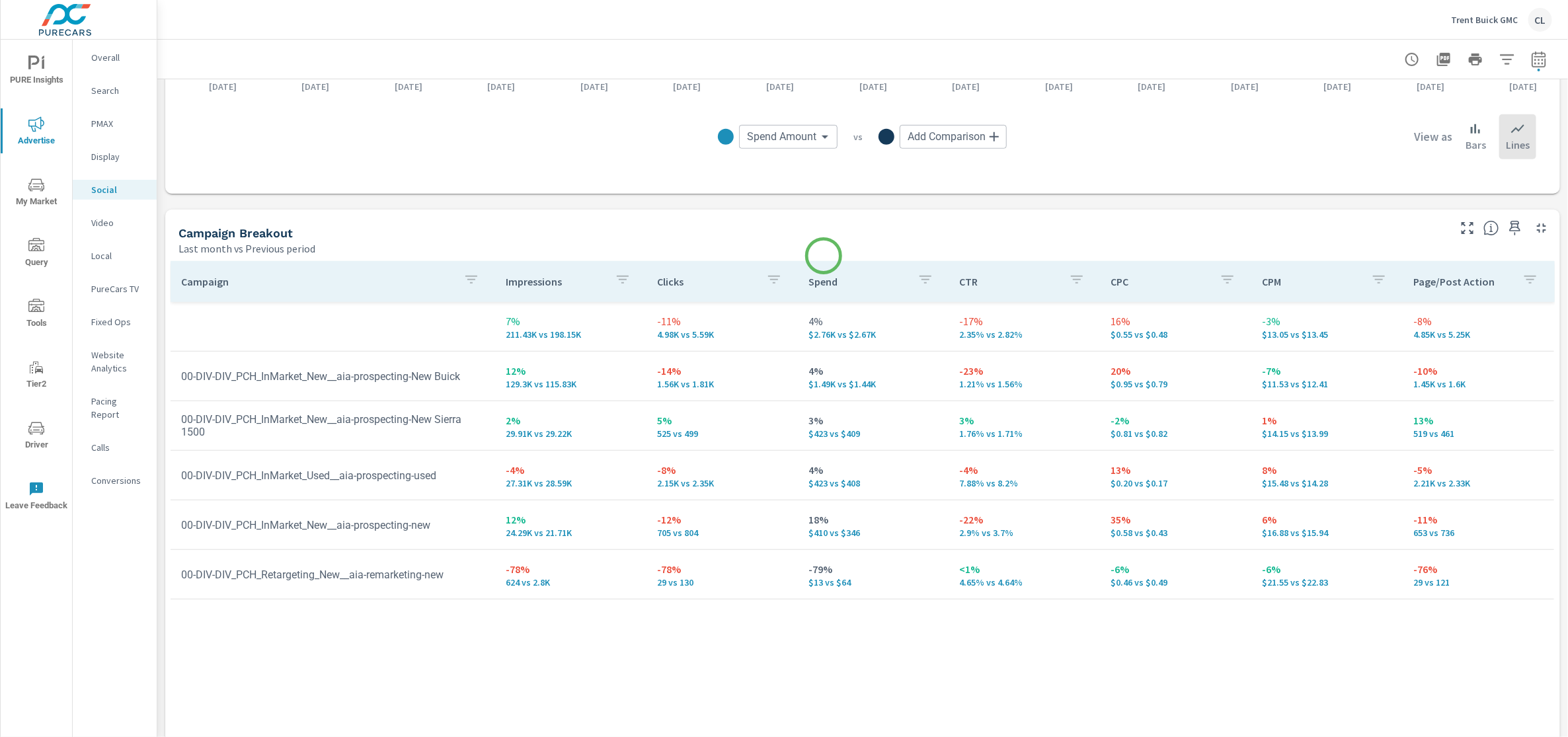
scroll to position [474, 0]
